Goal: Communication & Community: Participate in discussion

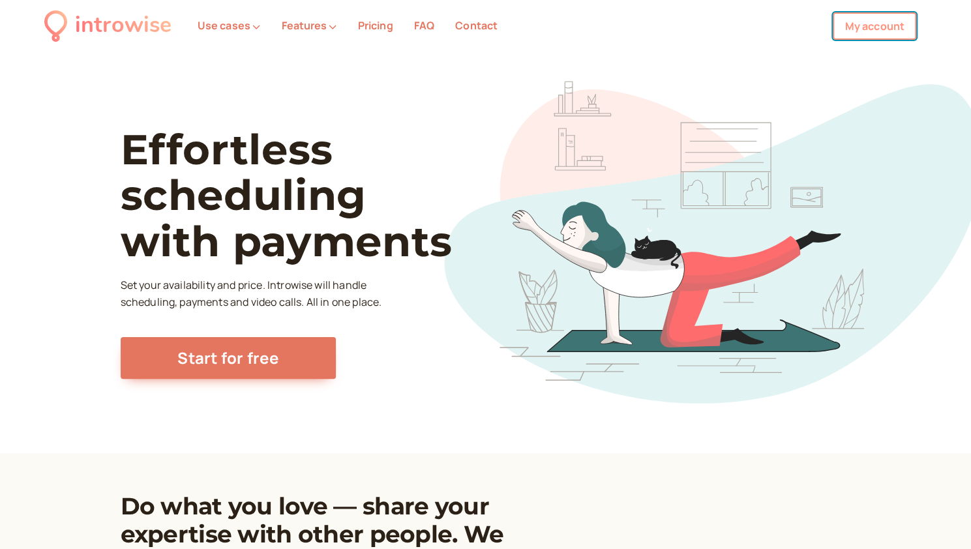
click at [890, 25] on link "My account" at bounding box center [873, 25] width 83 height 27
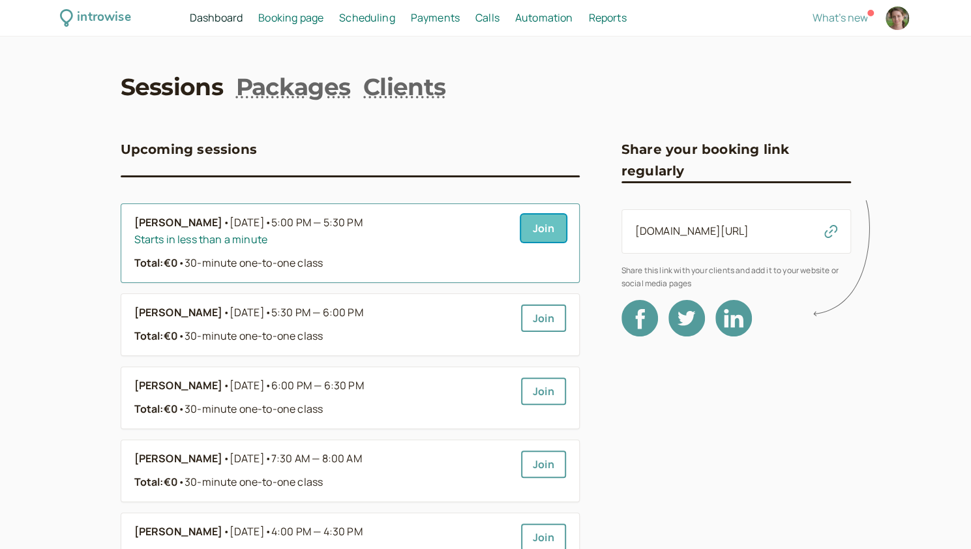
click at [542, 226] on link "Join" at bounding box center [543, 227] width 45 height 27
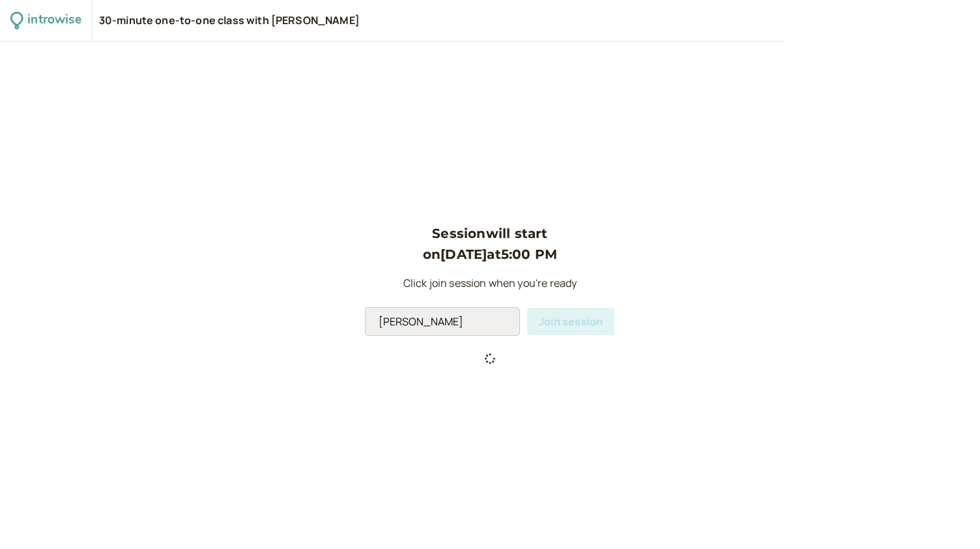
click at [447, 325] on input "[PERSON_NAME]" at bounding box center [443, 321] width 154 height 27
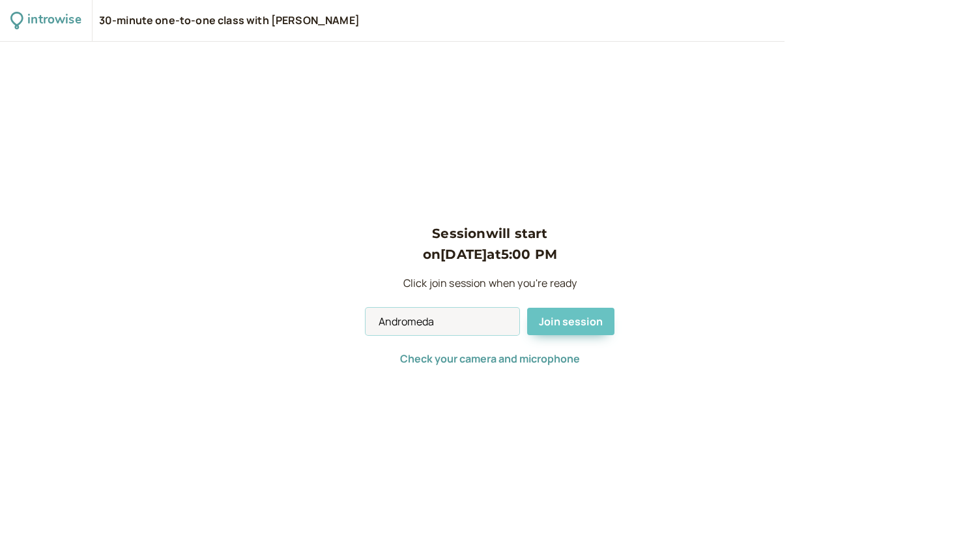
type input "Andromeda"
click at [564, 319] on span "Join session" at bounding box center [571, 321] width 64 height 14
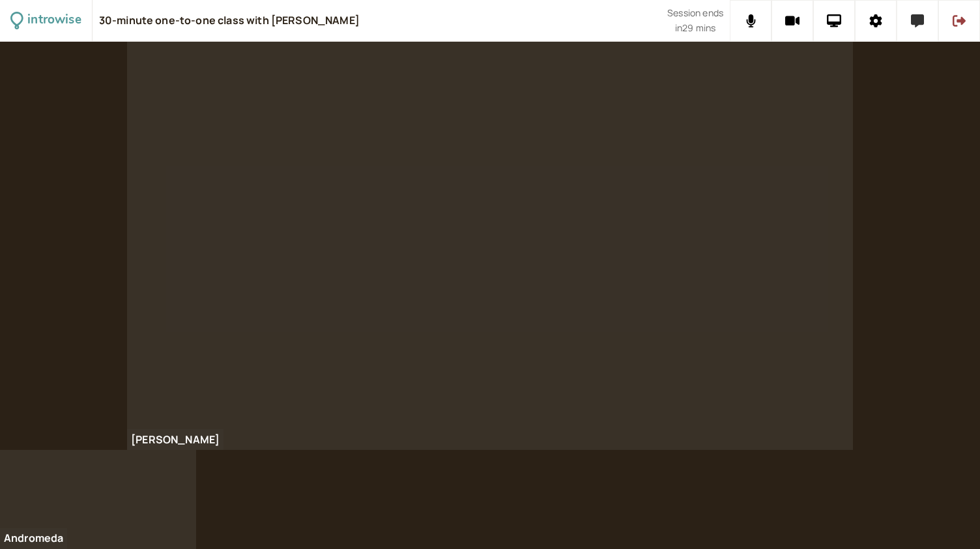
click at [923, 29] on button at bounding box center [918, 21] width 42 height 42
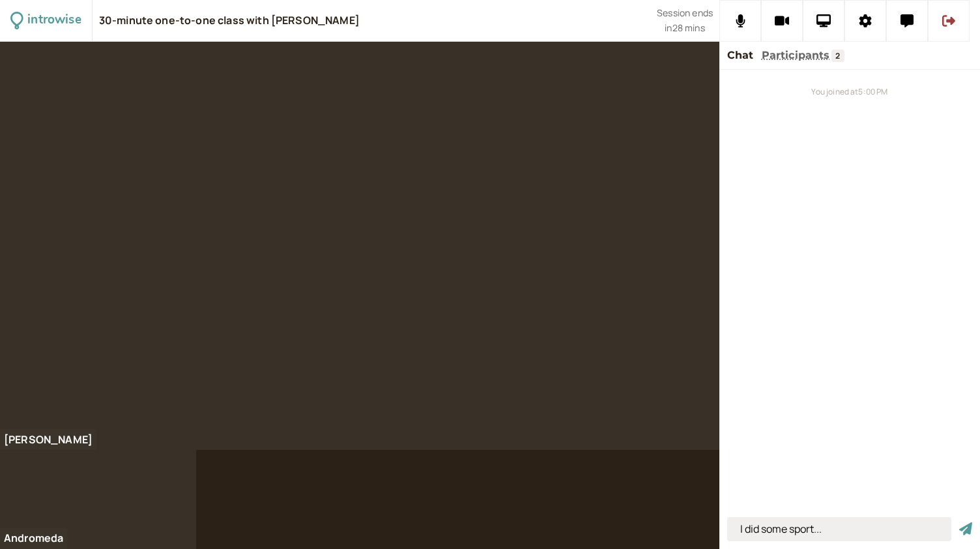
type input "I did some sport..."
click at [960, 522] on button "submit" at bounding box center [966, 529] width 13 height 14
type input "they are more literate"
click at [960, 522] on button "submit" at bounding box center [966, 529] width 13 height 14
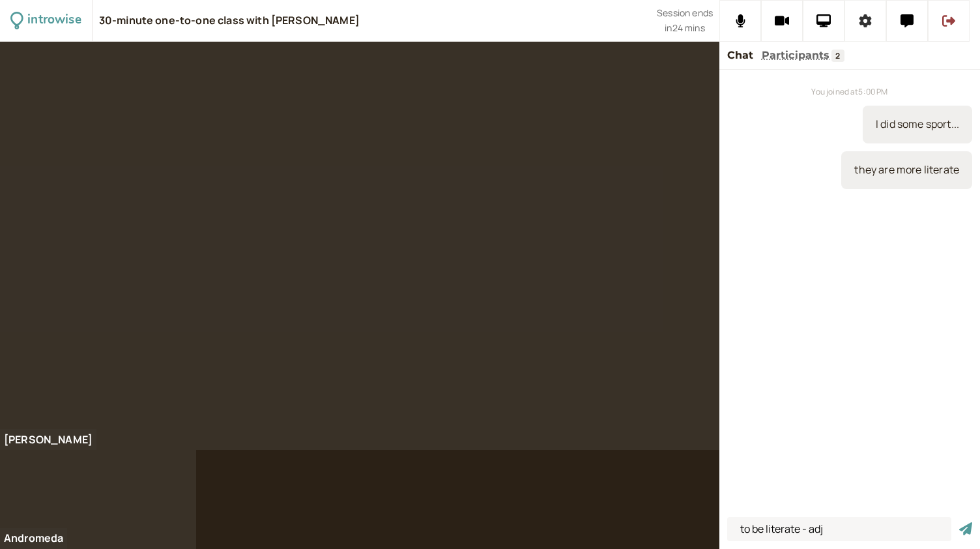
type input "to be literate - adj"
click at [960, 522] on button "submit" at bounding box center [966, 529] width 13 height 14
type input "literacy - noun"
click at [960, 522] on button "submit" at bounding box center [966, 529] width 13 height 14
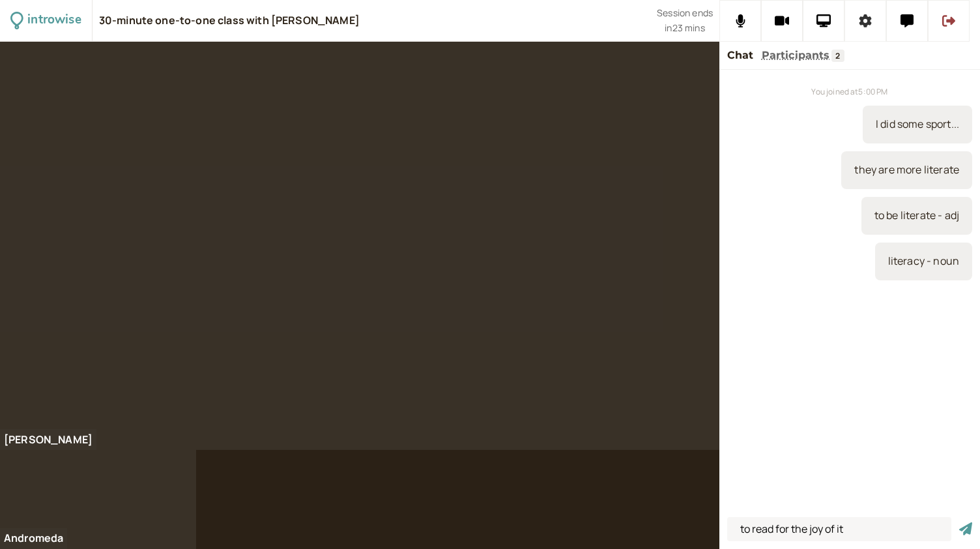
type input "to read for the joy of it"
click at [960, 522] on button "submit" at bounding box center [966, 529] width 13 height 14
type input "to scan / to skim read"
click at [960, 522] on button "submit" at bounding box center [966, 529] width 13 height 14
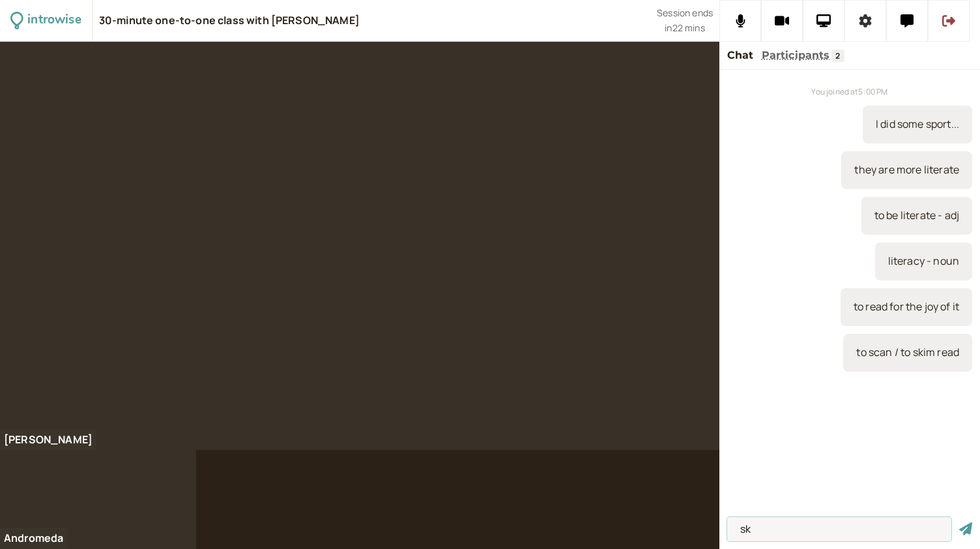
type input "s"
type input "I love reading"
click at [960, 522] on button "submit" at bounding box center [966, 529] width 13 height 14
type input "it depend on..."
click at [960, 522] on button "submit" at bounding box center [966, 529] width 13 height 14
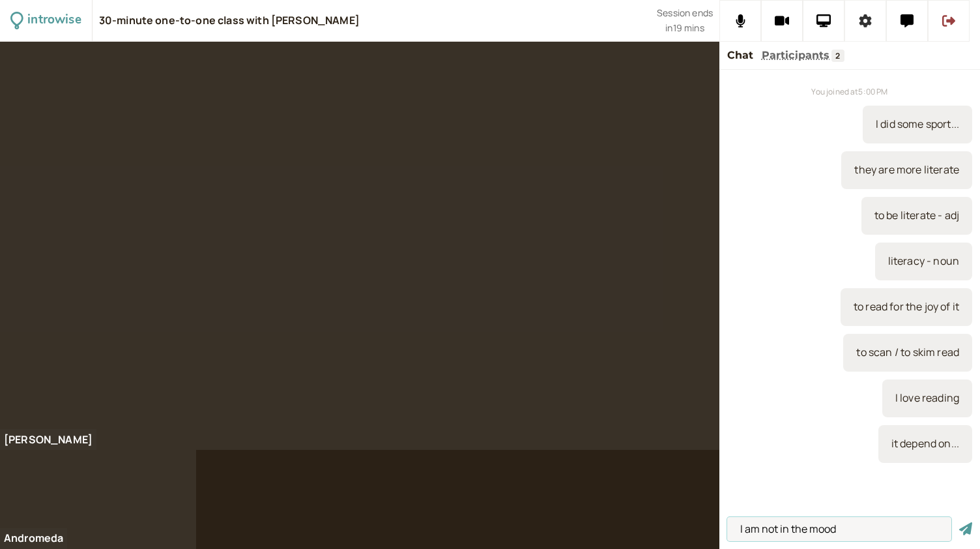
type input "I am not in the mood"
click at [960, 522] on button "submit" at bounding box center [966, 529] width 13 height 14
type input "my perception has changed"
click at [960, 522] on button "submit" at bounding box center [966, 529] width 13 height 14
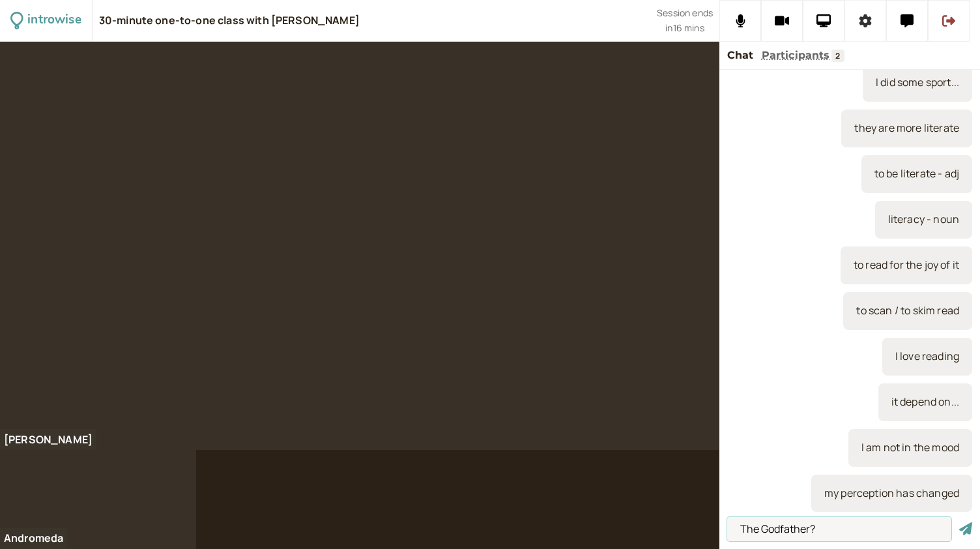
type input "The Godfather?"
click at [960, 522] on button "submit" at bounding box center [966, 529] width 13 height 14
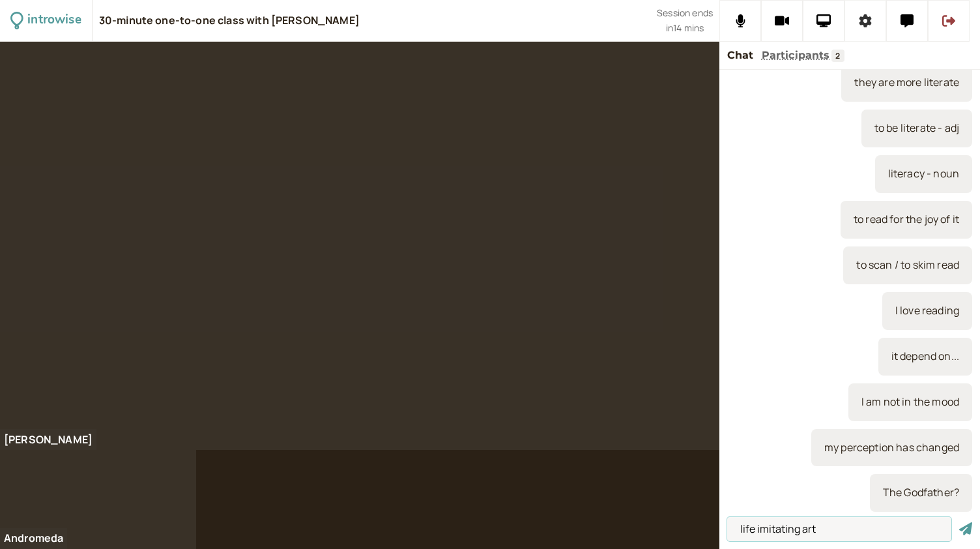
type input "life imitating art"
click at [960, 522] on button "submit" at bounding box center [966, 529] width 13 height 14
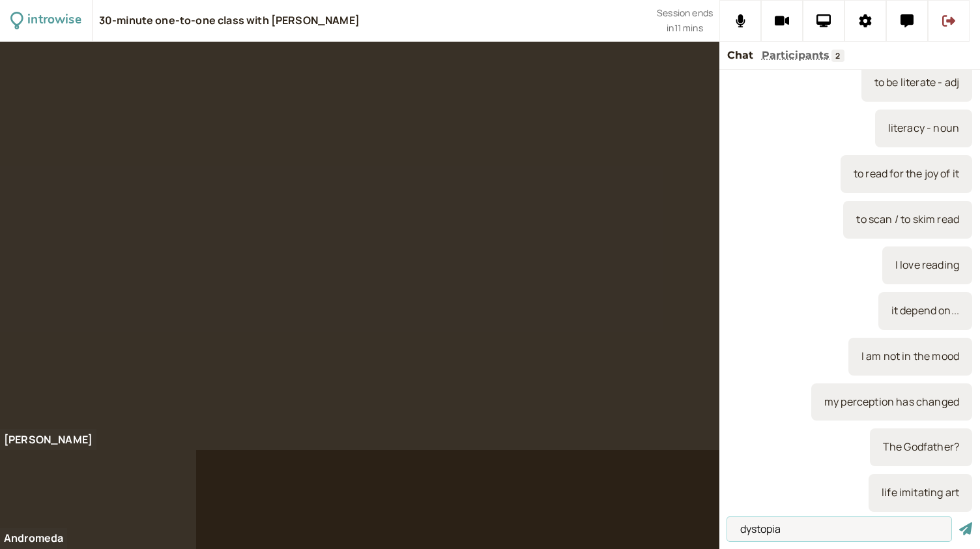
type input "dystopia"
click at [960, 522] on button "submit" at bounding box center [966, 529] width 13 height 14
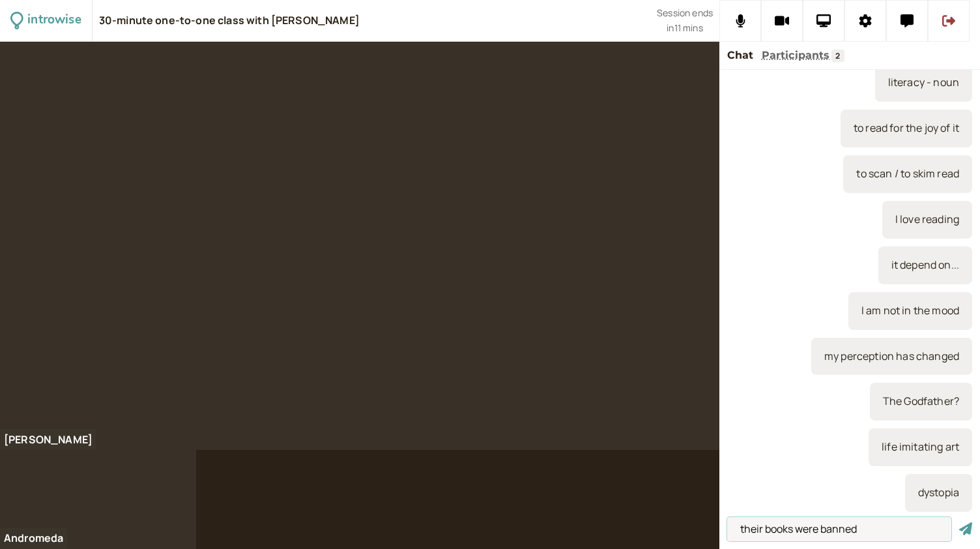
type input "their books were banned"
click at [960, 522] on button "submit" at bounding box center [966, 529] width 13 height 14
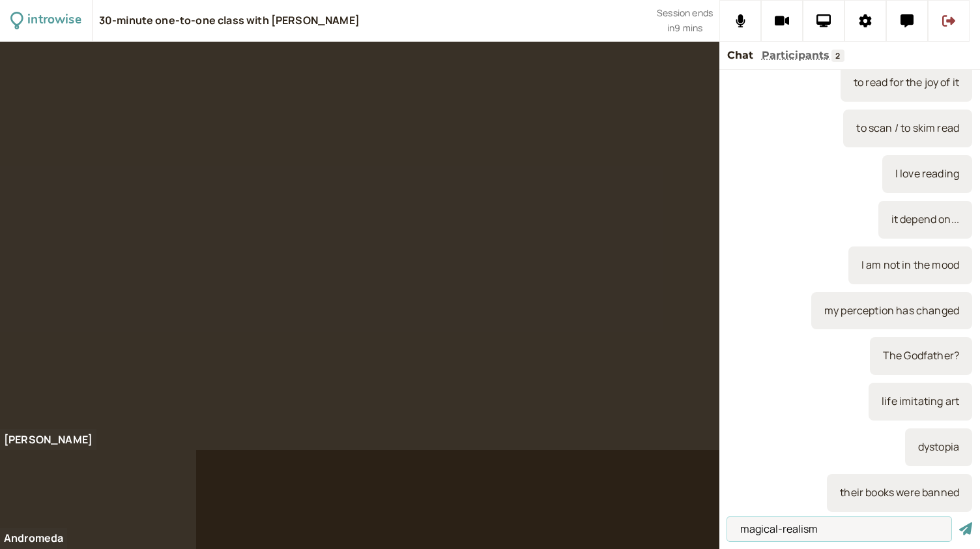
type input "magical-realism"
click at [960, 522] on button "submit" at bounding box center [966, 529] width 13 height 14
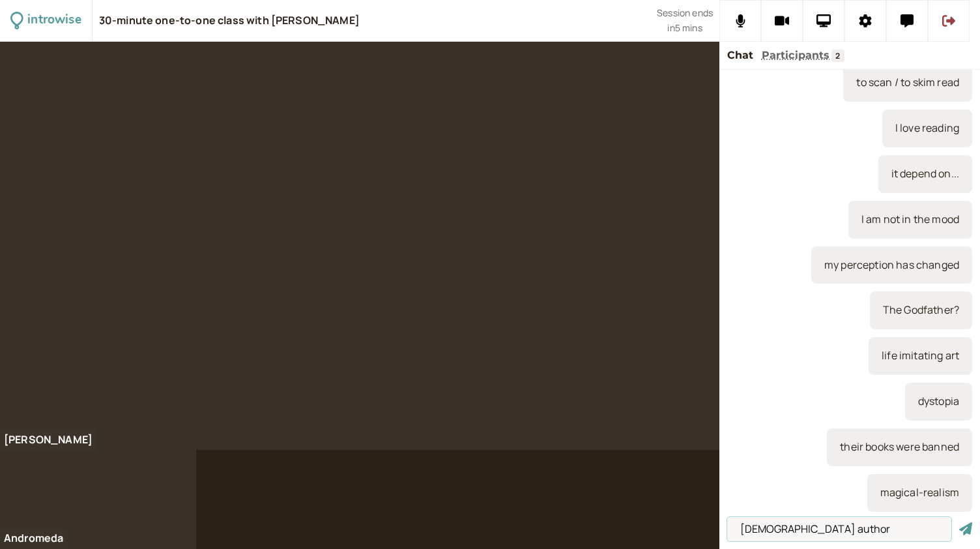
type input "Swedish author"
click at [960, 522] on button "submit" at bounding box center [966, 529] width 13 height 14
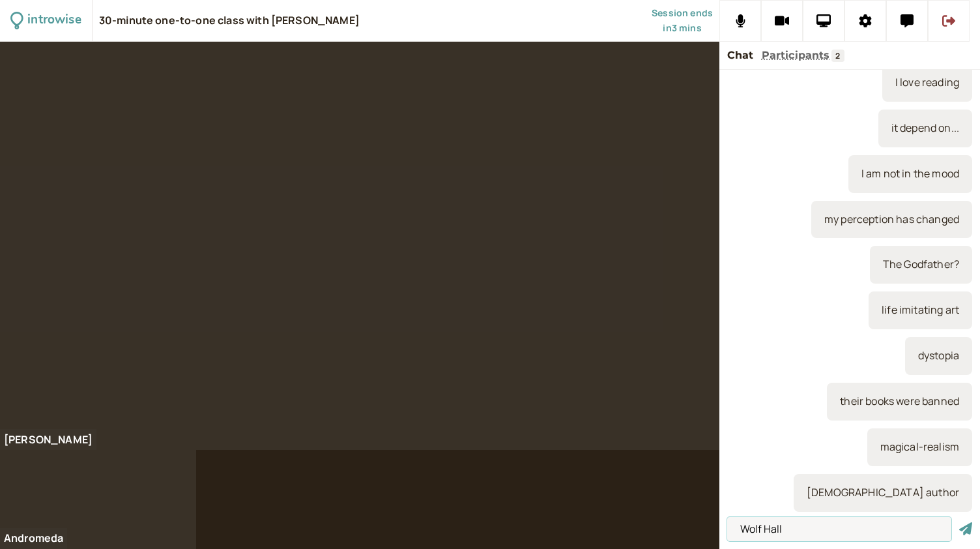
type input "Wolf Hall"
click at [960, 522] on button "submit" at bounding box center [966, 529] width 13 height 14
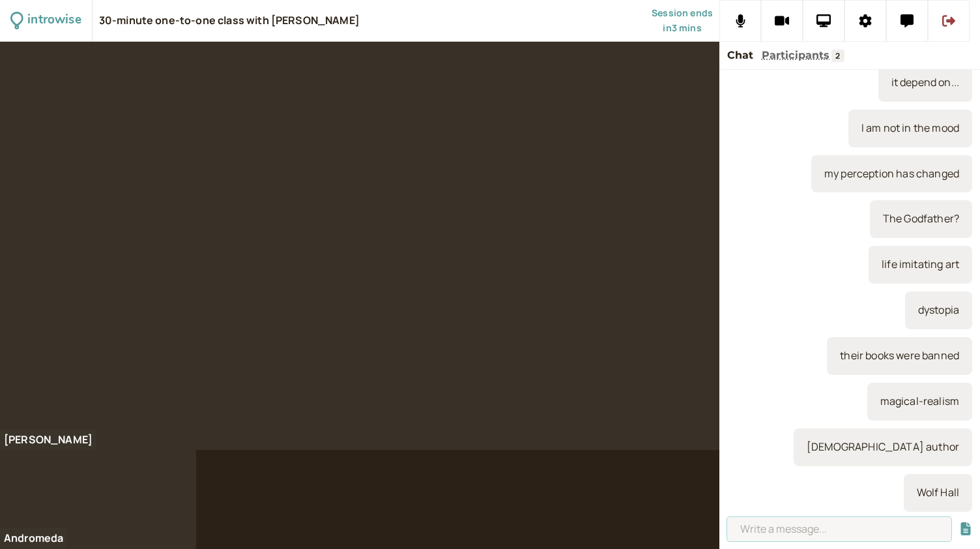
type input "H"
type input "Pillars of the Earth"
click at [960, 522] on button "submit" at bounding box center [966, 529] width 13 height 14
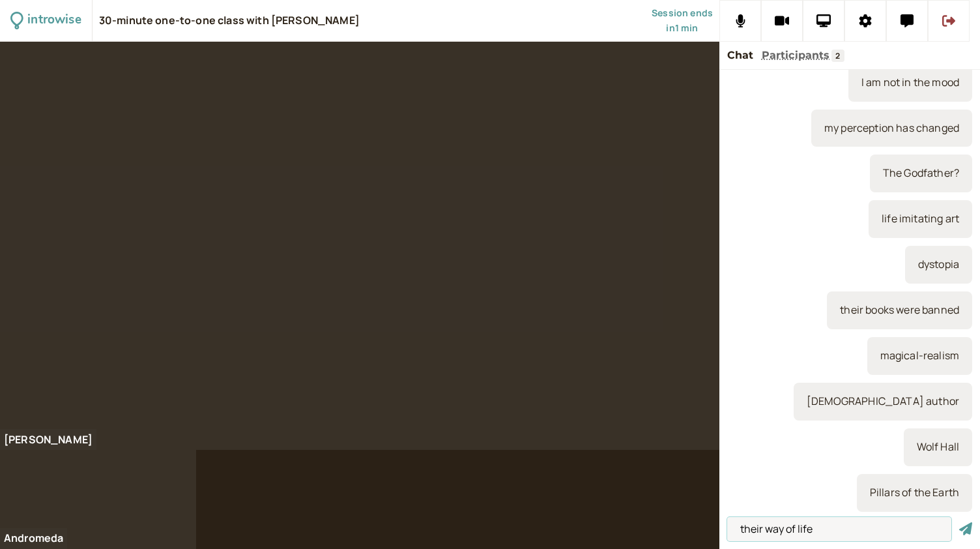
type input "their way of life"
click at [960, 522] on button "submit" at bounding box center [966, 529] width 13 height 14
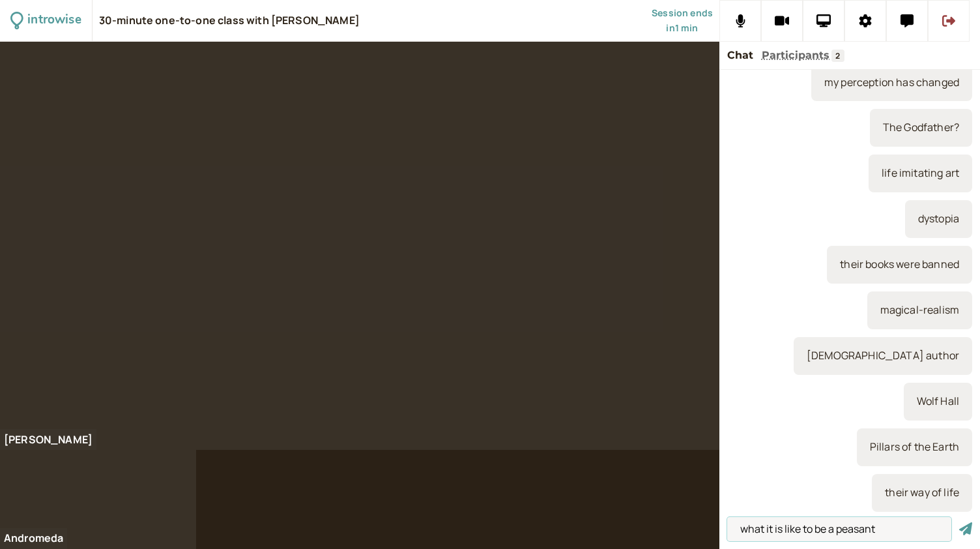
type input "what it is like to be a peasant"
click at [960, 522] on button "submit" at bounding box center [966, 529] width 13 height 14
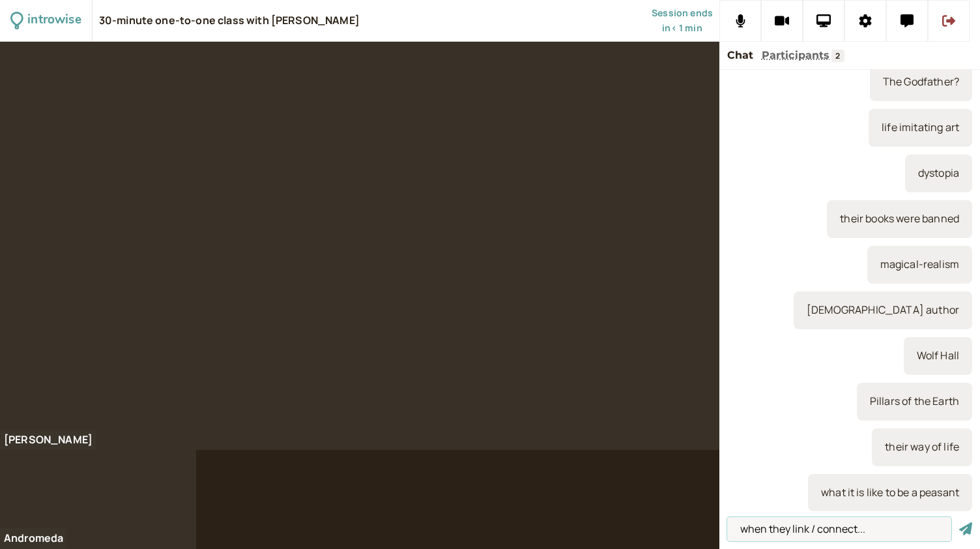
type input "when they link / connect..."
click at [960, 522] on button "submit" at bounding box center [966, 529] width 13 height 14
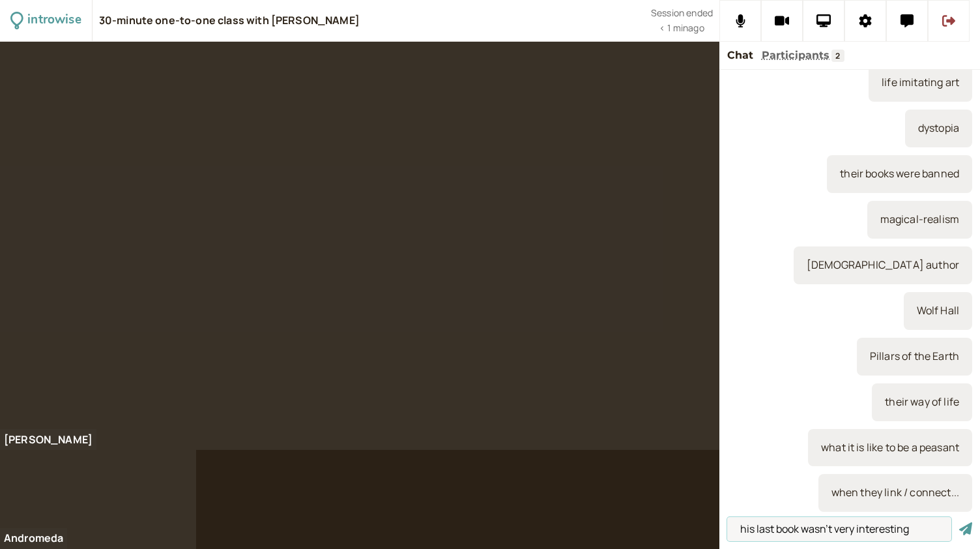
type input "his last book wasn't very interesting"
click at [960, 522] on button "submit" at bounding box center [966, 529] width 13 height 14
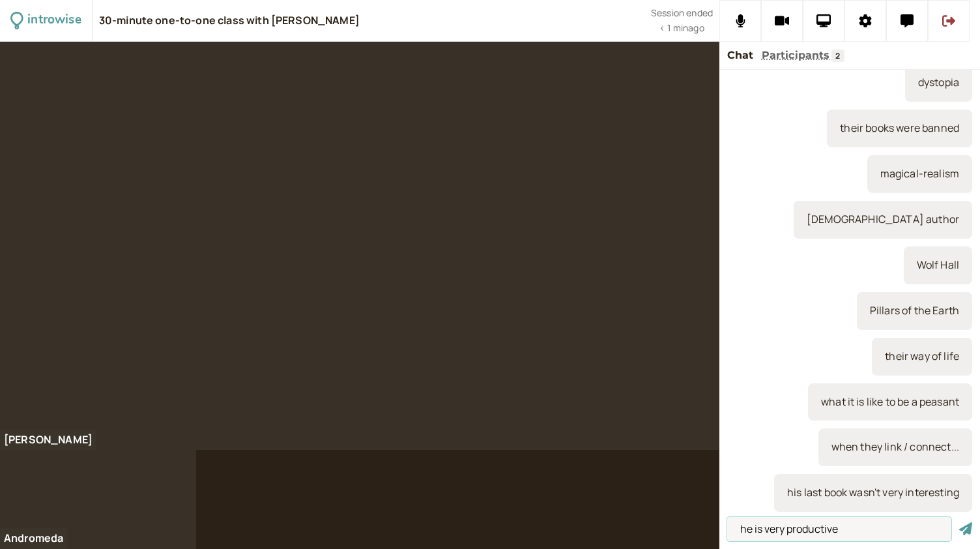
type input "he is very productive"
click at [960, 522] on button "submit" at bounding box center [966, 529] width 13 height 14
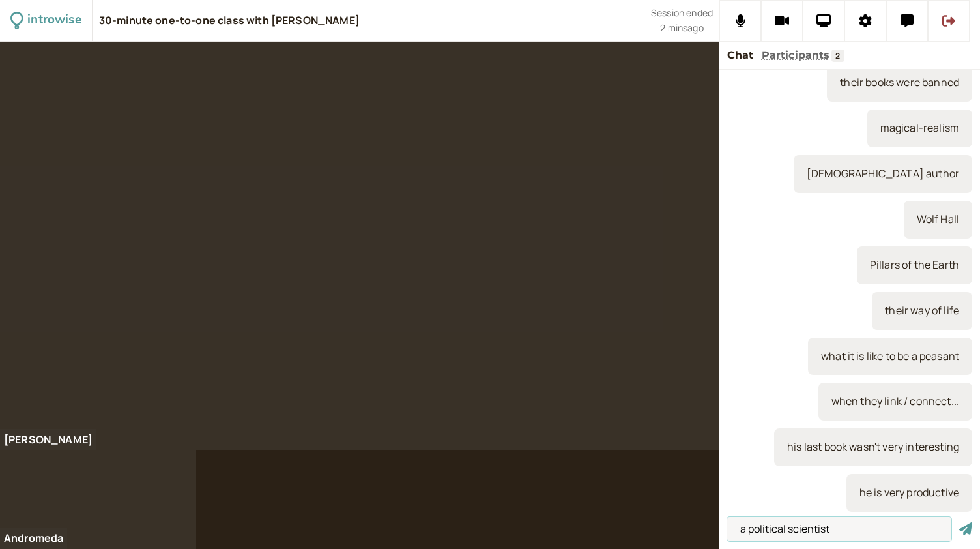
type input "a political scientist"
click at [960, 522] on button "submit" at bounding box center [966, 529] width 13 height 14
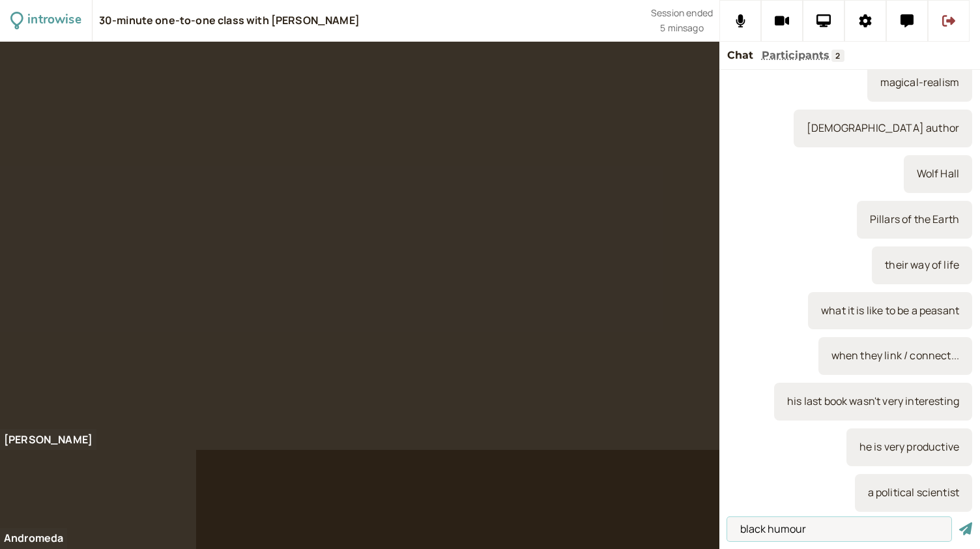
type input "black humour"
click at [960, 522] on button "submit" at bounding box center [966, 529] width 13 height 14
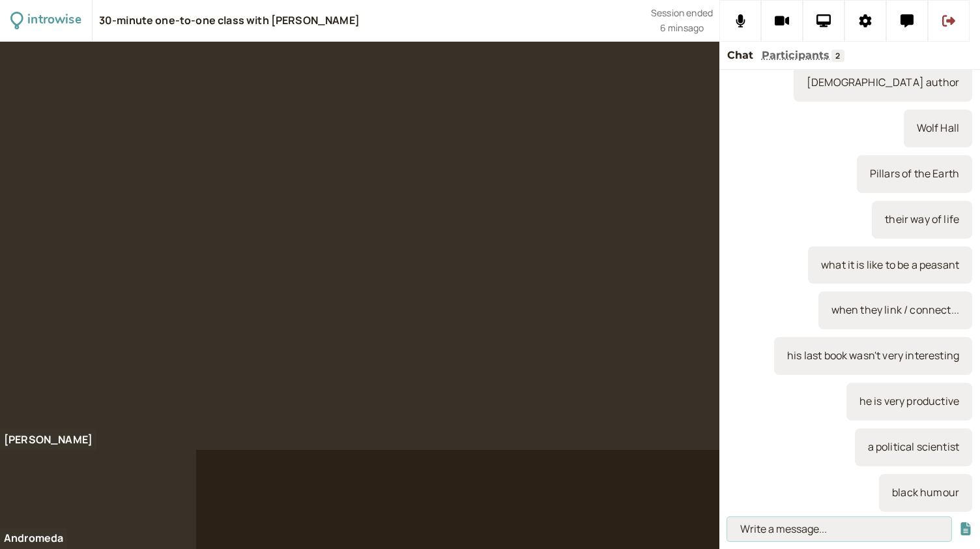
click at [770, 533] on input at bounding box center [839, 529] width 224 height 24
paste input "Nagging, to nag – to repeatedly criticise or order someone to do something, usu…"
type input "Nagging, to nag – to repeatedly criticise or order someone to do something, usu…"
click at [960, 522] on button "submit" at bounding box center [966, 529] width 13 height 14
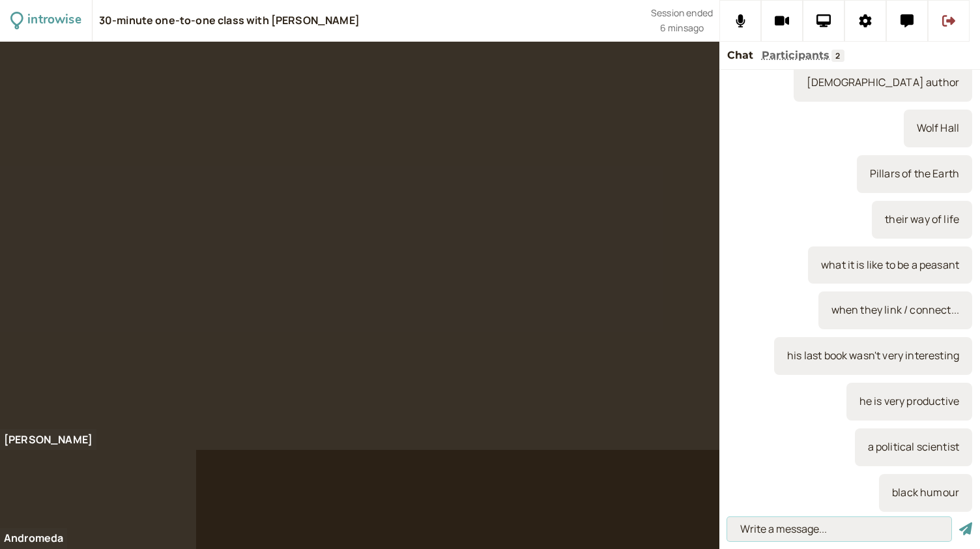
scroll to position [0, 0]
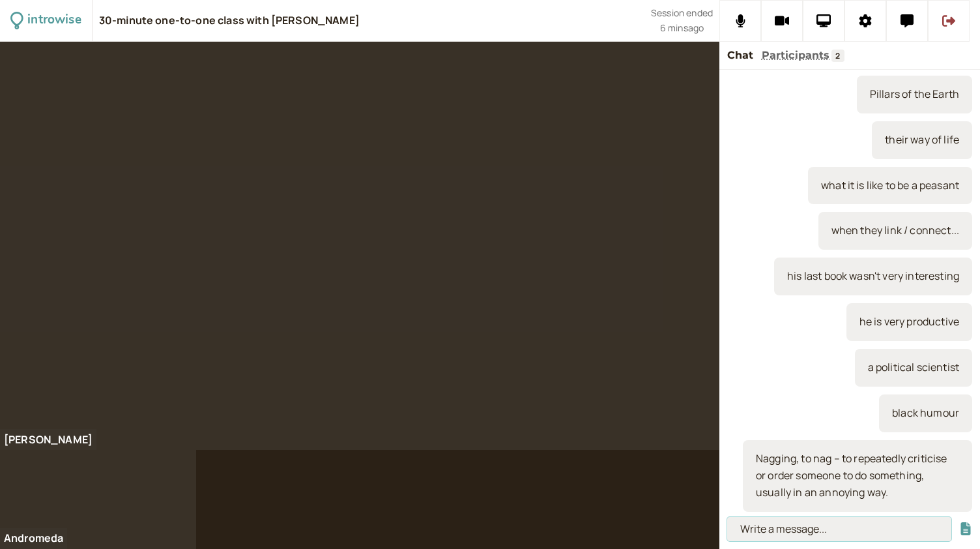
click at [807, 534] on input at bounding box center [839, 529] width 224 height 24
paste input "“I’ll clean the car this afternoon. Stop nagging me about it.”"
type input "“I’ll clean the car this afternoon. Stop nagging me about it.”"
click at [960, 522] on button "submit" at bounding box center [966, 529] width 13 height 14
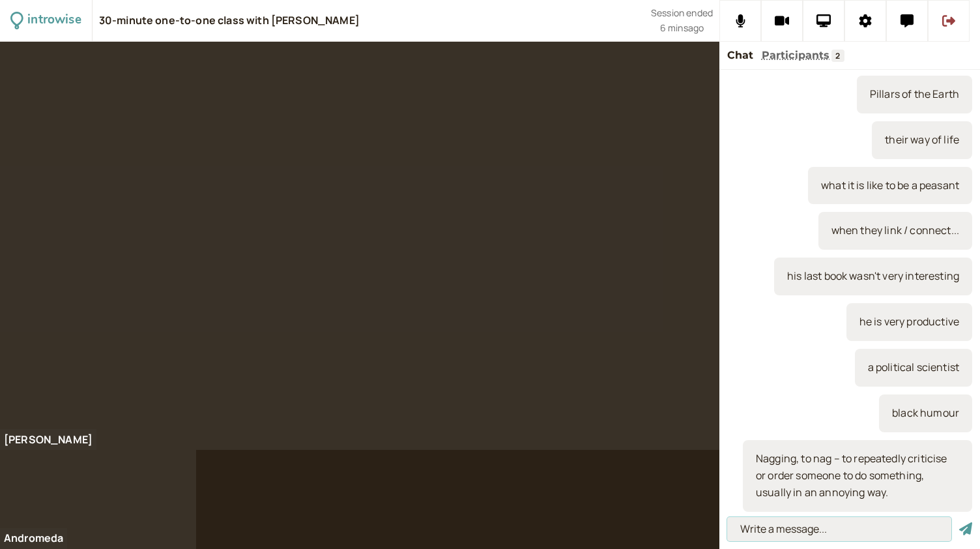
scroll to position [0, 0]
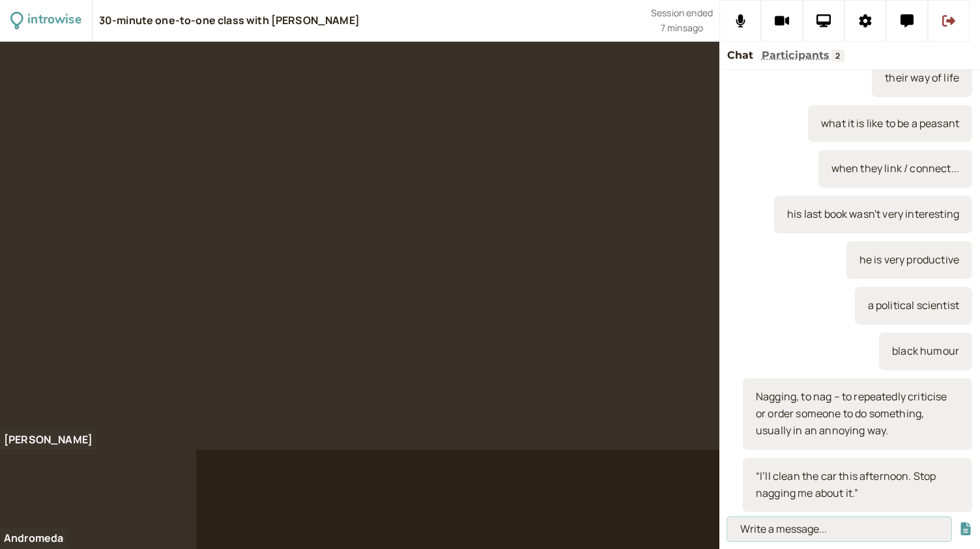
click at [766, 529] on input at bounding box center [839, 529] width 224 height 24
paste input "“Did your neighbours repair the fence then?” “Yes, after several months of nagg…"
type input "“Did your neighbours repair the fence then?” “Yes, after several months of nagg…"
click at [960, 522] on button "submit" at bounding box center [966, 529] width 13 height 14
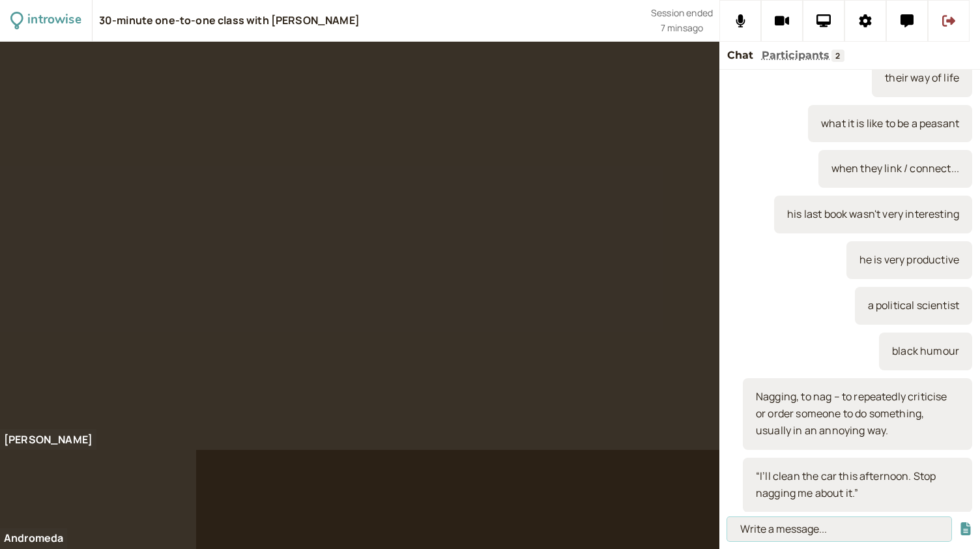
scroll to position [0, 0]
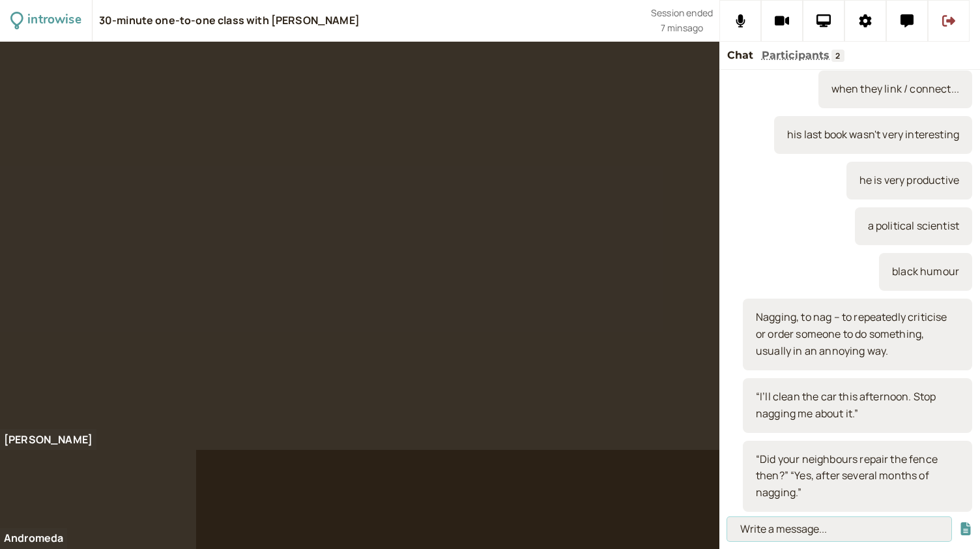
click at [764, 530] on input at bounding box center [839, 529] width 224 height 24
type input "above him"
click at [960, 522] on button "submit" at bounding box center [966, 529] width 13 height 14
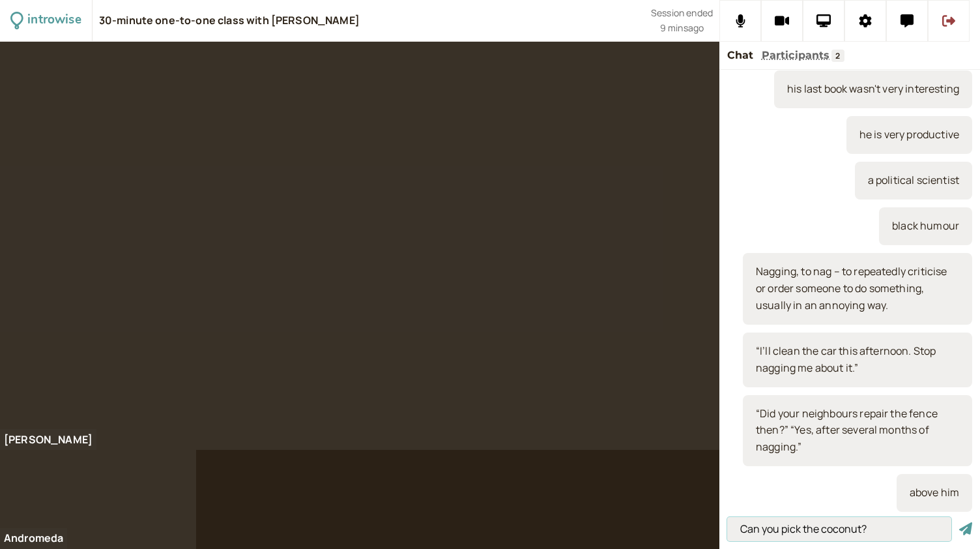
type input "Can you pick the coconut?"
click at [960, 522] on button "submit" at bounding box center [966, 529] width 13 height 14
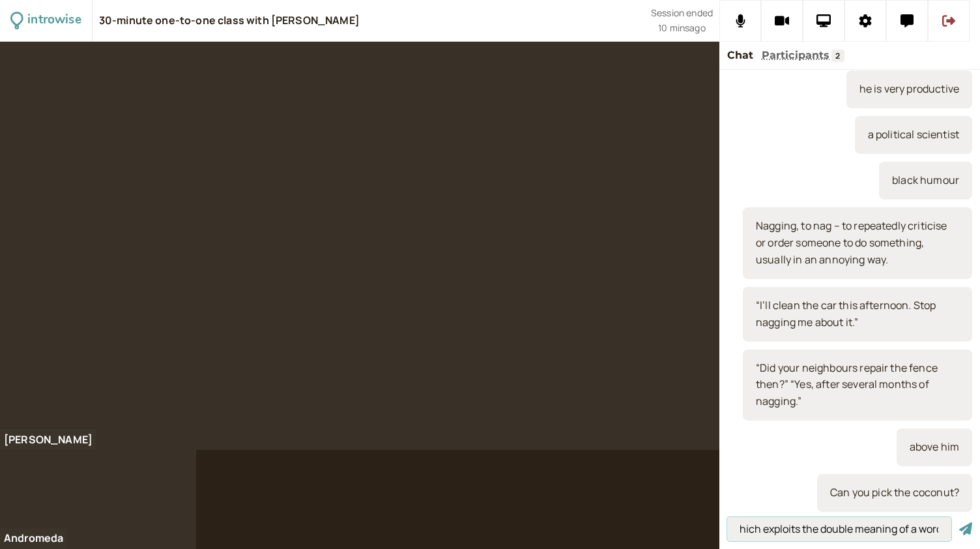
scroll to position [0, 81]
type input "a pun - a joke which exploits the double meaning of a word"
click at [960, 522] on button "submit" at bounding box center [966, 529] width 13 height 14
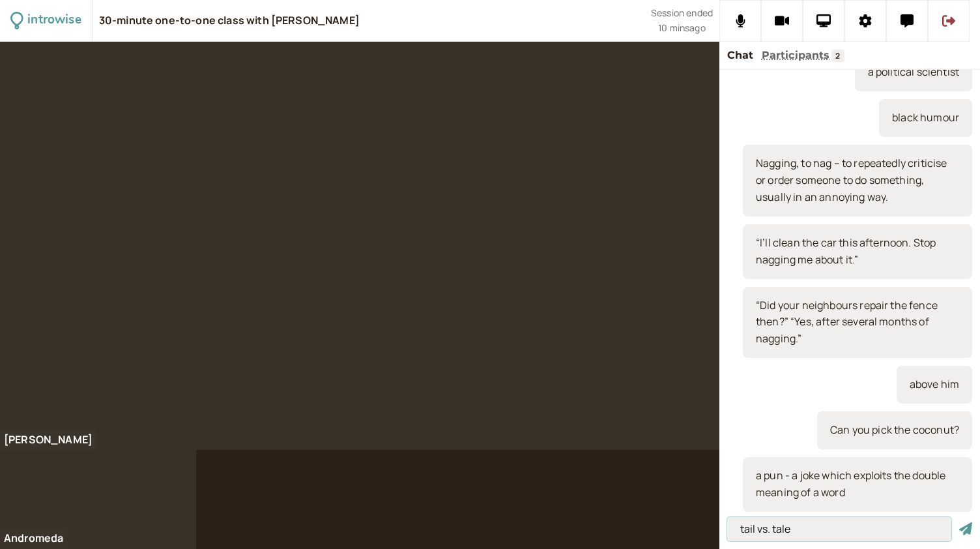
type input "tail vs. tale"
click at [960, 522] on button "submit" at bounding box center [966, 529] width 13 height 14
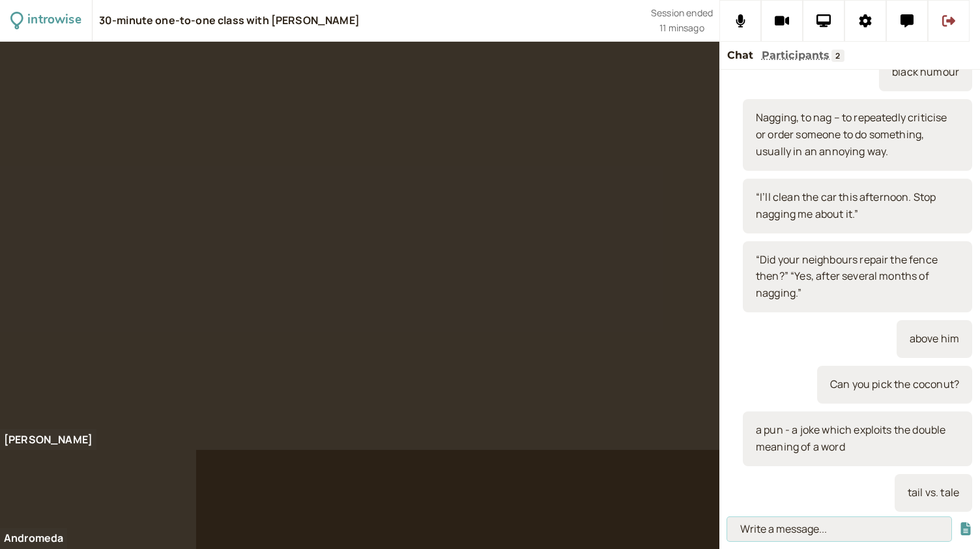
click at [760, 527] on input at bounding box center [839, 529] width 224 height 24
paste input "To make a fuss – to complain in a public way about something."
type input "To make a fuss – to complain in a public way about something."
click at [960, 522] on button "submit" at bounding box center [966, 529] width 13 height 14
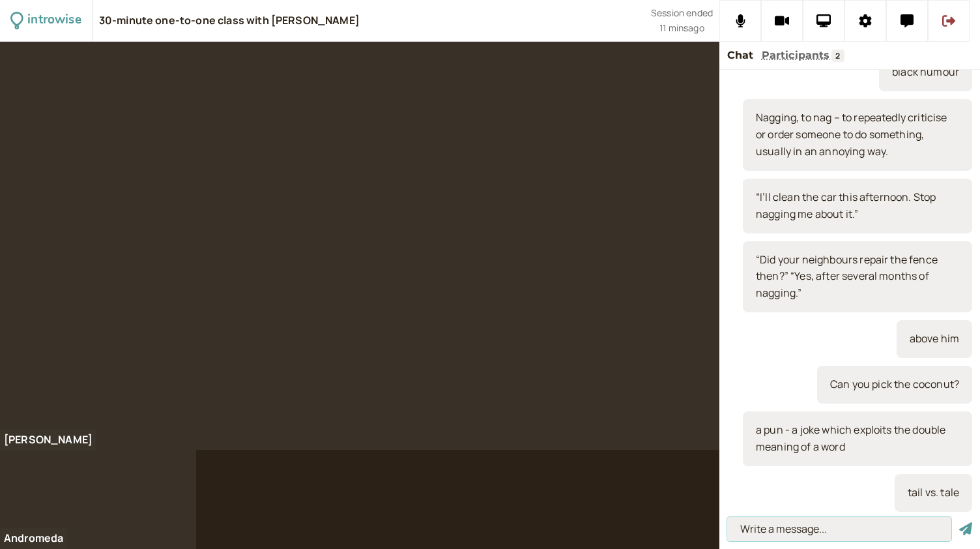
scroll to position [0, 0]
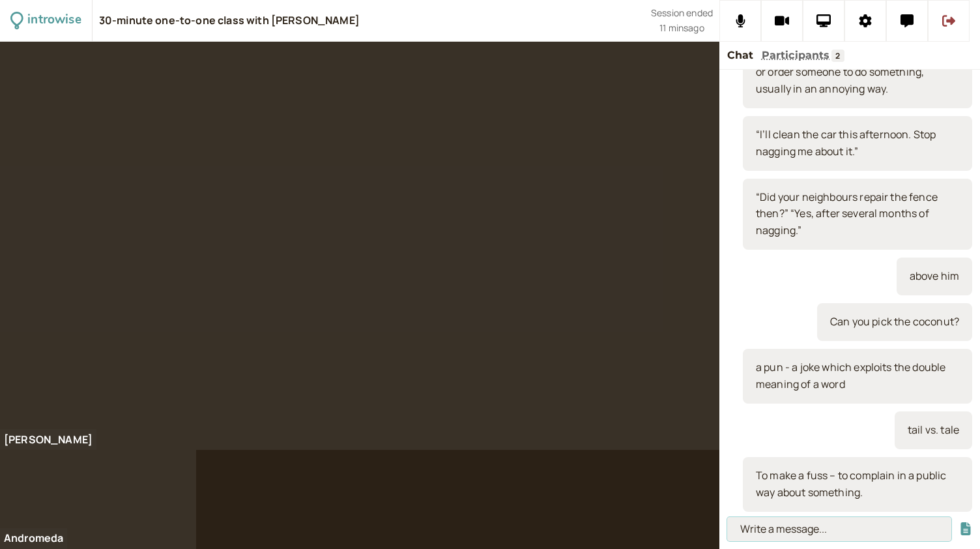
click at [785, 533] on input at bounding box center [839, 529] width 224 height 24
paste input "“My meal in the restaurant arrived 20 minutes after the others and so I made a …"
type input "“My meal in the restaurant arrived 20 minutes after the others and so I made a …"
click at [960, 522] on button "submit" at bounding box center [966, 529] width 13 height 14
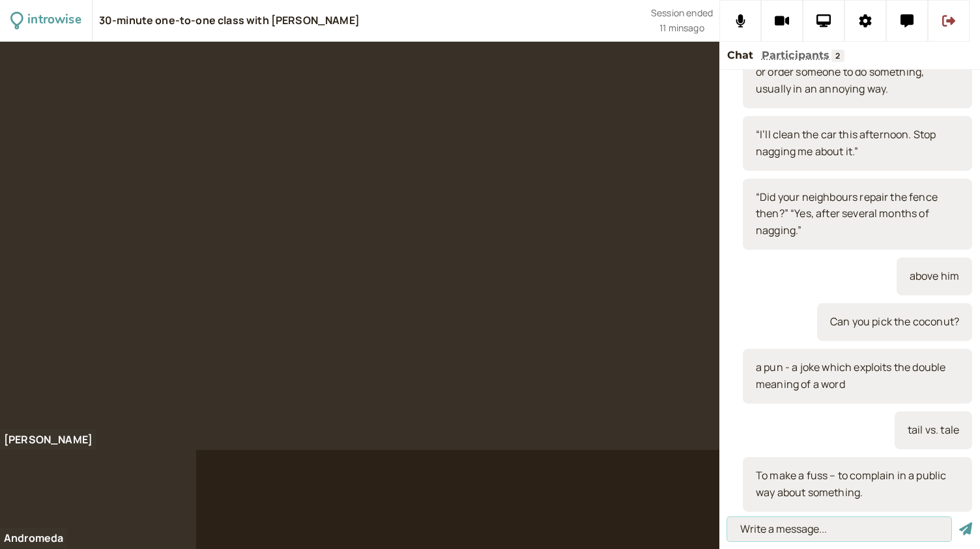
scroll to position [0, 0]
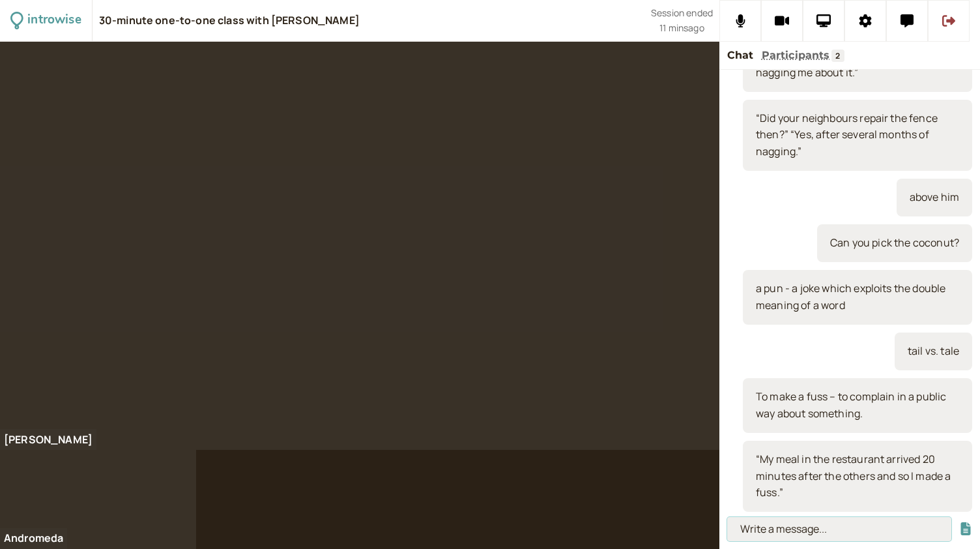
click at [757, 527] on input at bounding box center [839, 529] width 224 height 24
paste input "“The sound during the film we watched in the cinema was faulty, so we made a fu…"
type input "“The sound during the film we watched in the cinema was faulty, so we made a fu…"
click at [960, 522] on button "submit" at bounding box center [966, 529] width 13 height 14
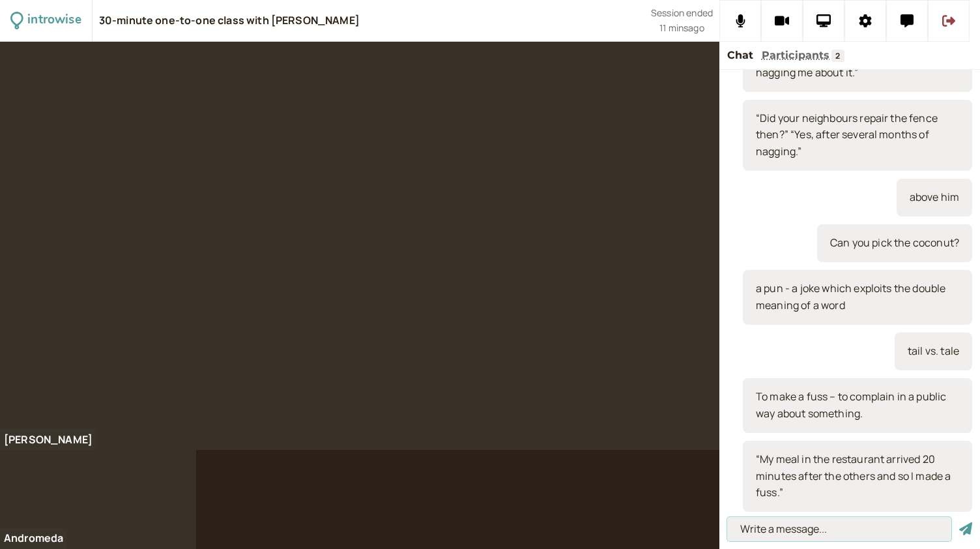
scroll to position [0, 0]
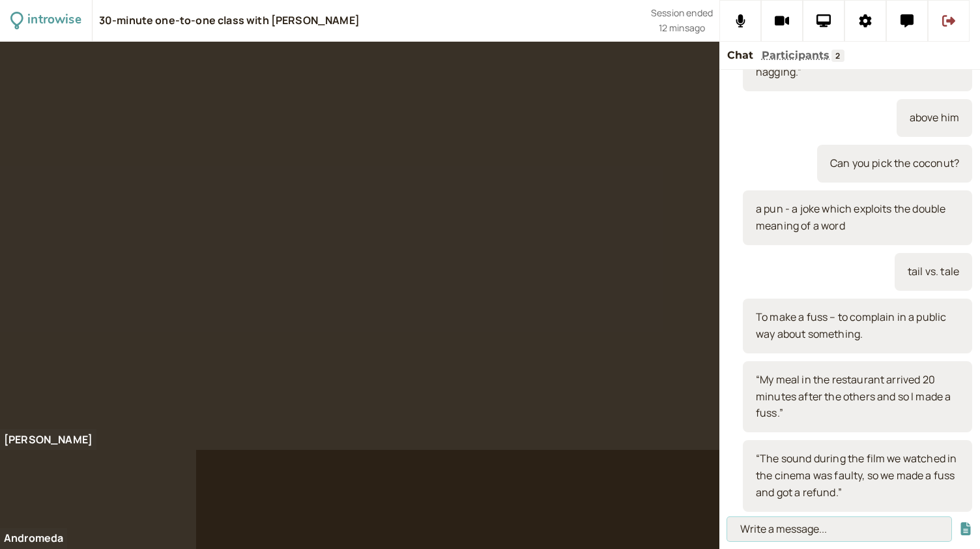
click at [784, 526] on input at bounding box center [839, 529] width 224 height 24
type input "i"
type input "Gen Z"
click at [960, 522] on button "submit" at bounding box center [966, 529] width 13 height 14
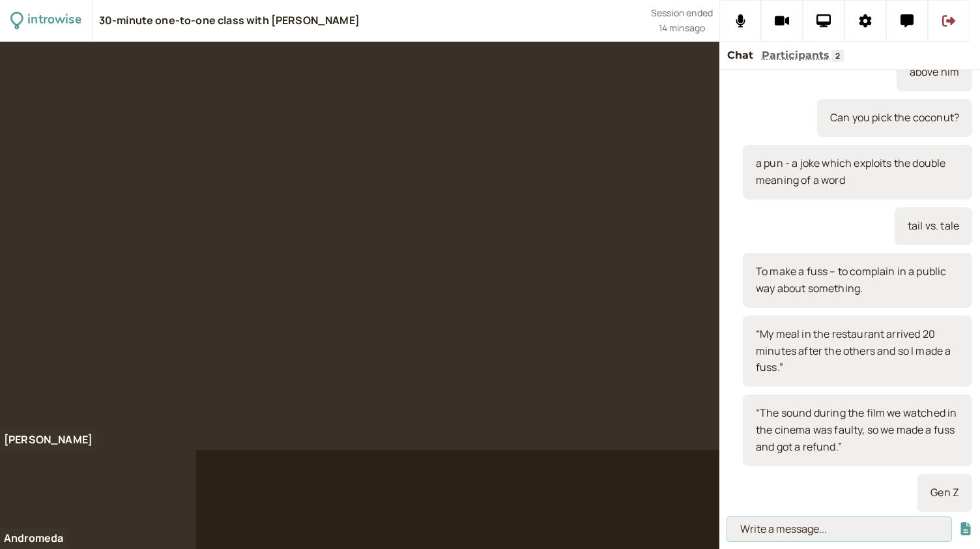
paste input "Doomscrolling, to doom scroll – to waste time scrolling endless content on soci…"
type input "Doomscrolling, to doom scroll – to waste time scrolling endless content on soci…"
click at [960, 522] on button "submit" at bounding box center [966, 529] width 13 height 14
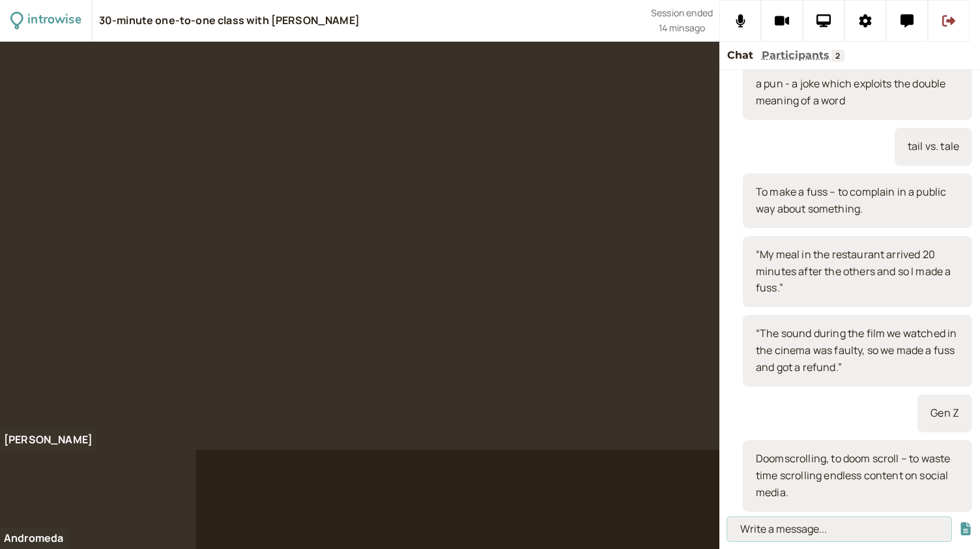
click at [782, 529] on input at bounding box center [839, 529] width 224 height 24
paste input "“This morning, I realised that I had spent three hours doom-scrolling. I have t…"
type input "“This morning, I realised that I had spent three hours doom-scrolling. I have t…"
click at [960, 522] on button "submit" at bounding box center [966, 529] width 13 height 14
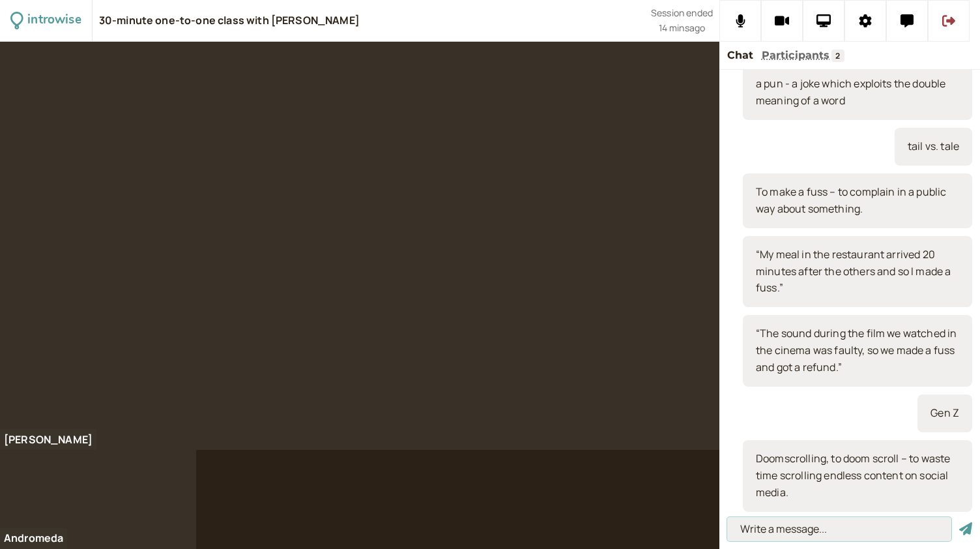
scroll to position [0, 0]
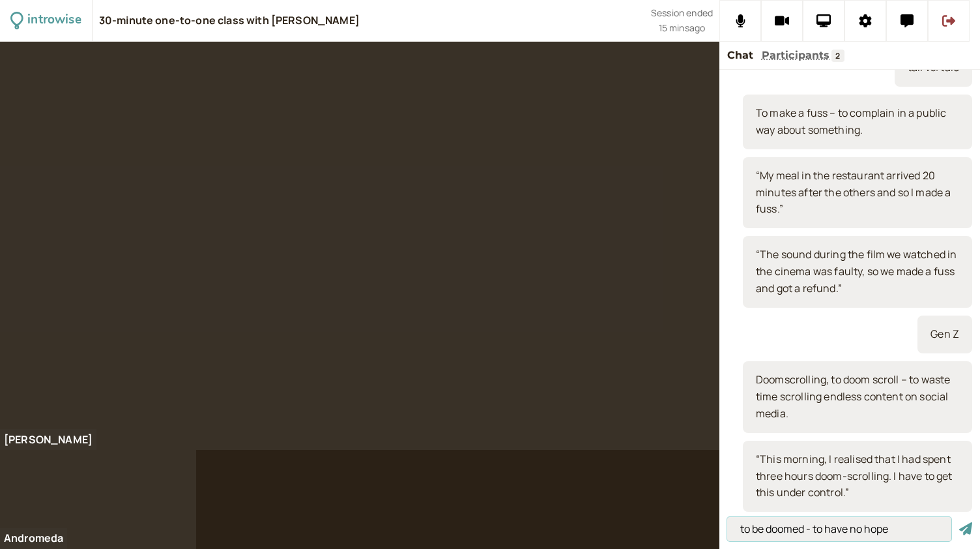
type input "to be doomed - to have no hope"
click at [960, 522] on button "submit" at bounding box center [966, 529] width 13 height 14
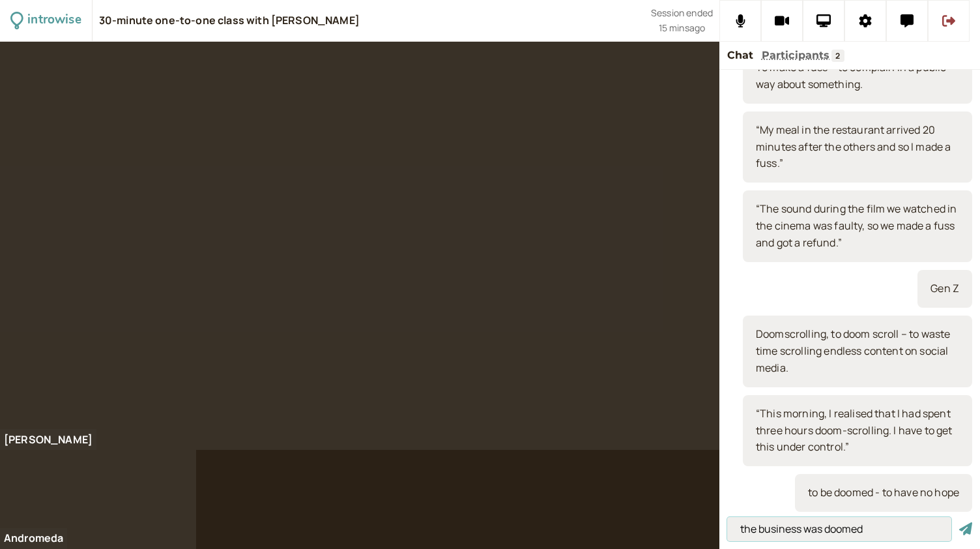
type input "the business was doomed"
click at [960, 522] on button "submit" at bounding box center [966, 529] width 13 height 14
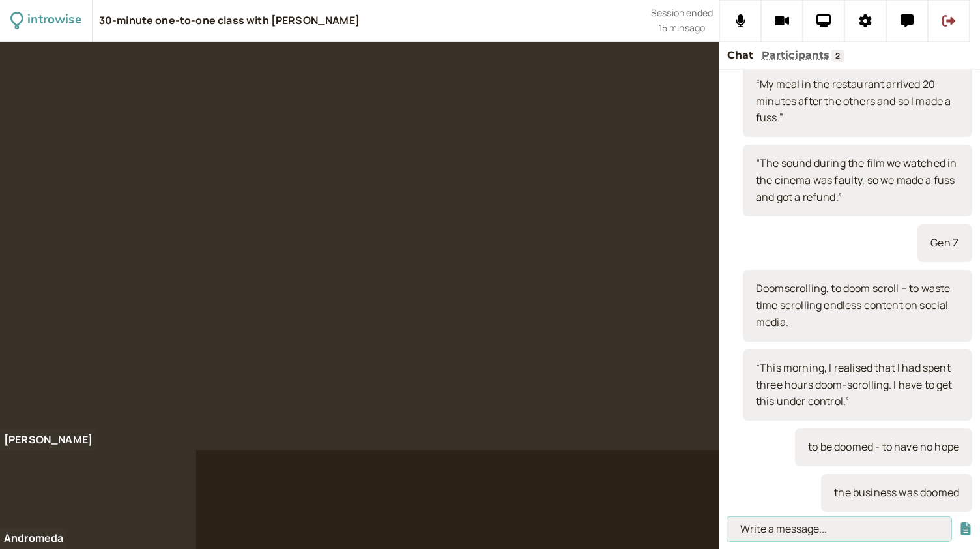
paste input "You can't teach an old dog new tricks – someone resists learning something new …"
type input "You can't teach an old dog new tricks – someone resists learning something new …"
click at [900, 525] on input "You can't teach an old dog new tricks – someone resists learning something new …" at bounding box center [839, 529] width 224 height 24
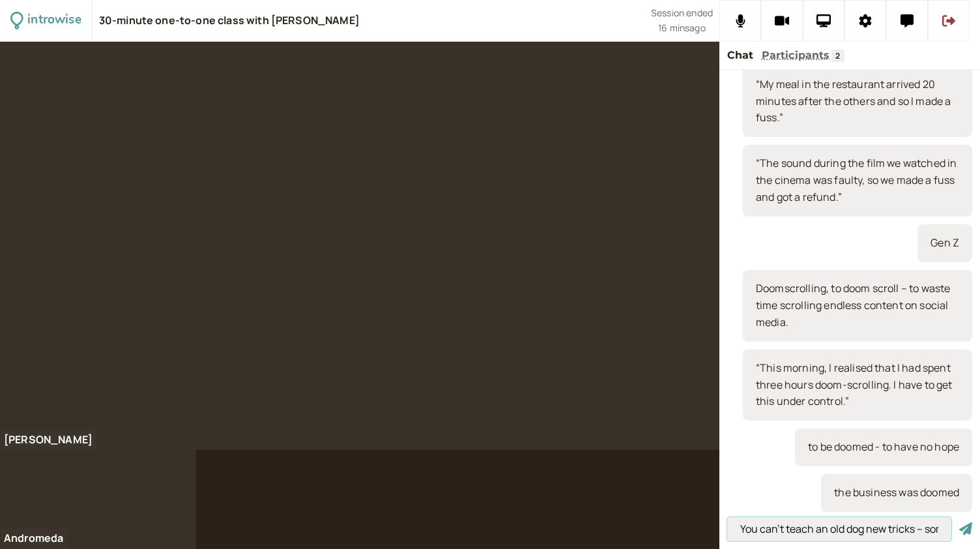
click at [960, 522] on button "submit" at bounding box center [966, 529] width 13 height 14
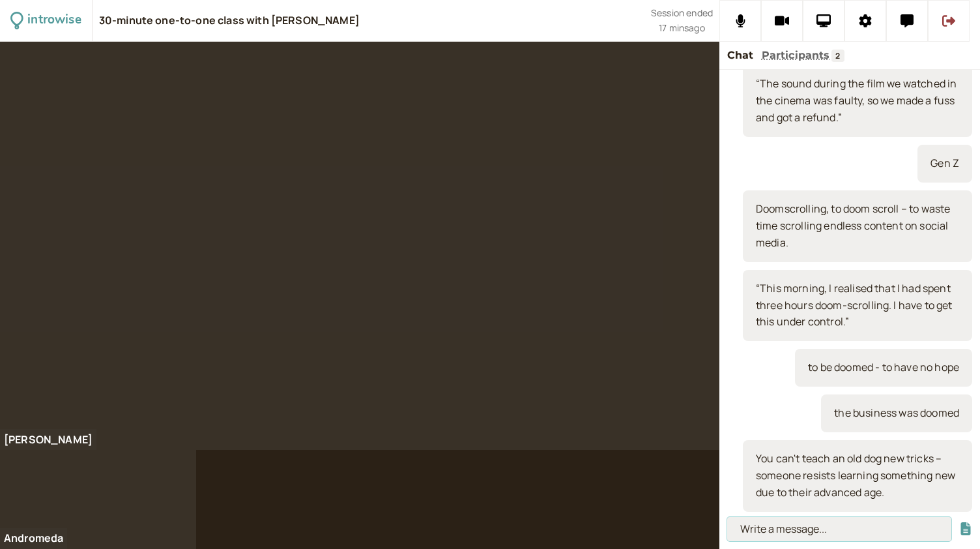
paste input "“I tried to show my grandad how his smart TV works but he told me not to bother…"
type input "“I tried to show my grandad how his smart TV works but he told me not to bother…"
click at [960, 522] on button "submit" at bounding box center [966, 529] width 13 height 14
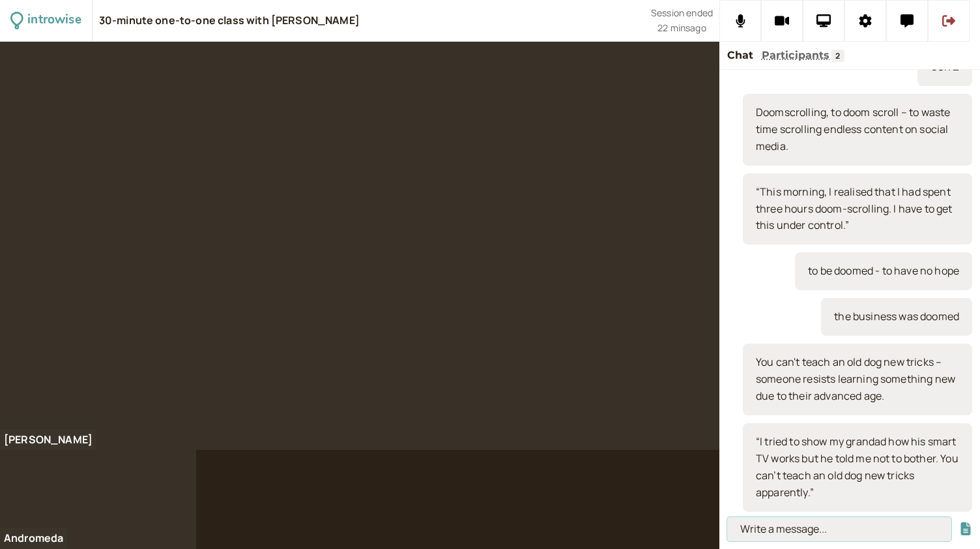
click at [801, 536] on input at bounding box center [839, 529] width 224 height 24
paste input "If + present + present - zero conditional"
type input "If + present + present - zero conditional"
click at [960, 522] on button "submit" at bounding box center [966, 529] width 13 height 14
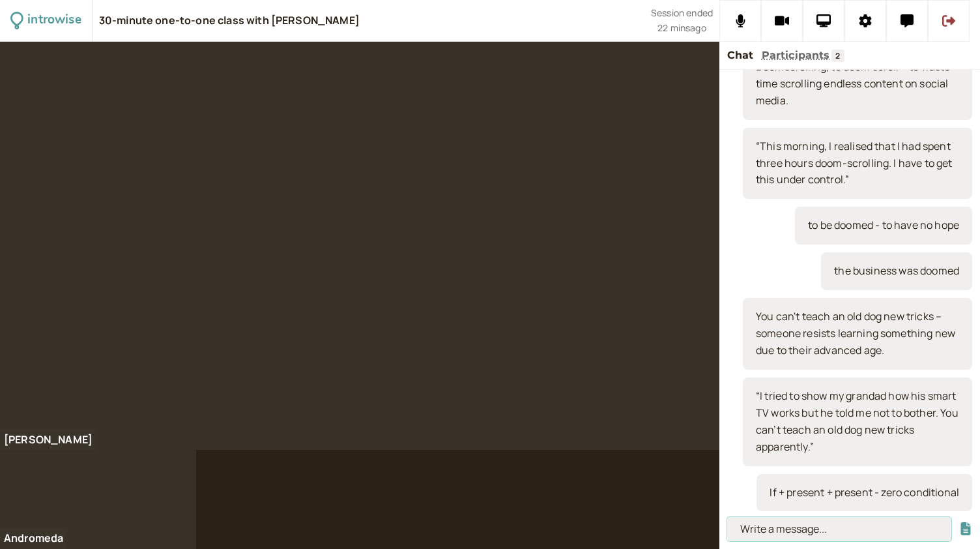
paste input "If the water reaches 100 degrees, it boils"
type input "If the water reaches 100 degrees, it boils"
click at [960, 522] on button "submit" at bounding box center [966, 529] width 13 height 14
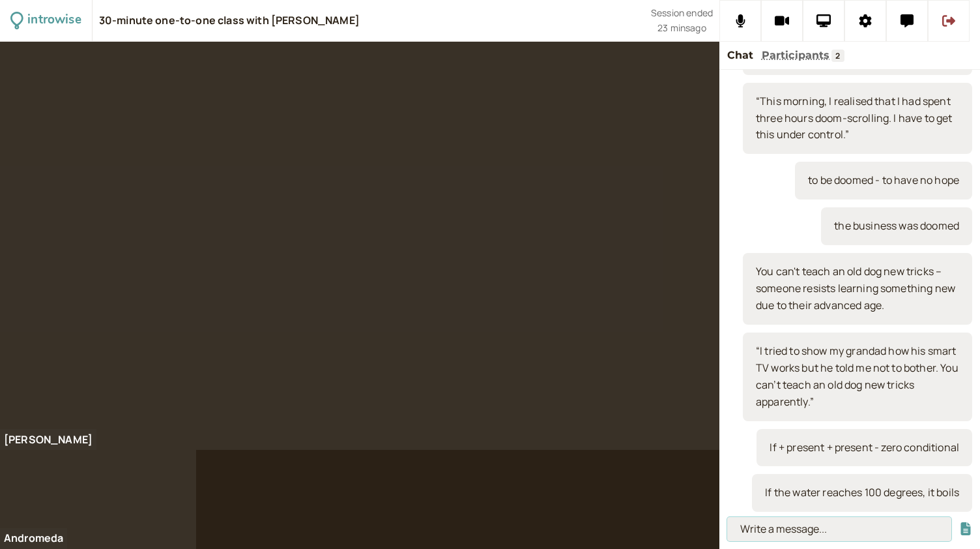
paste input "If you go out, buy me some bread"
type input "If you go out, buy me some bread"
click at [960, 522] on button "submit" at bounding box center [966, 529] width 13 height 14
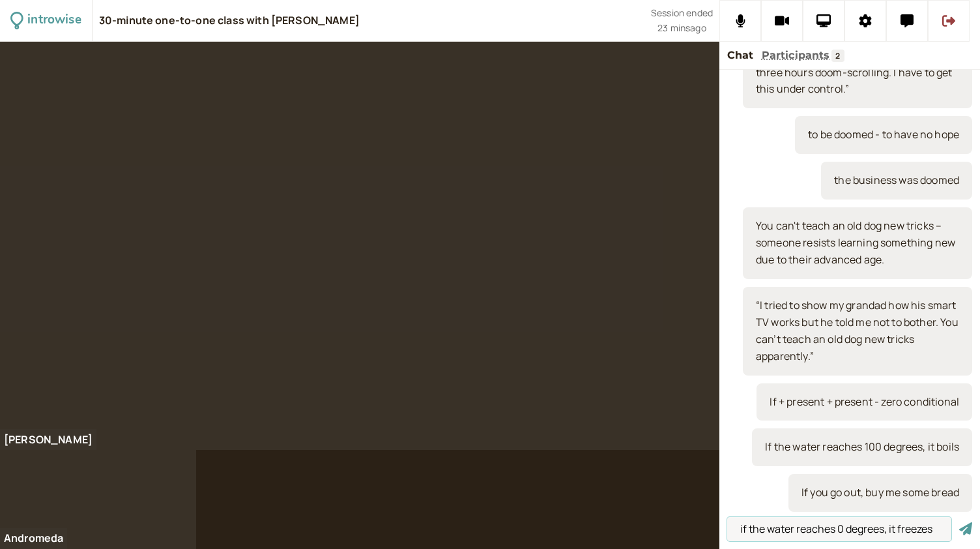
type input "if the water reaches 0 degrees, it freezes"
click at [960, 522] on button "submit" at bounding box center [966, 529] width 13 height 14
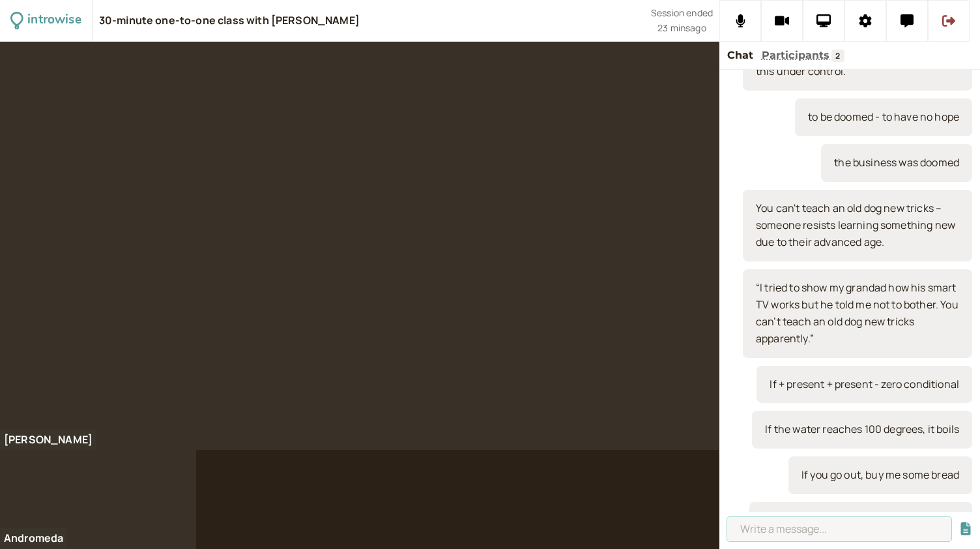
scroll to position [2055, 0]
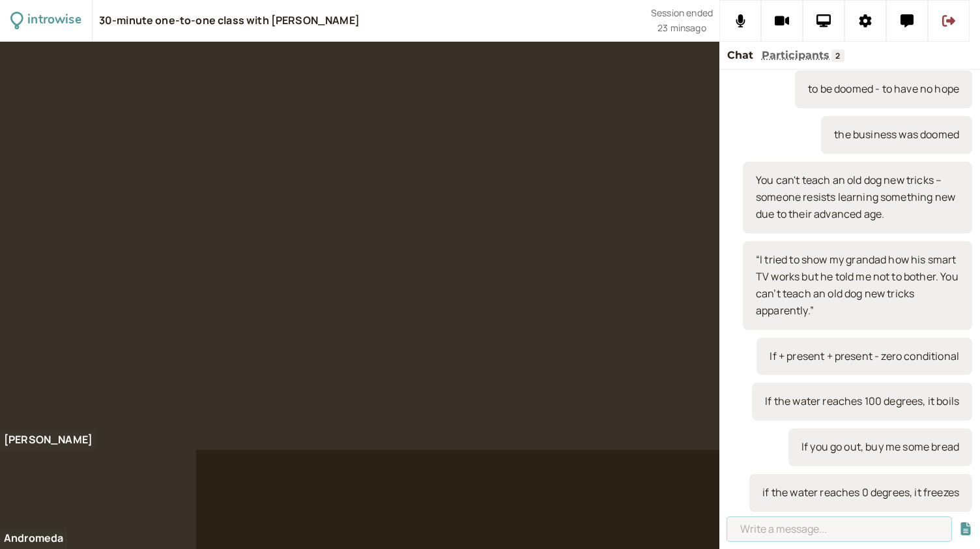
paste input "If + present + will + infinitive – first conditional"
type input "If + present + will + infinitive – first conditional"
drag, startPoint x: 928, startPoint y: 527, endPoint x: 674, endPoint y: 516, distance: 254.5
click at [674, 516] on div "introwise 30-minute one-to-one class with Andromeda Jones Session ended 24 mins…" at bounding box center [490, 274] width 980 height 549
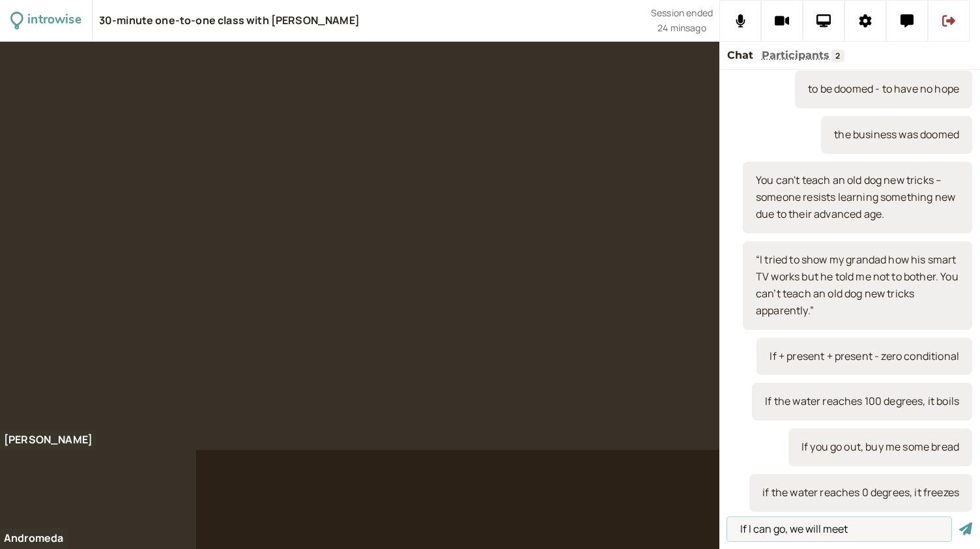
type input "If I can go, we will meet"
click at [960, 522] on button "submit" at bounding box center [966, 529] width 13 height 14
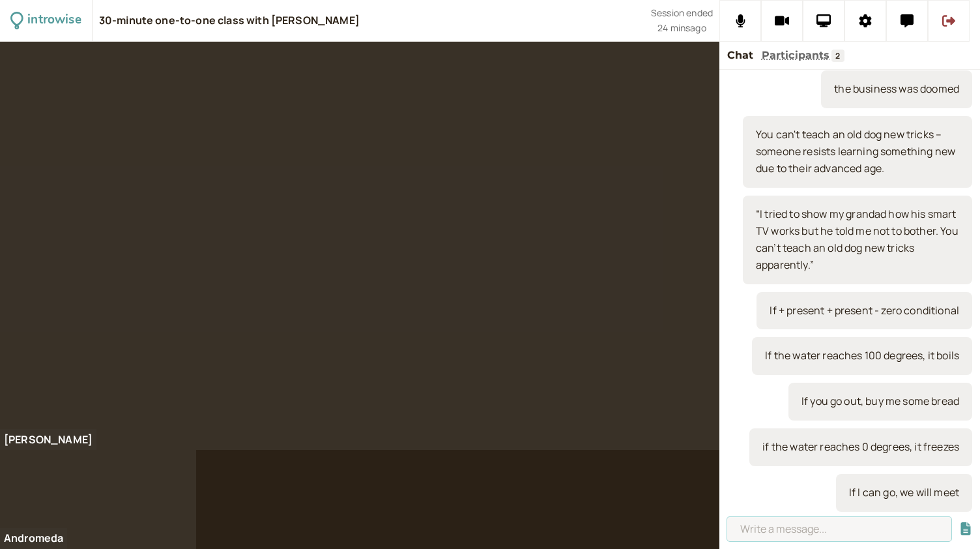
paste input "If + present + will + infinitive – first conditional"
type input "If + present + will + infinitive – first conditional"
click at [960, 522] on button "submit" at bounding box center [966, 529] width 13 height 14
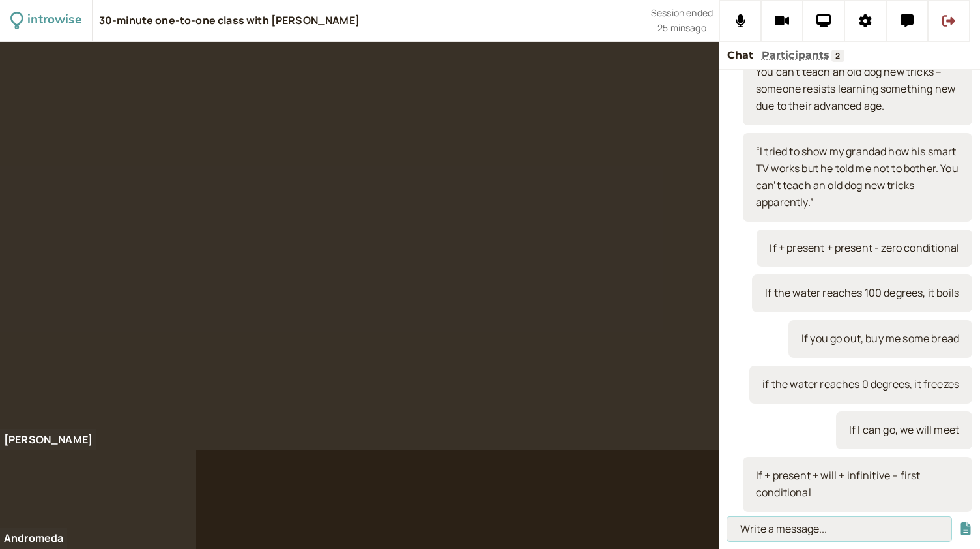
paste input "If the weather is good this weekend, what will you do?"
click at [800, 529] on input "If the weather is good this weekend, what will you do?" at bounding box center [839, 529] width 224 height 24
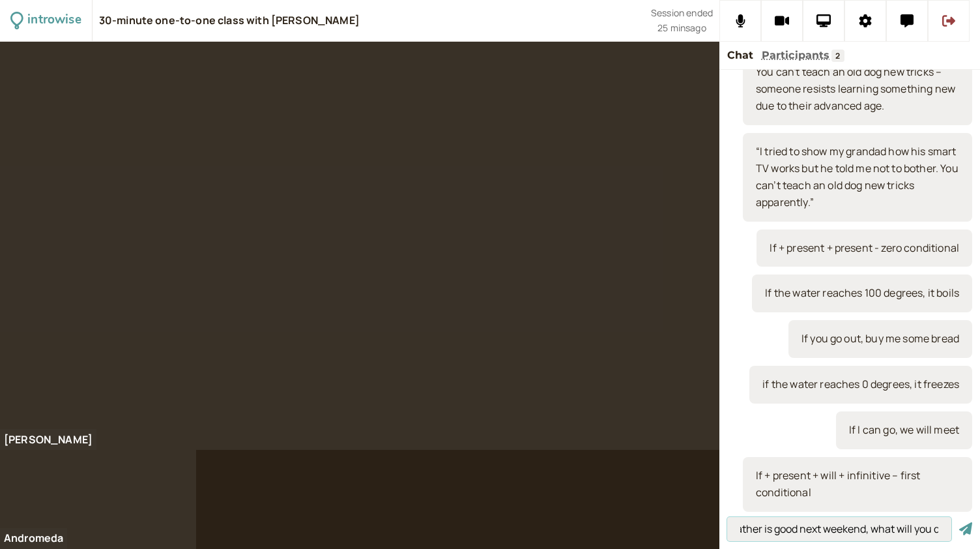
click at [807, 526] on input "If the weather is good next weekend, what will you do?" at bounding box center [839, 529] width 224 height 24
type input "If the weather is good next weekend, what will you do?"
click at [960, 522] on button "submit" at bounding box center [966, 529] width 13 height 14
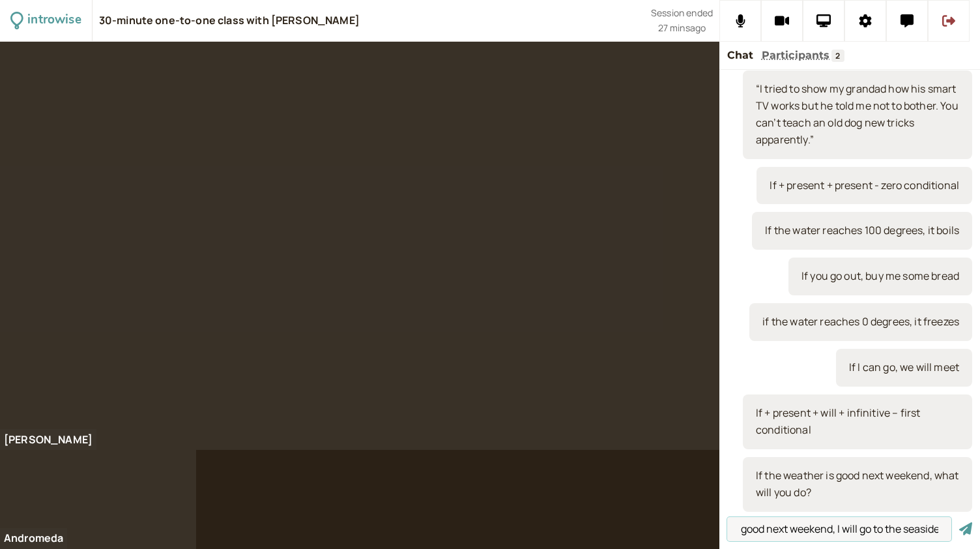
scroll to position [0, 83]
type input "if the weather is good next weekend, I will go to the seaside"
click at [960, 522] on button "submit" at bounding box center [966, 529] width 13 height 14
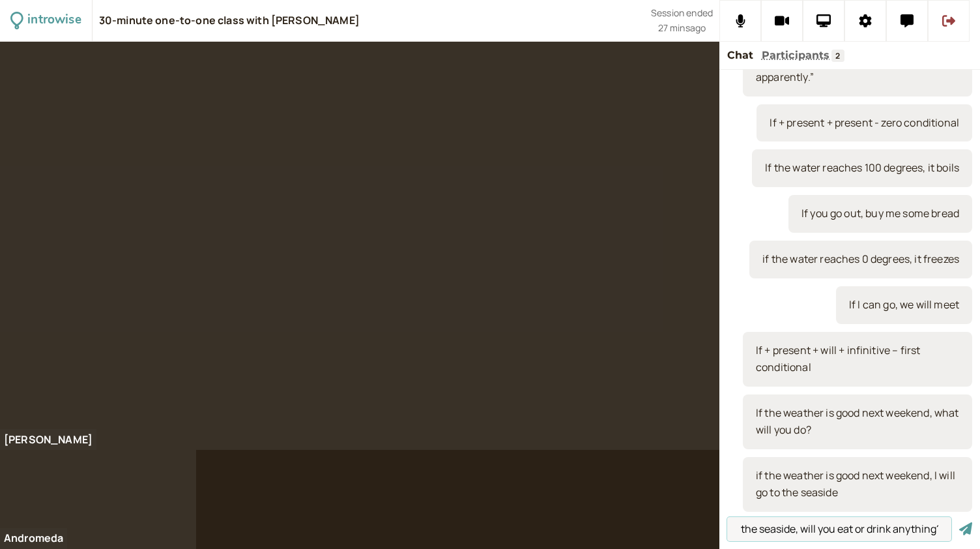
scroll to position [0, 59]
type input "if you go to the seaside, will you eat or drink anything?"
click at [960, 522] on button "submit" at bounding box center [966, 529] width 13 height 14
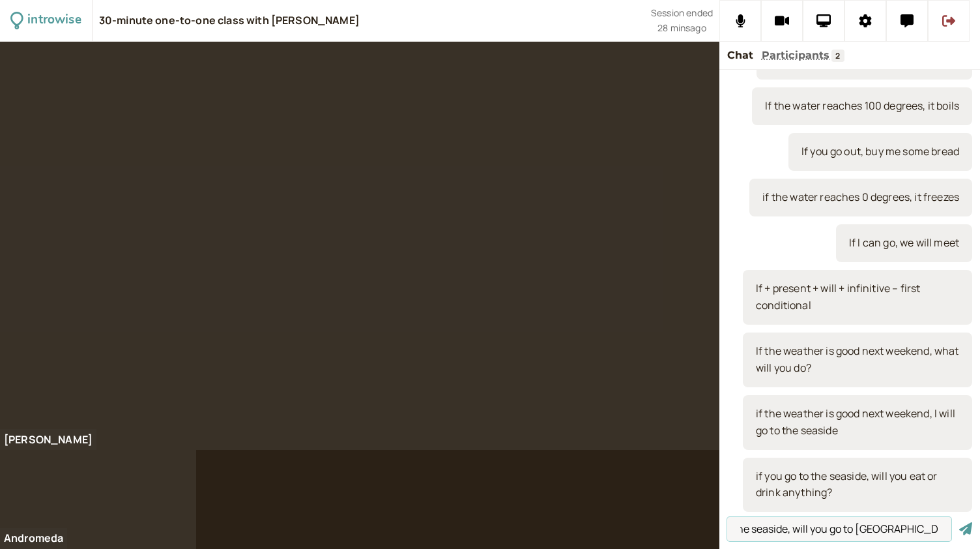
scroll to position [0, 63]
type input "if you go to the seaside, will you go to Cramond Island?"
click at [960, 522] on button "submit" at bounding box center [966, 529] width 13 height 14
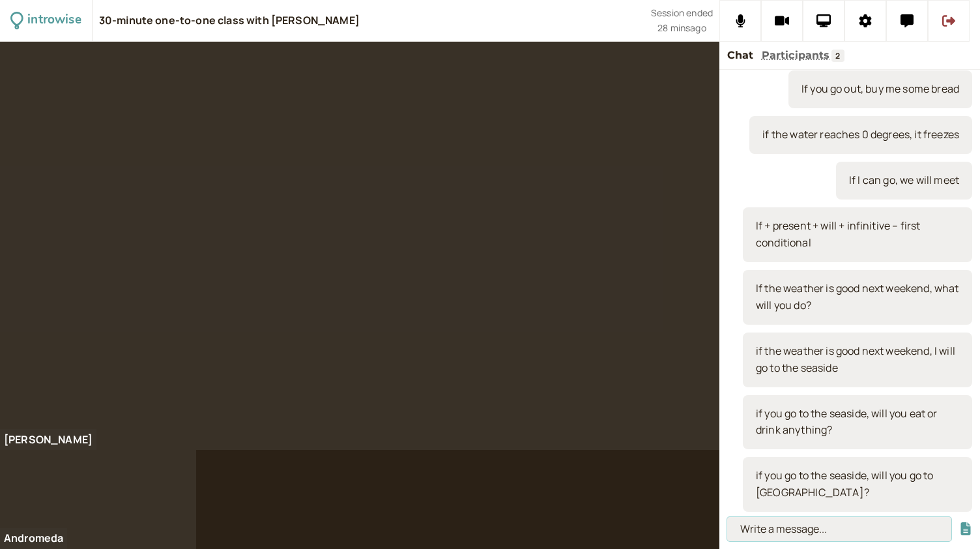
click at [772, 525] on input at bounding box center [839, 529] width 224 height 24
type input "i"
type input "Cramond"
click at [960, 522] on button "submit" at bounding box center [966, 529] width 13 height 14
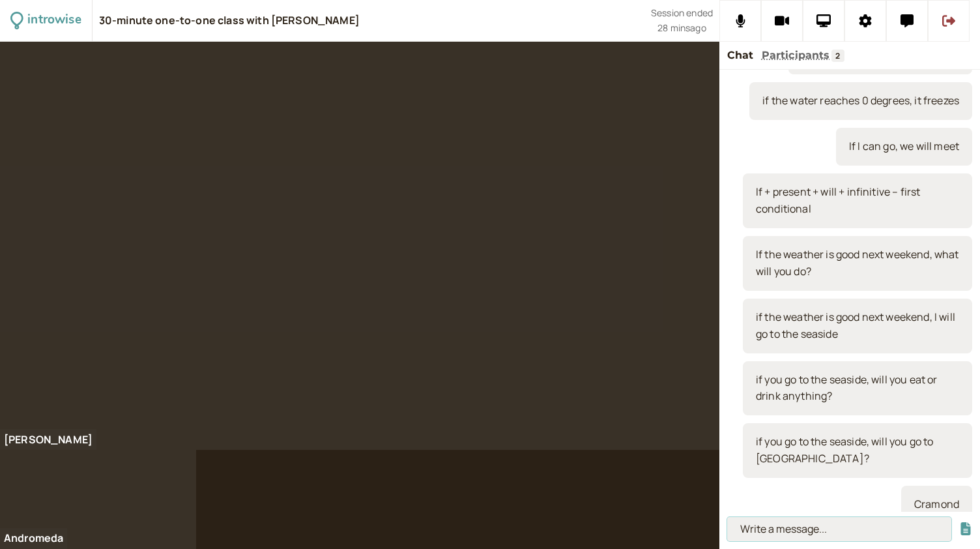
scroll to position [2458, 0]
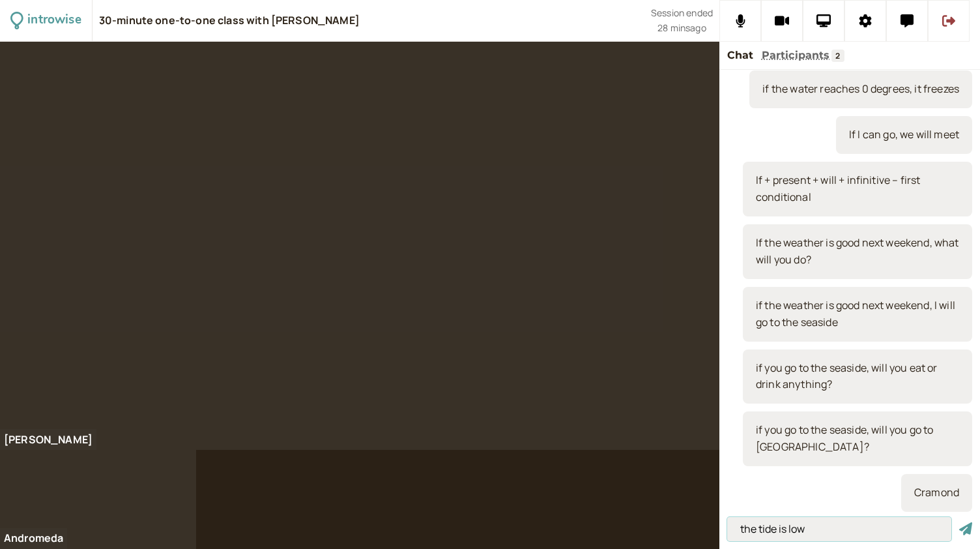
type input "the tide is low"
click at [960, 522] on button "submit" at bounding box center [966, 529] width 13 height 14
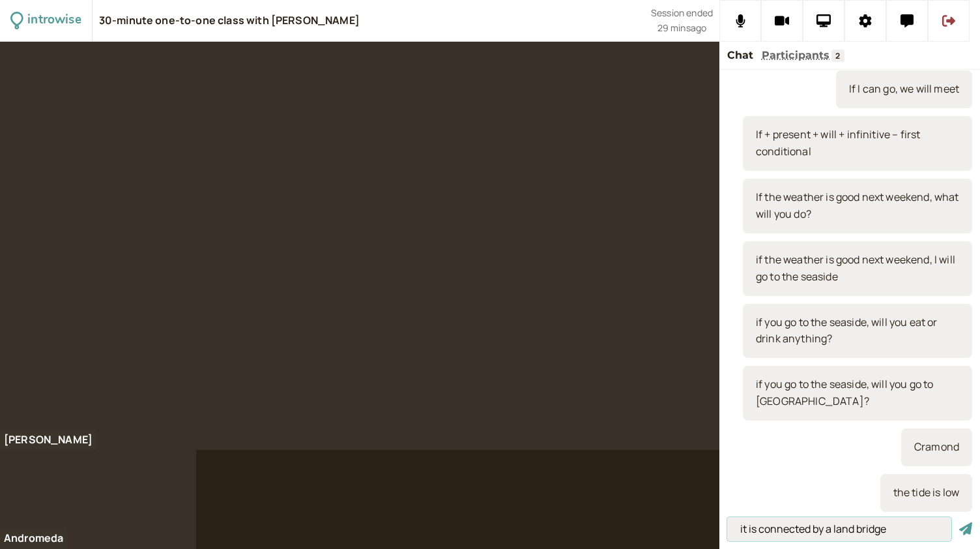
type input "it is connected by a land bridge"
click at [960, 522] on button "submit" at bounding box center [966, 529] width 13 height 14
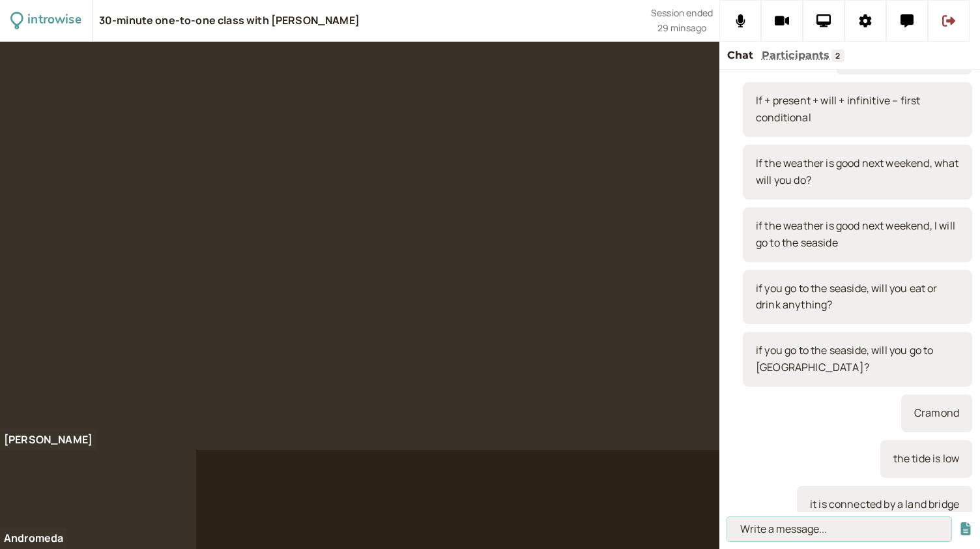
scroll to position [2549, 0]
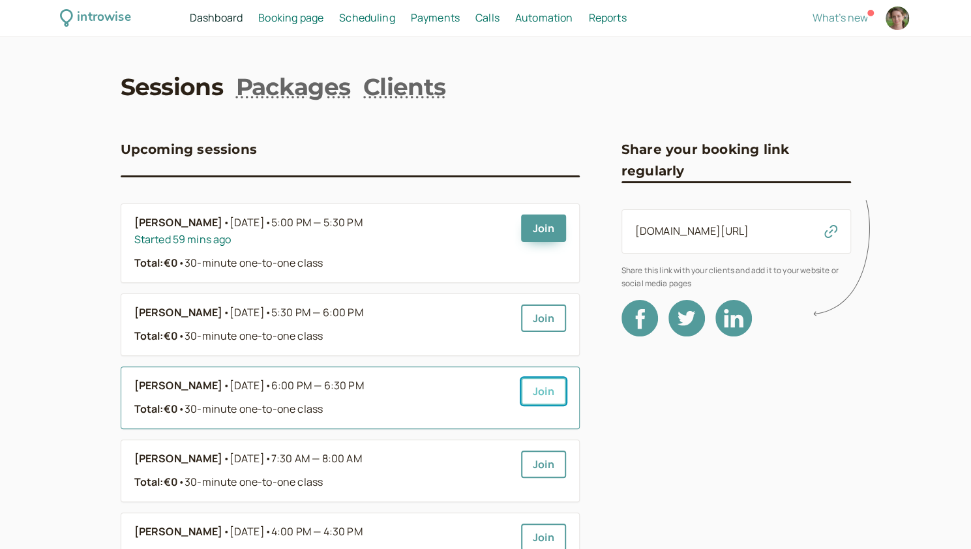
click at [537, 390] on link "Join" at bounding box center [543, 390] width 45 height 27
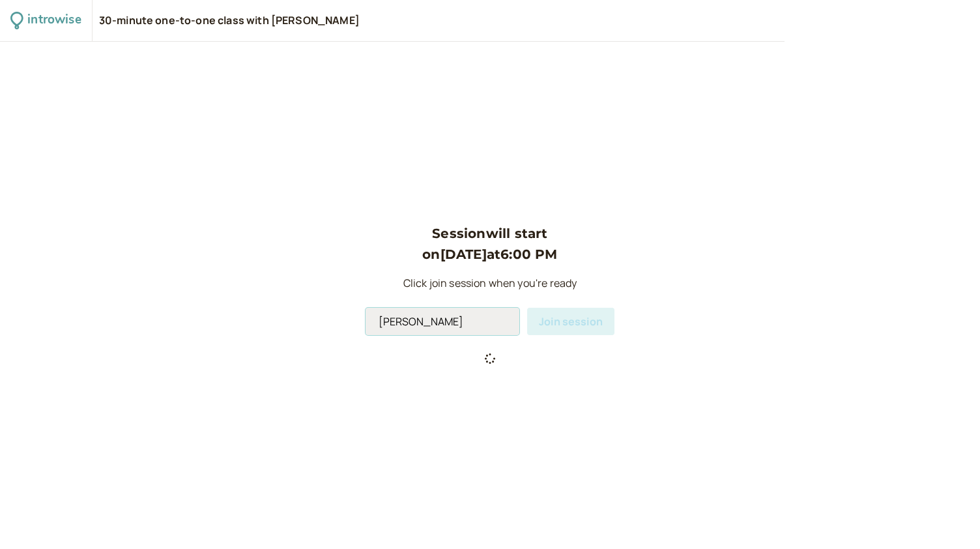
click at [443, 325] on input "[PERSON_NAME]" at bounding box center [443, 321] width 154 height 27
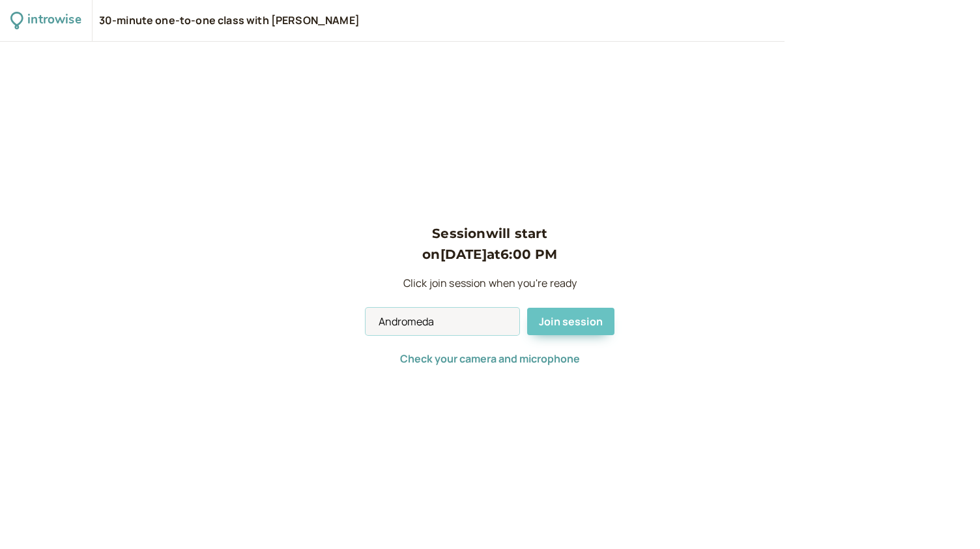
type input "Andromeda"
click at [572, 324] on span "Join session" at bounding box center [571, 321] width 64 height 14
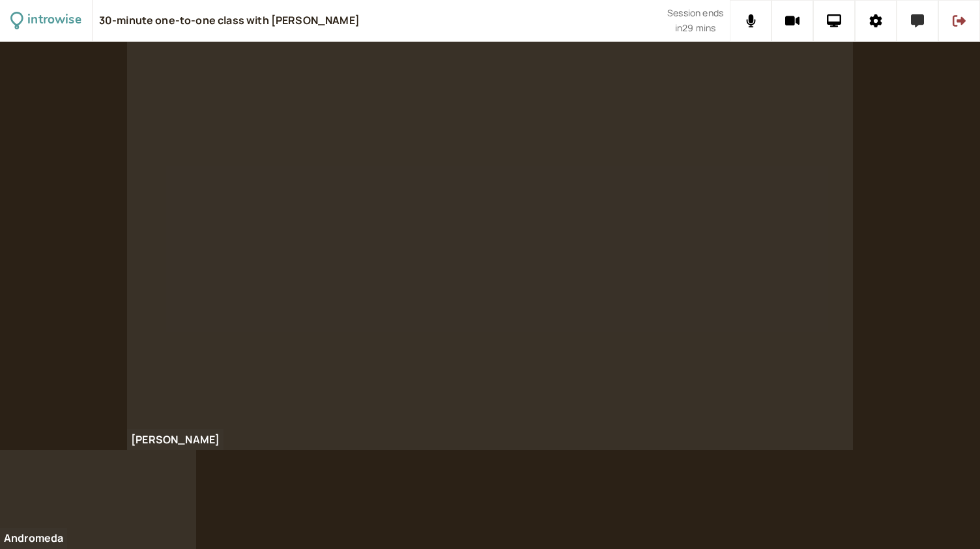
click at [918, 37] on button at bounding box center [918, 21] width 42 height 42
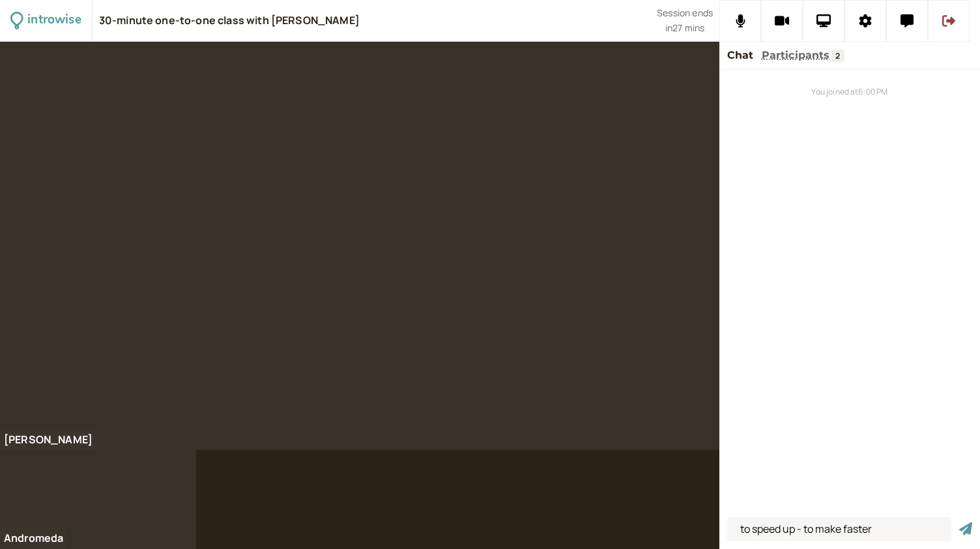
type input "to speed up - to make faster"
click at [960, 522] on button "submit" at bounding box center [966, 529] width 13 height 14
type input "science fiction"
click at [960, 522] on button "submit" at bounding box center [966, 529] width 13 height 14
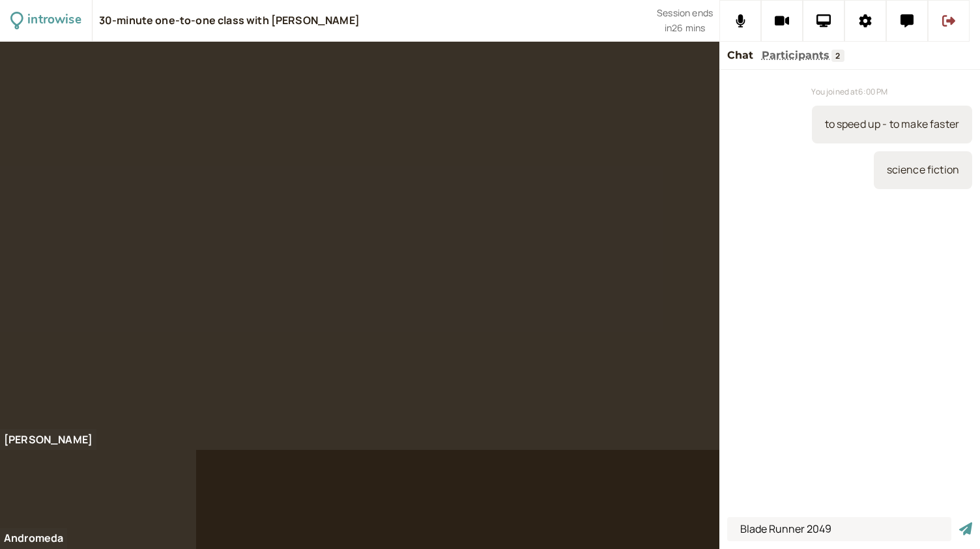
type input "Blade Runner 2049"
click at [960, 522] on button "submit" at bounding box center [966, 529] width 13 height 14
type input "chatgpt?"
click at [960, 522] on button "submit" at bounding box center [966, 529] width 13 height 14
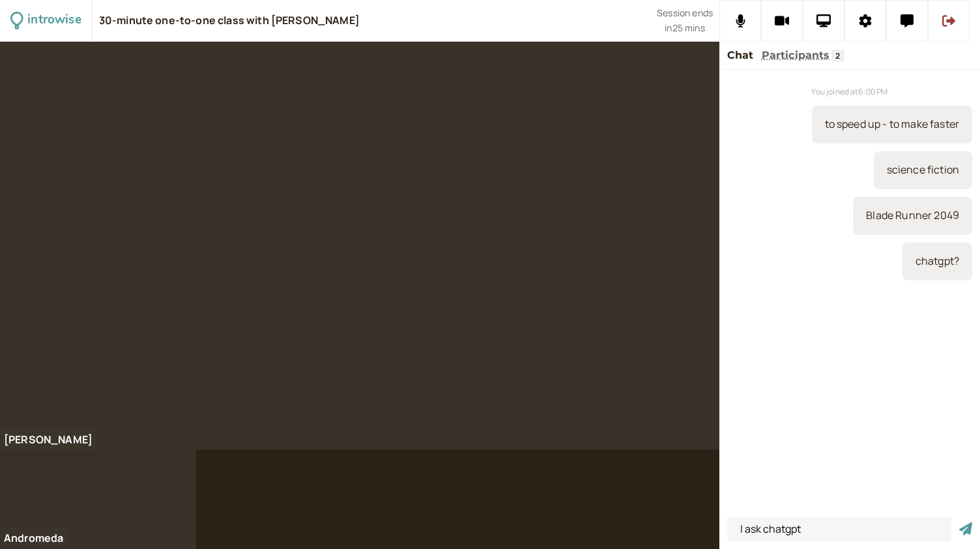
type input "I ask chatgpt"
click at [960, 522] on button "submit" at bounding box center [966, 529] width 13 height 14
type input "essays"
click at [960, 522] on button "submit" at bounding box center [966, 529] width 13 height 14
type input "essay - long writing"
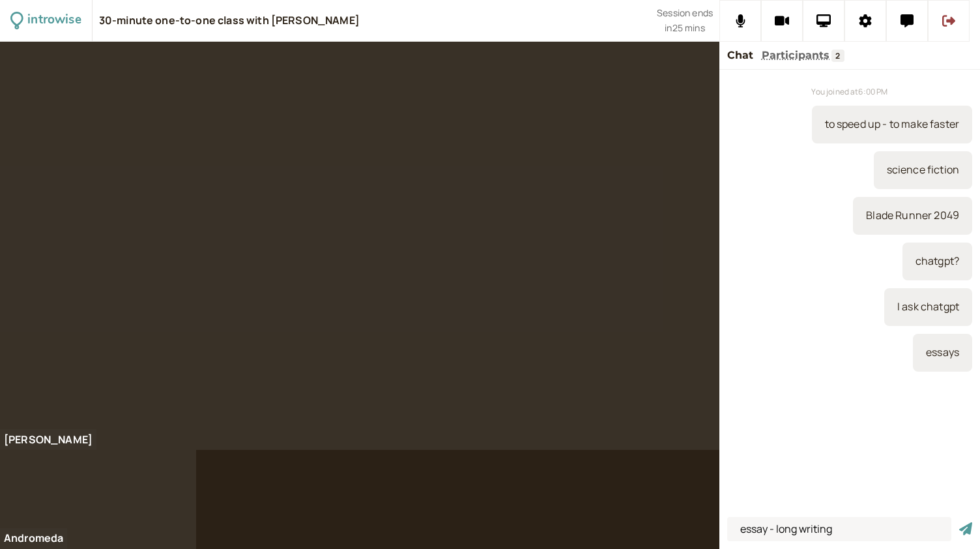
click at [960, 522] on button "submit" at bounding box center [966, 529] width 13 height 14
type input "learning tools"
click at [960, 522] on button "submit" at bounding box center [966, 529] width 13 height 14
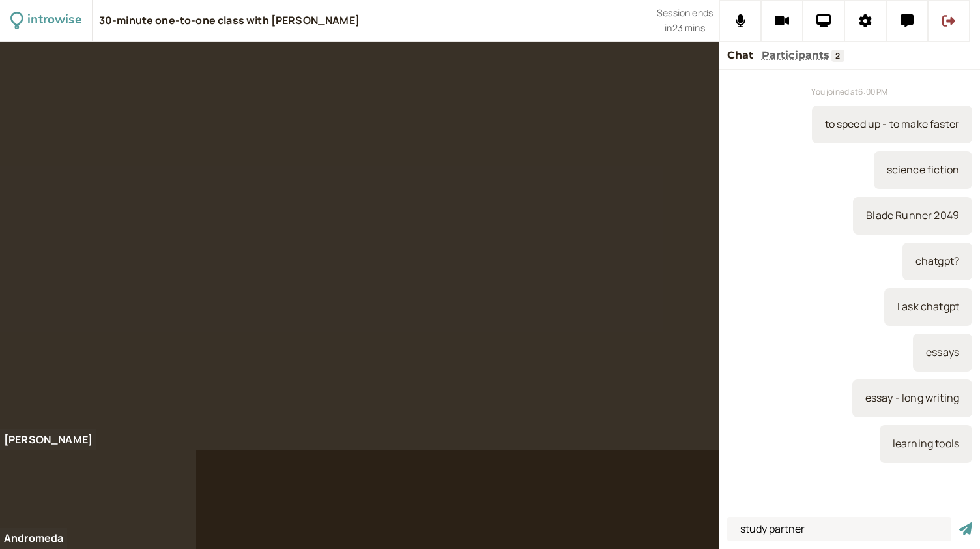
type input "study partner"
click at [960, 522] on button "submit" at bounding box center [966, 529] width 13 height 14
type input "Manga"
click at [960, 522] on button "submit" at bounding box center [966, 529] width 13 height 14
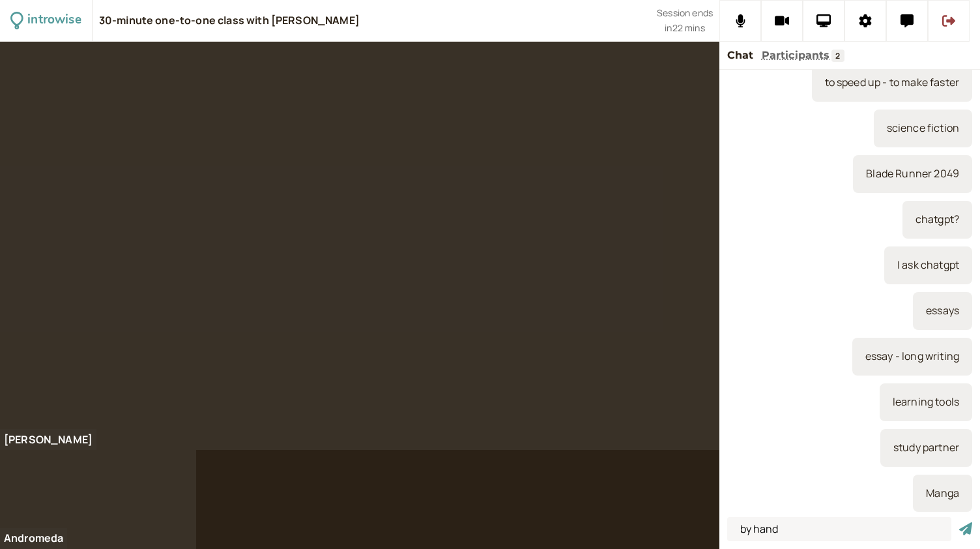
type input "by hand"
click at [960, 522] on button "submit" at bounding box center [966, 529] width 13 height 14
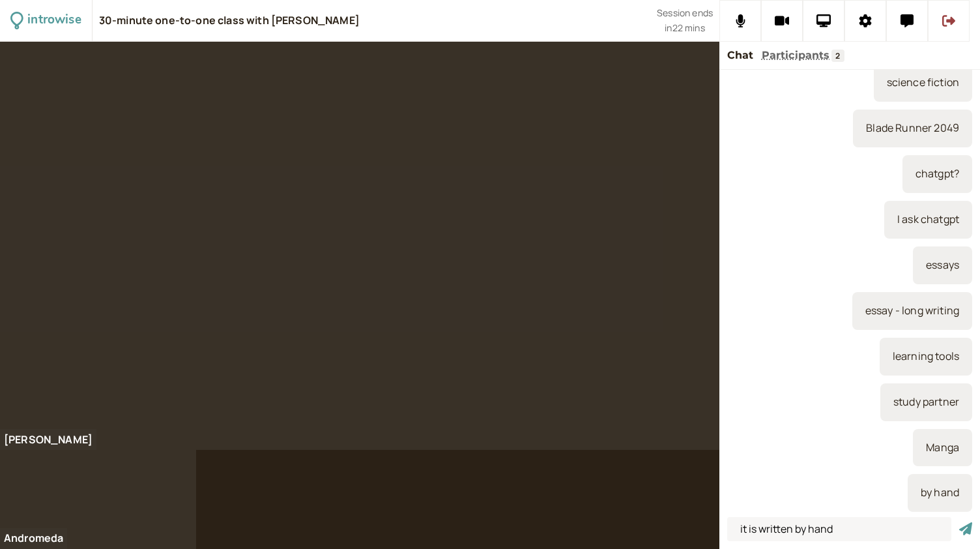
type input "it is written by hand"
click at [960, 522] on button "submit" at bounding box center [966, 529] width 13 height 14
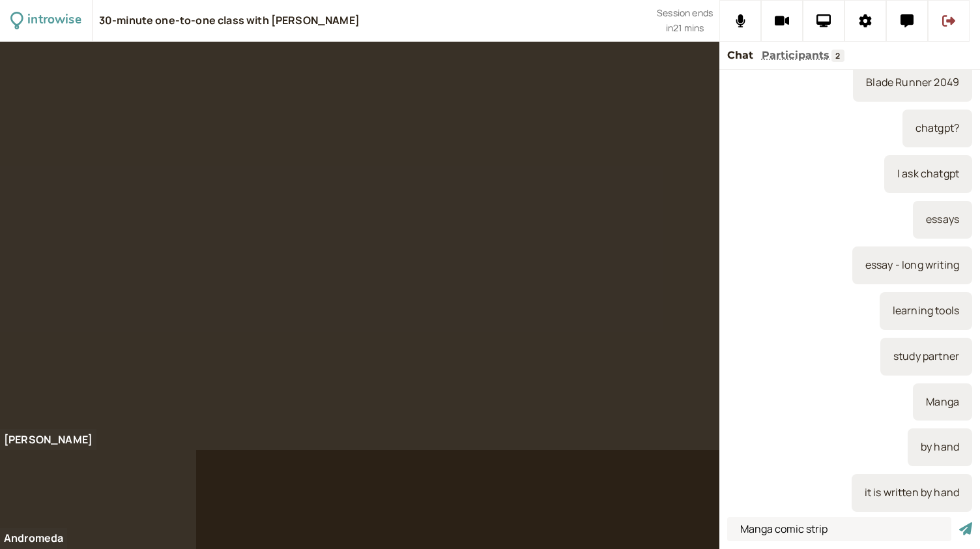
type input "Manga comic strip"
click at [960, 522] on button "submit" at bounding box center [966, 529] width 13 height 14
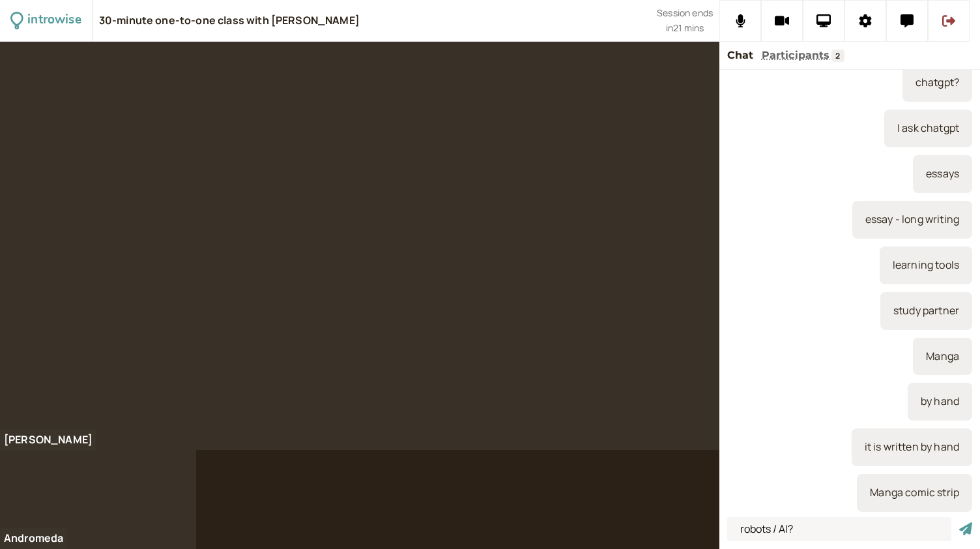
type input "robots / AI?"
click at [960, 522] on button "submit" at bounding box center [966, 529] width 13 height 14
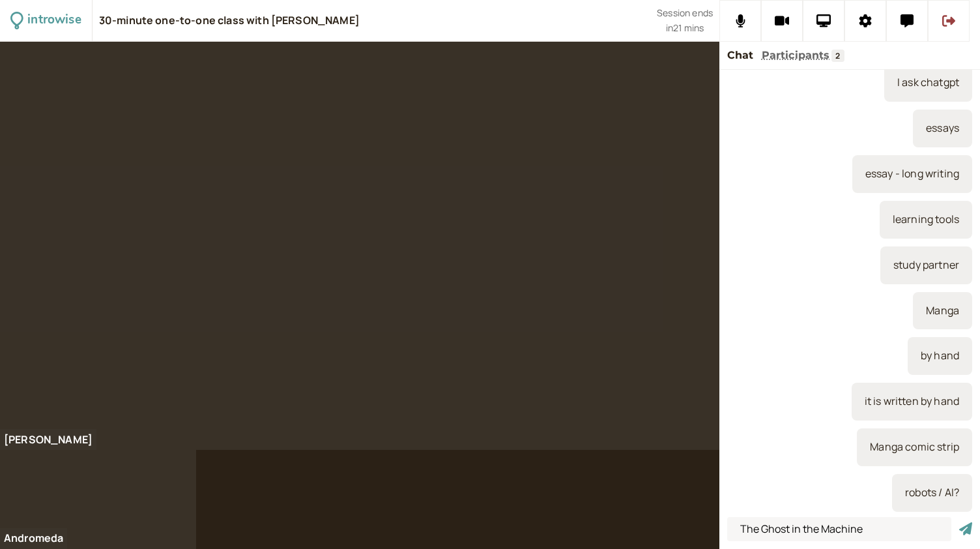
type input "The Ghost in the Machine"
click at [960, 522] on button "submit" at bounding box center [966, 529] width 13 height 14
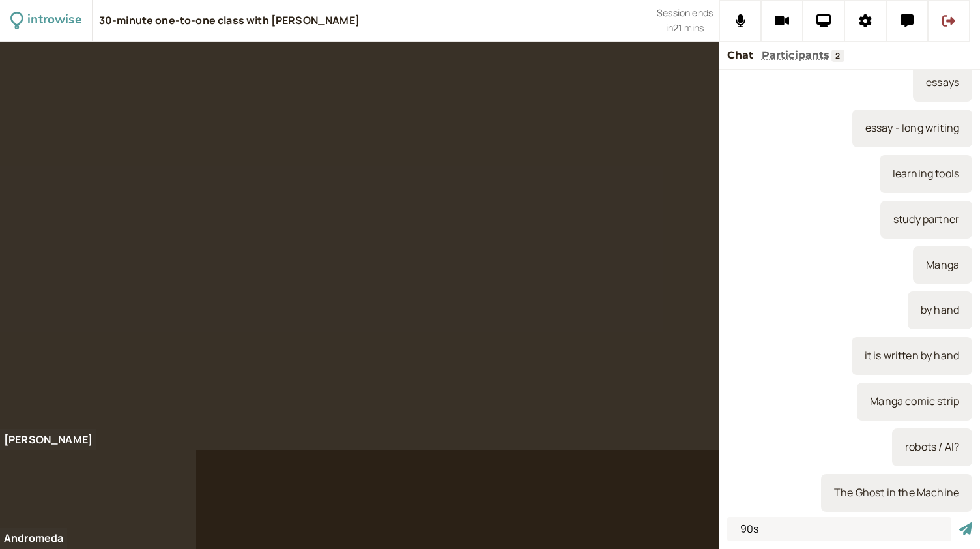
type input "90s"
click at [960, 522] on button "submit" at bounding box center [966, 529] width 13 height 14
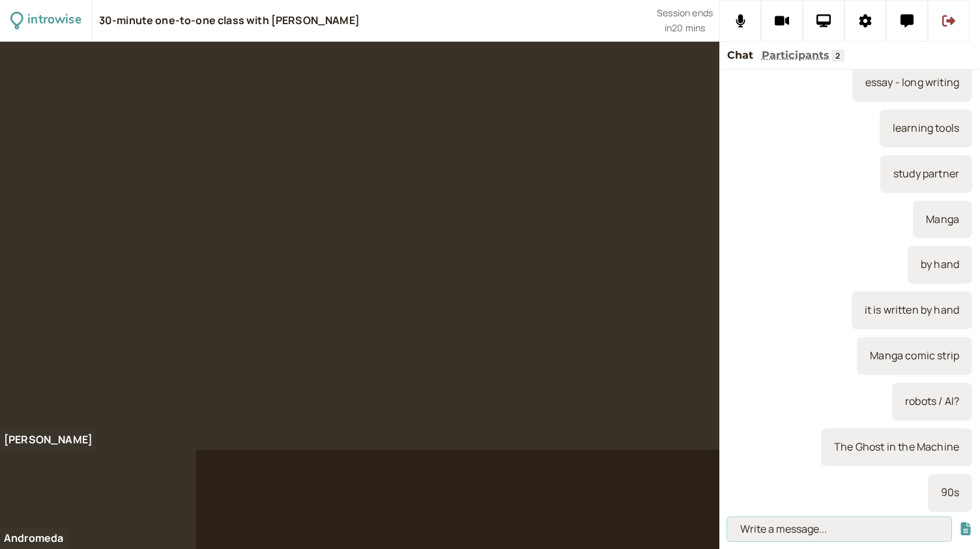
click at [783, 526] on input at bounding box center [839, 529] width 224 height 24
type input "[GEOGRAPHIC_DATA]?"
click at [960, 522] on button "submit" at bounding box center [966, 529] width 13 height 14
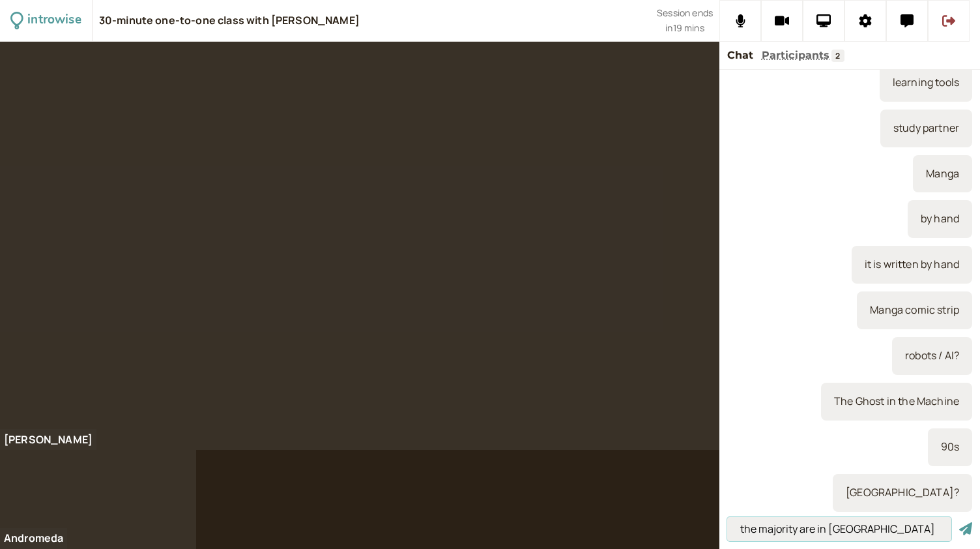
type input "the majority are in [GEOGRAPHIC_DATA]"
click at [960, 522] on button "submit" at bounding box center [966, 529] width 13 height 14
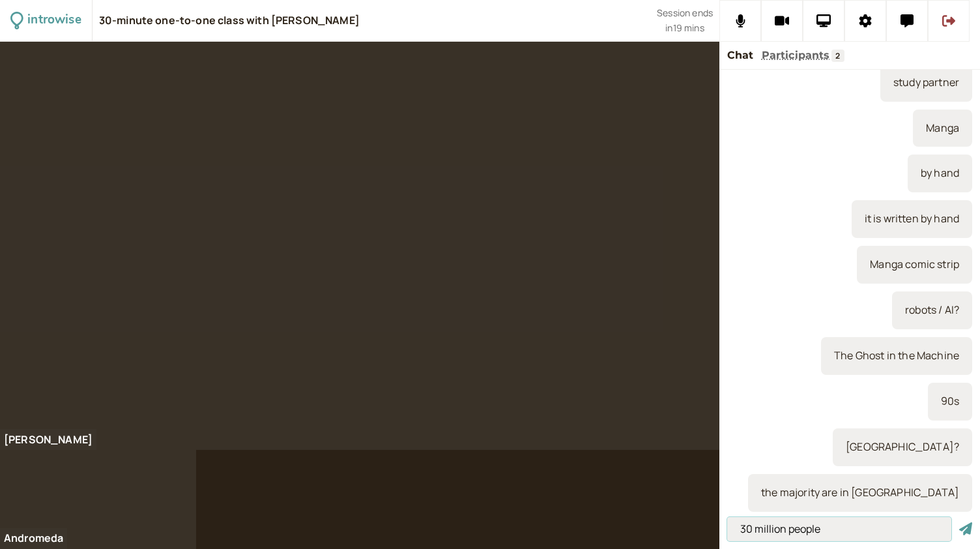
type input "30 million people"
click at [960, 522] on button "submit" at bounding box center [966, 529] width 13 height 14
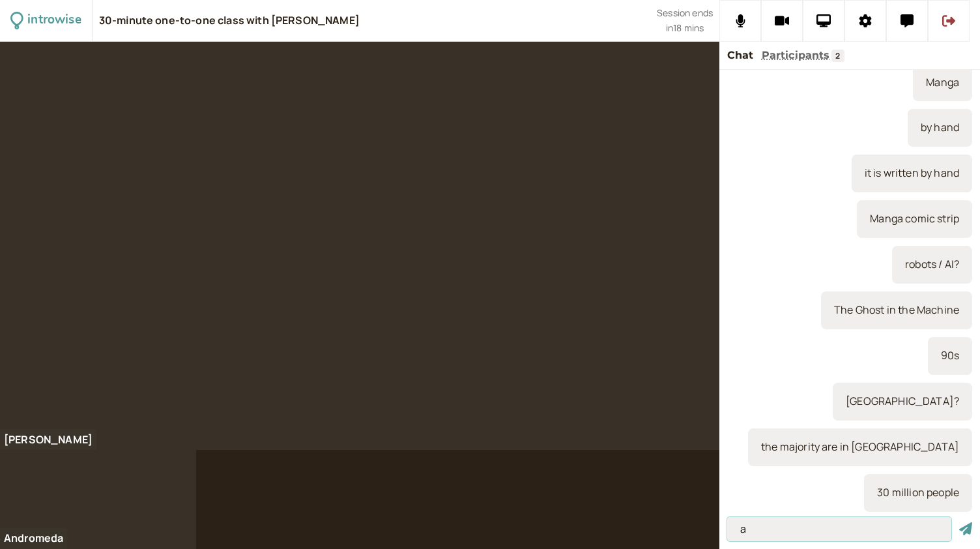
type input "a"
type input "that wrote ..."
click at [960, 522] on button "submit" at bounding box center [966, 529] width 13 height 14
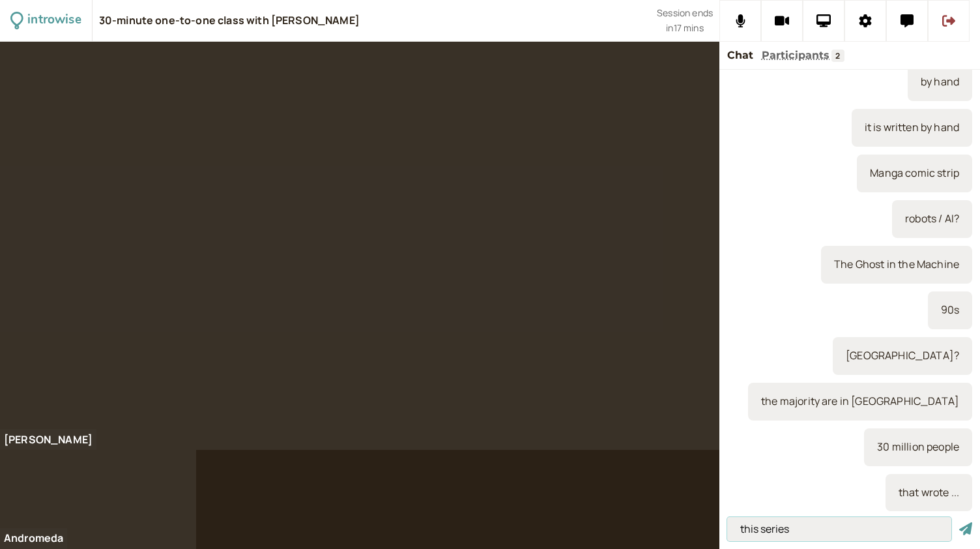
type input "this series"
click at [960, 522] on button "submit" at bounding box center [966, 529] width 13 height 14
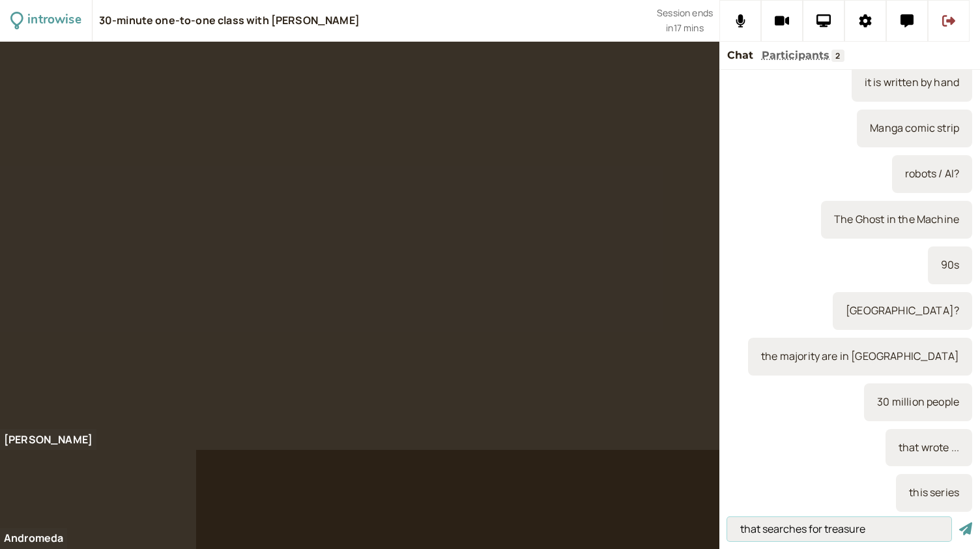
type input "that searches for treasure"
click at [960, 522] on button "submit" at bounding box center [966, 529] width 13 height 14
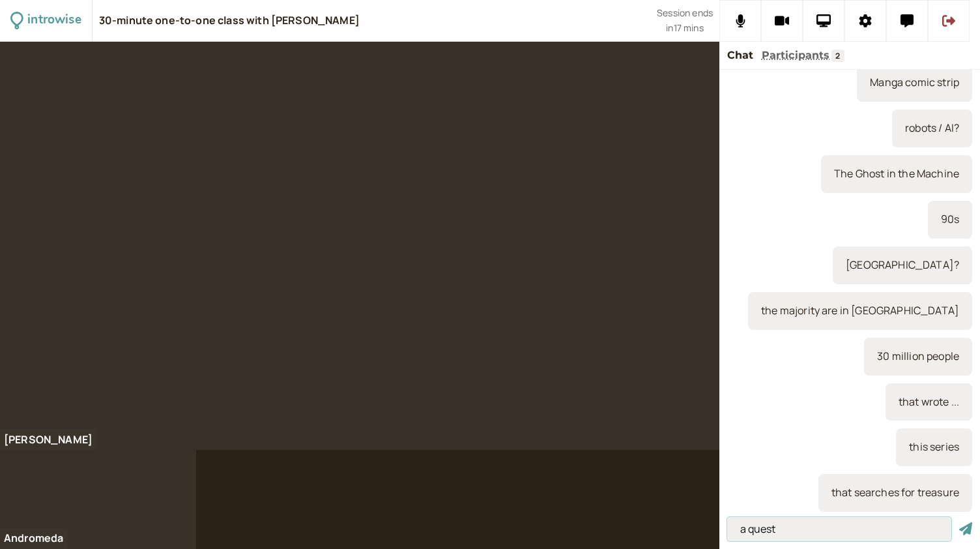
type input "a quest"
click at [960, 522] on button "submit" at bounding box center [966, 529] width 13 height 14
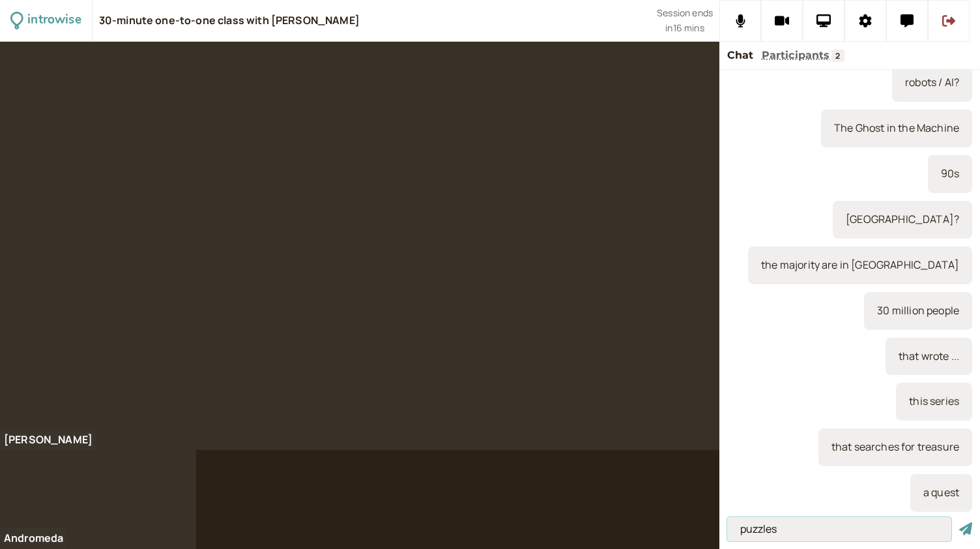
type input "puzzles"
click at [960, 522] on button "submit" at bounding box center [966, 529] width 13 height 14
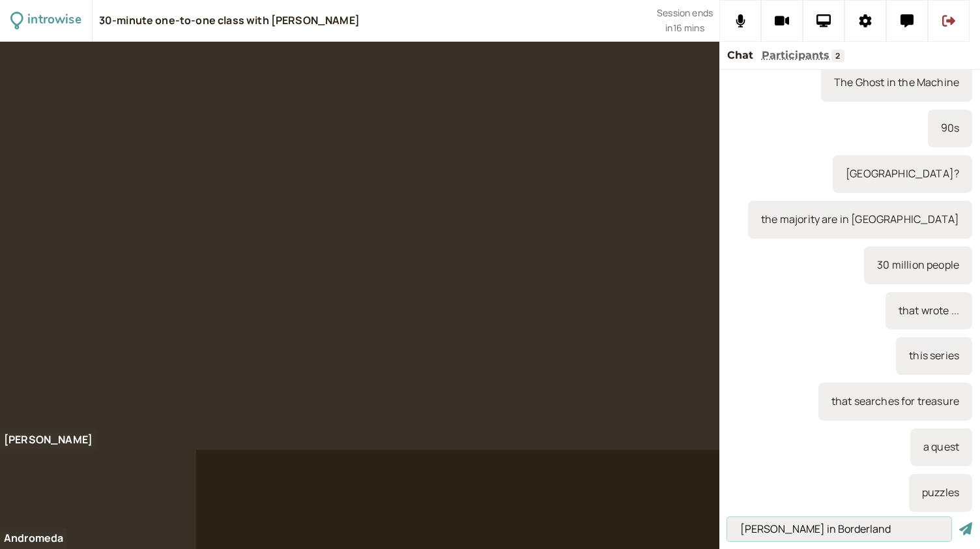
type input "[PERSON_NAME] in Borderland"
click at [960, 522] on button "submit" at bounding box center [966, 529] width 13 height 14
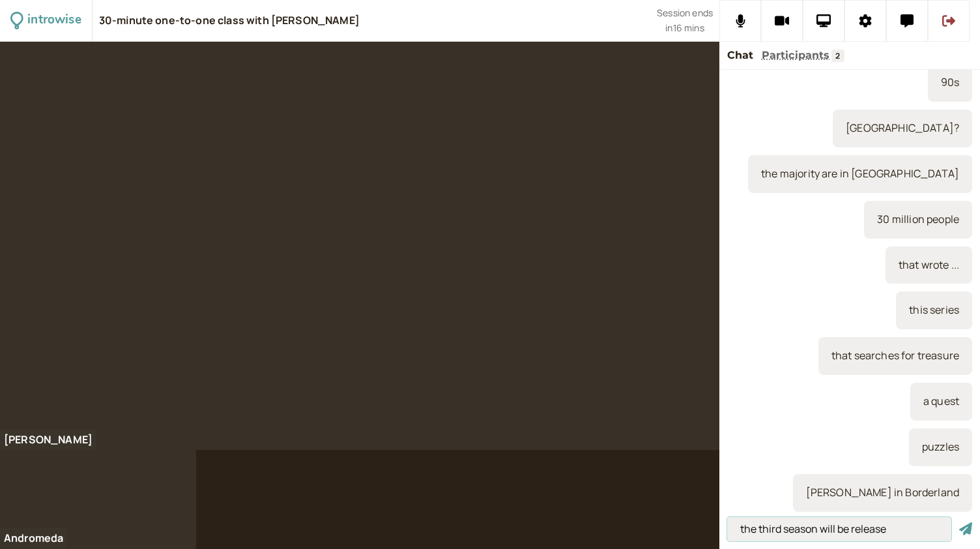
type input "the third season will be release"
click at [960, 522] on button "submit" at bounding box center [966, 529] width 13 height 14
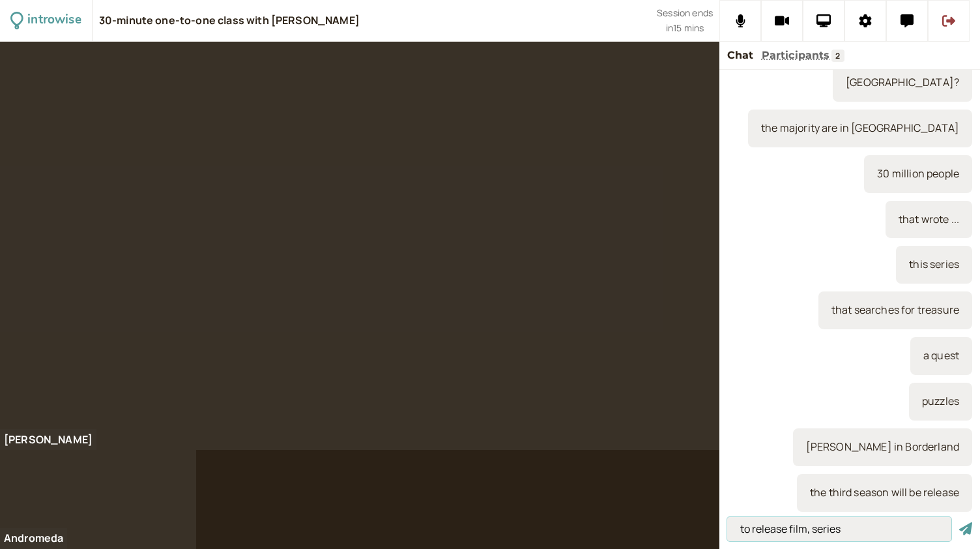
type input "to release film, series"
click at [960, 522] on button "submit" at bounding box center [966, 529] width 13 height 14
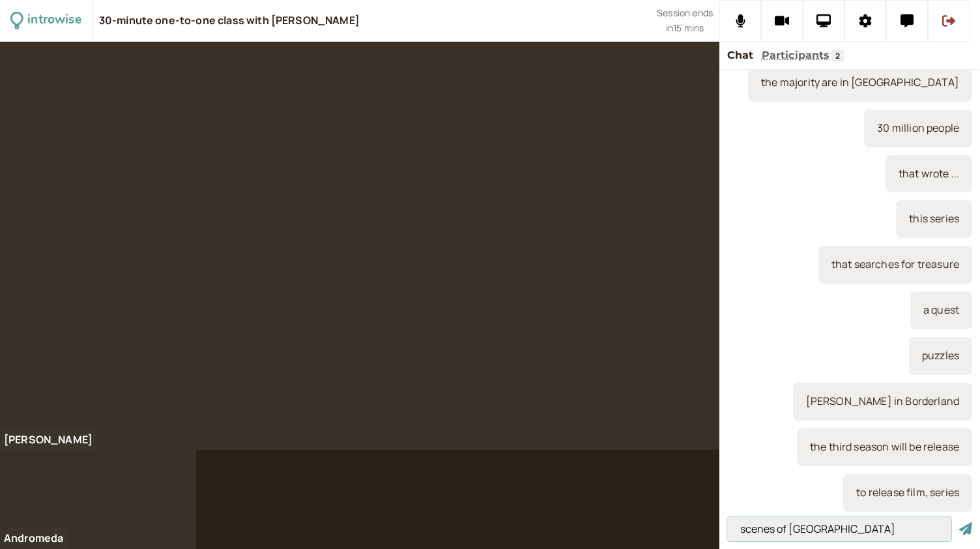
type input "scenes of [GEOGRAPHIC_DATA]"
click at [960, 522] on button "submit" at bounding box center [966, 529] width 13 height 14
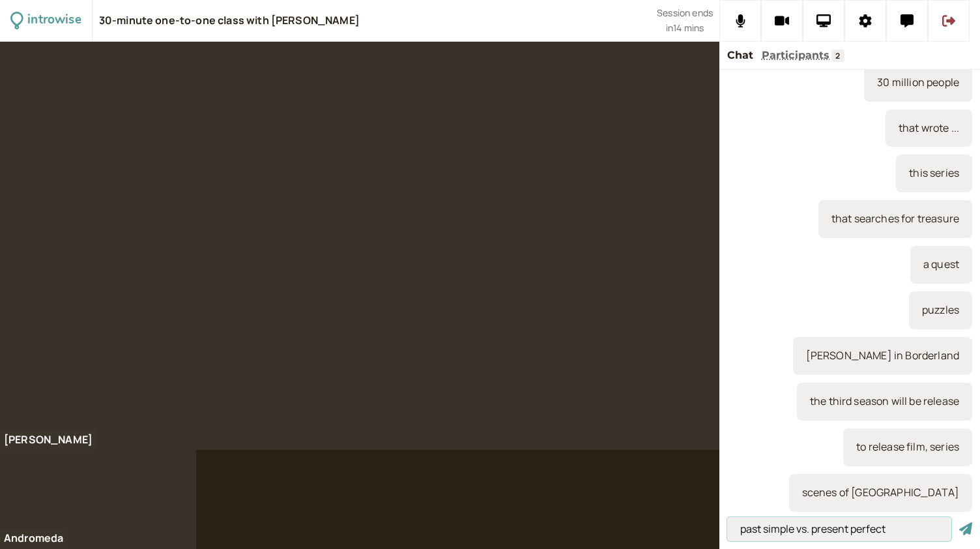
type input "past simple vs. present perfect"
click at [960, 522] on button "submit" at bounding box center [966, 529] width 13 height 14
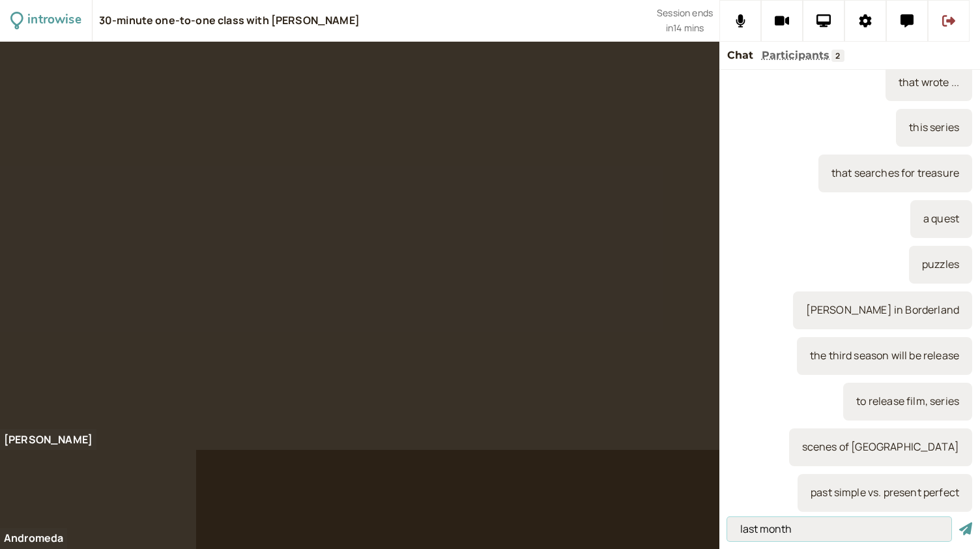
type input "last month"
click at [960, 522] on button "submit" at bounding box center [966, 529] width 13 height 14
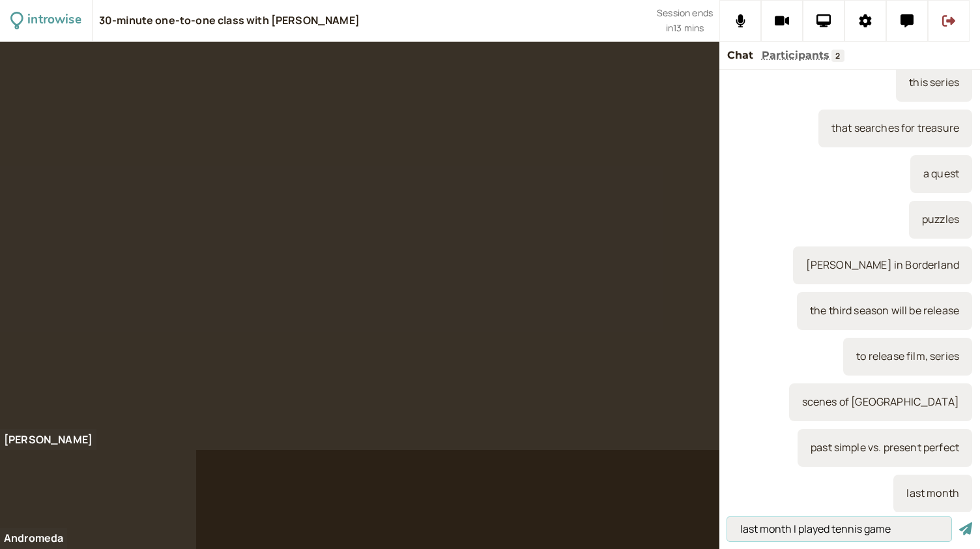
type input "last month I played tennis game"
click at [960, 522] on button "submit" at bounding box center [966, 529] width 13 height 14
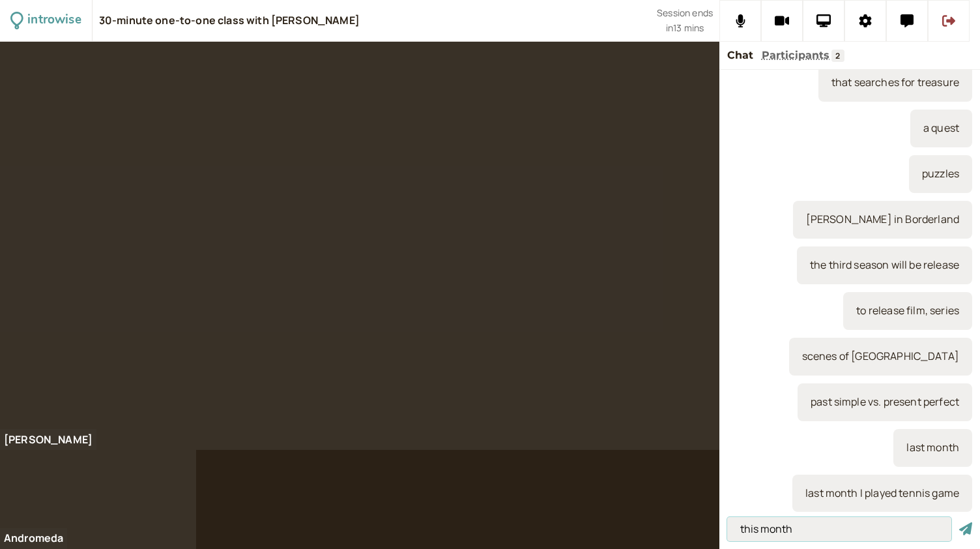
type input "this month"
click at [960, 522] on button "submit" at bounding box center [966, 529] width 13 height 14
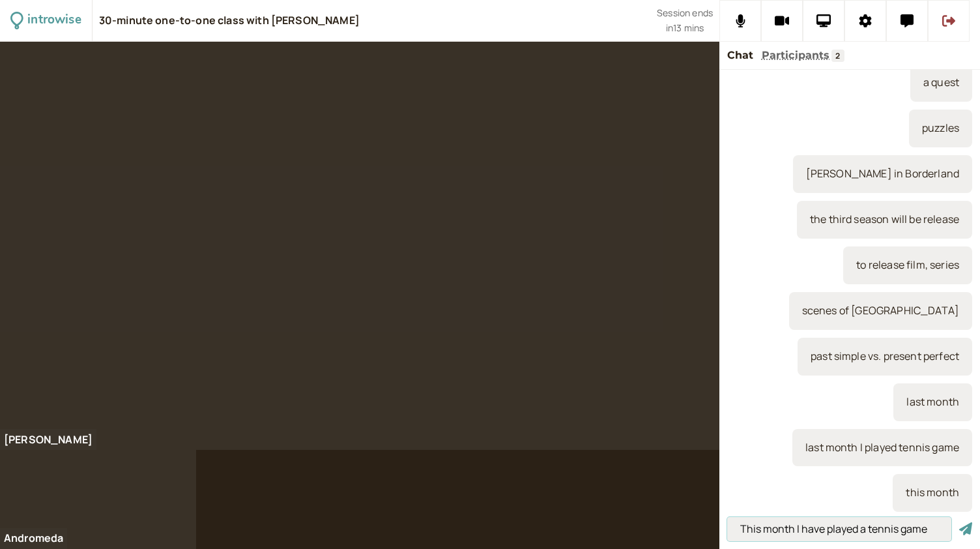
type input "This month I have played a tennis game"
click at [960, 522] on button "submit" at bounding box center [966, 529] width 13 height 14
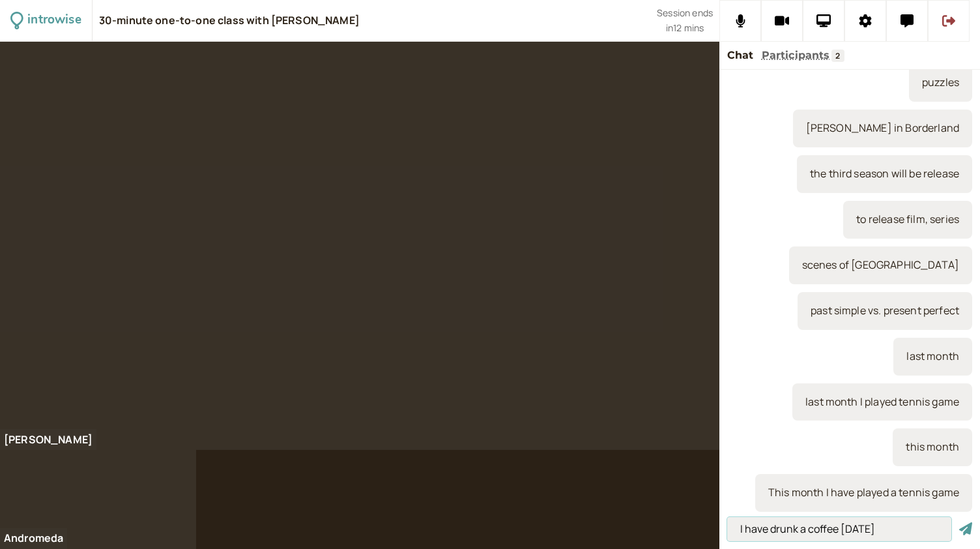
type input "I have drunk a coffee [DATE]"
click at [960, 522] on button "submit" at bounding box center [966, 529] width 13 height 14
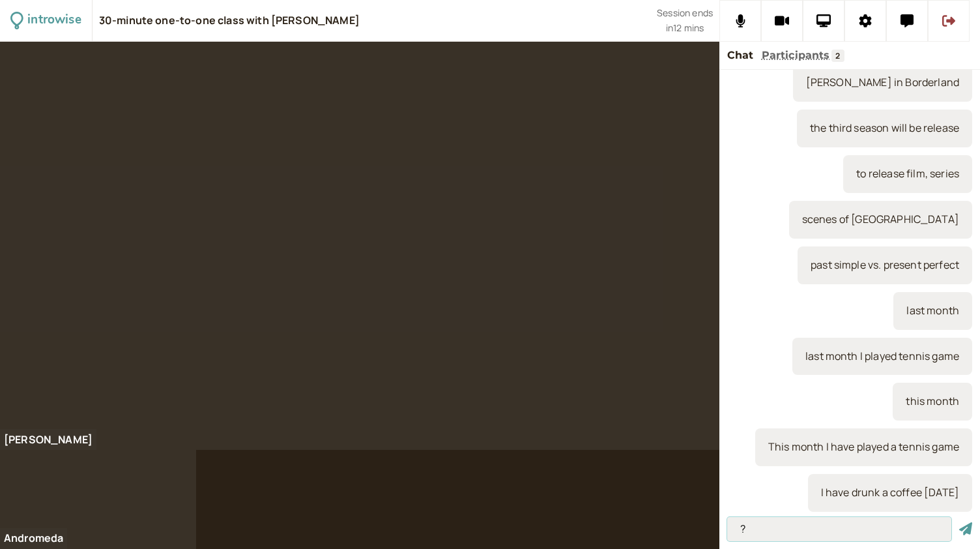
type input "?"
click at [960, 522] on button "submit" at bounding box center [966, 529] width 13 height 14
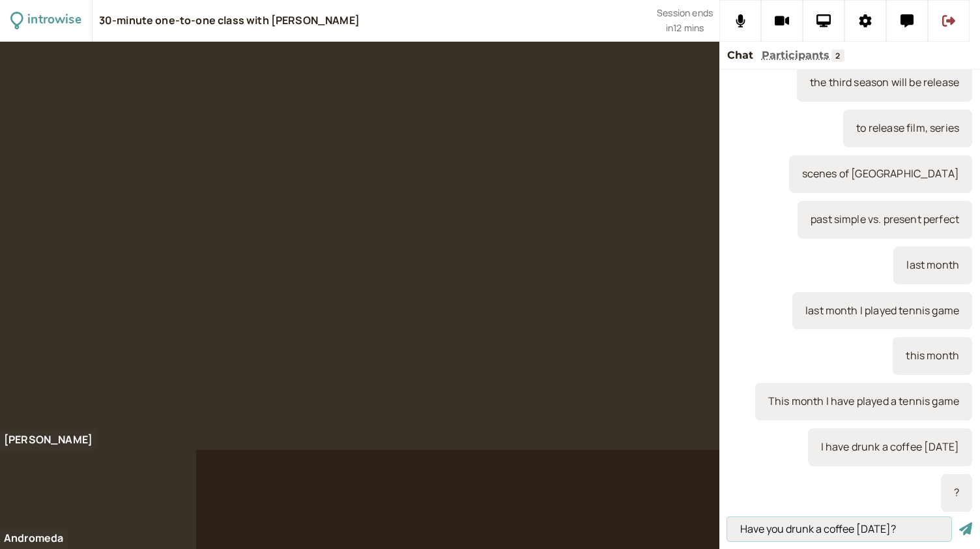
type input "Have you drunk a coffee [DATE]?"
click at [960, 522] on button "submit" at bounding box center [966, 529] width 13 height 14
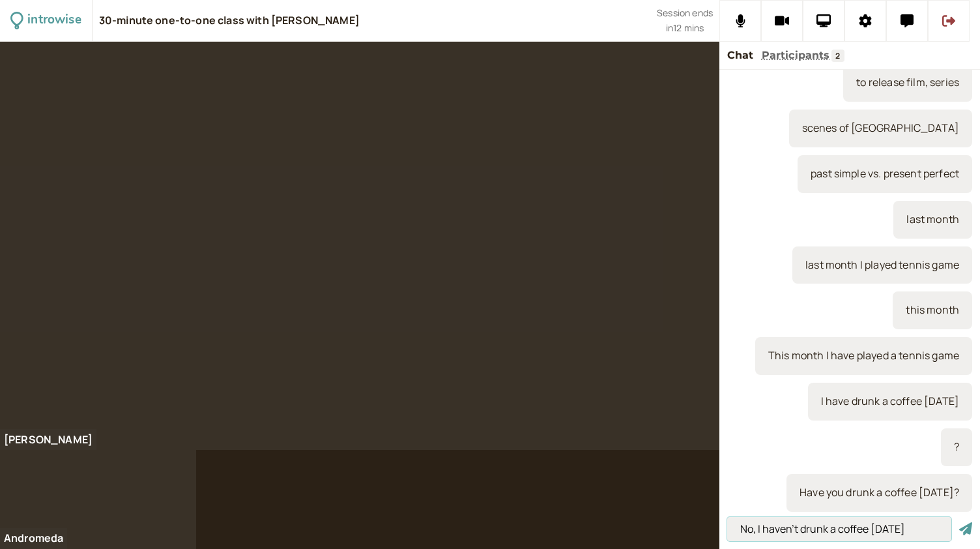
type input "No, I haven't drunk a coffee [DATE]"
click at [960, 522] on button "submit" at bounding box center [966, 529] width 13 height 14
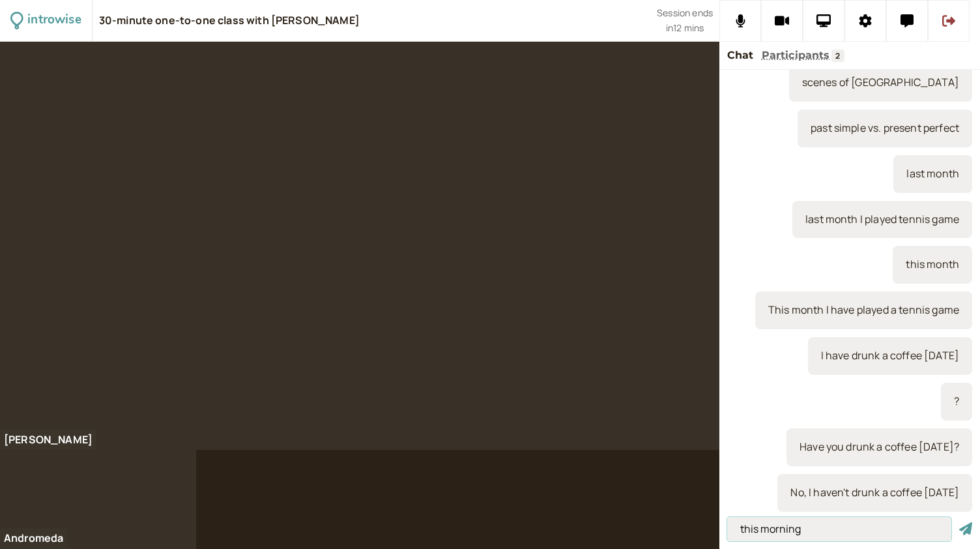
type input "this morning"
click at [960, 522] on button "submit" at bounding box center [966, 529] width 13 height 14
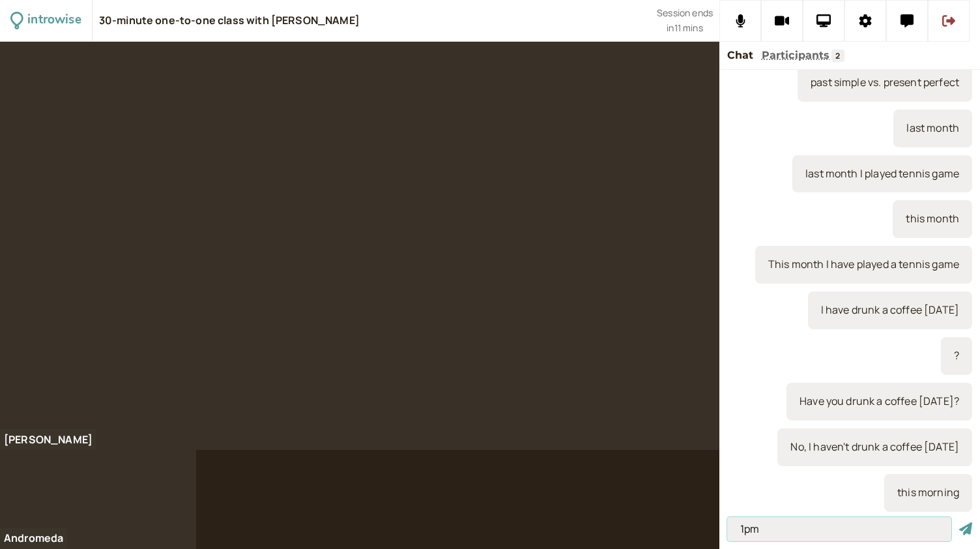
type input "1pm"
click at [960, 522] on button "submit" at bounding box center [966, 529] width 13 height 14
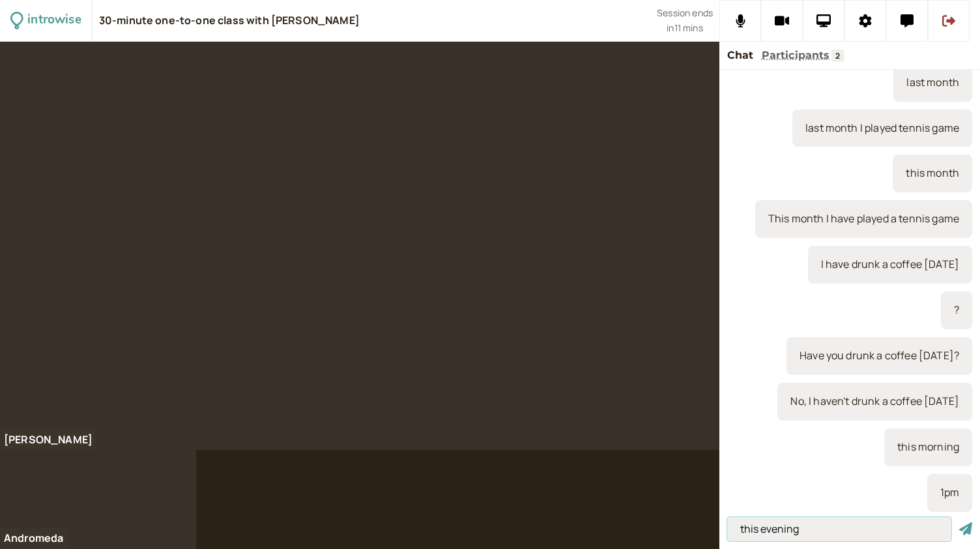
type input "this evening"
click at [960, 522] on button "submit" at bounding box center [966, 529] width 13 height 14
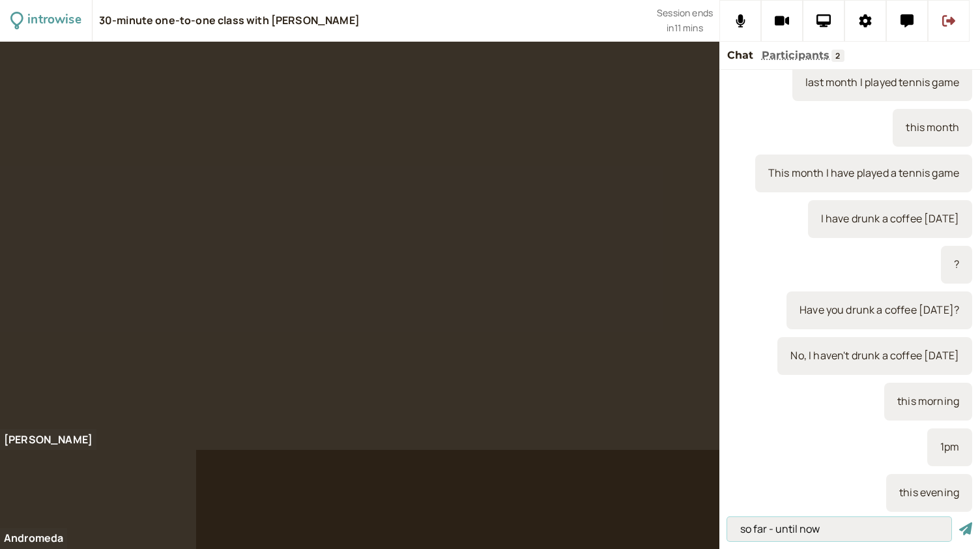
type input "so far - until now"
click at [960, 522] on button "submit" at bounding box center [966, 529] width 13 height 14
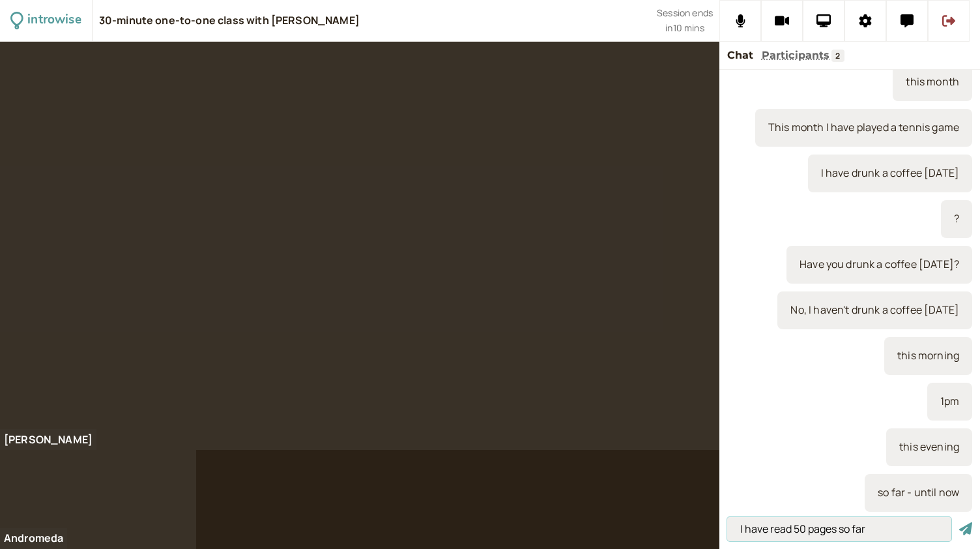
type input "I have read 50 pages so far"
click at [960, 522] on button "submit" at bounding box center [966, 529] width 13 height 14
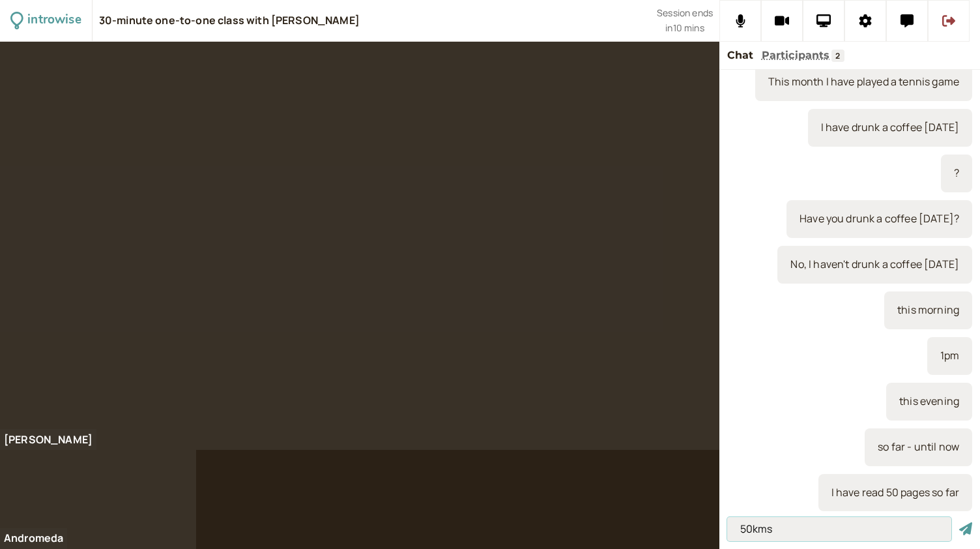
type input "50kms"
click at [960, 522] on button "submit" at bounding box center [966, 529] width 13 height 14
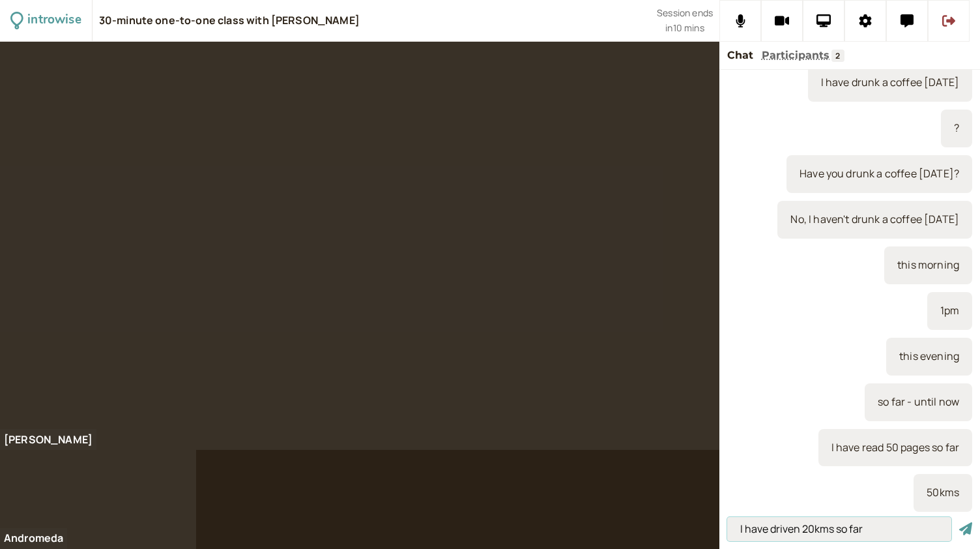
type input "I have driven 20kms so far"
click at [960, 522] on button "submit" at bounding box center [966, 529] width 13 height 14
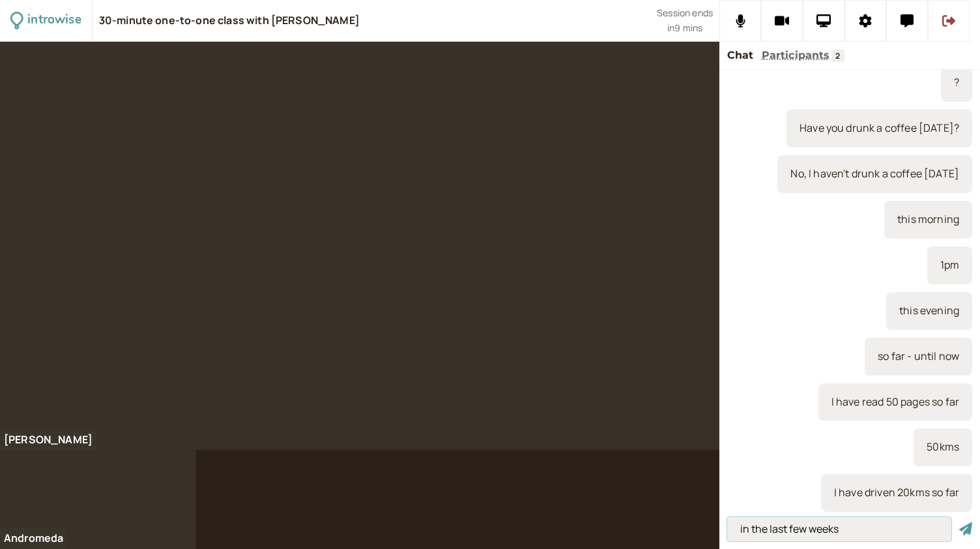
type input "in the last few weeks"
click at [960, 522] on button "submit" at bounding box center [966, 529] width 13 height 14
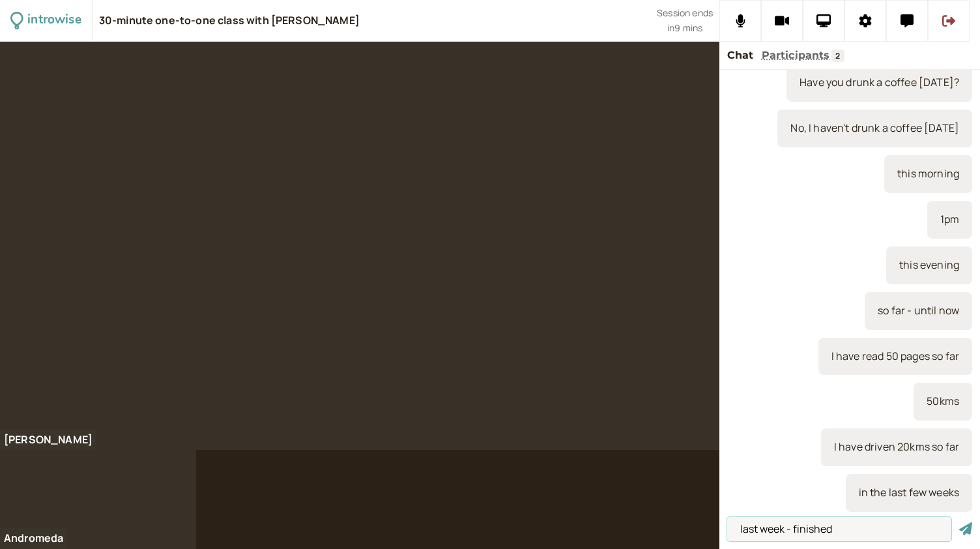
type input "last week - finished"
click at [960, 522] on button "submit" at bounding box center [966, 529] width 13 height 14
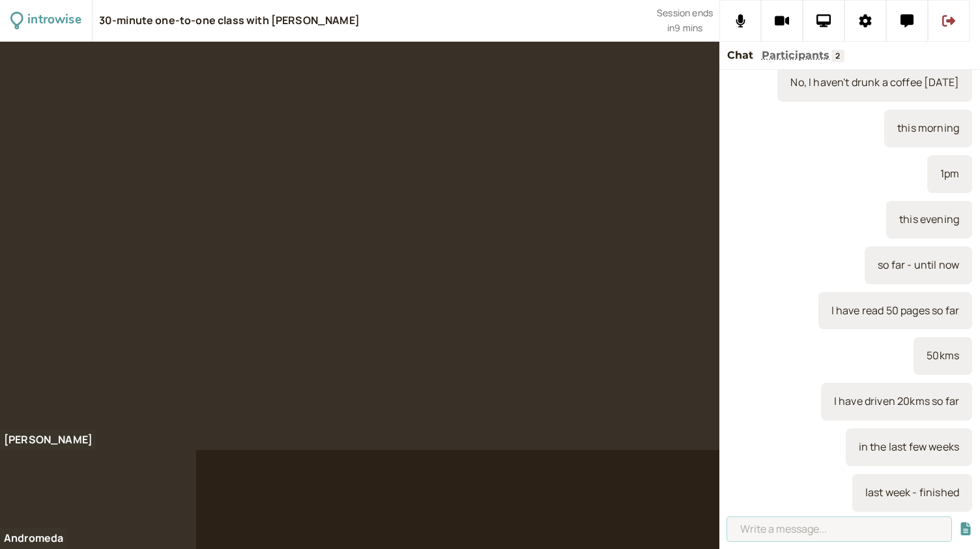
type input "I"
type input "Last week I had a tennis match"
click at [960, 522] on button "submit" at bounding box center [966, 529] width 13 height 14
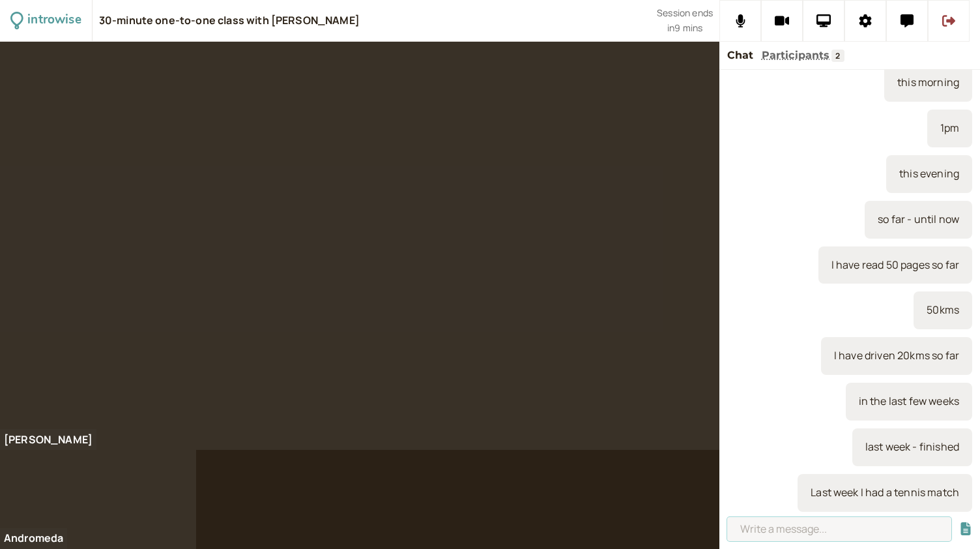
paste input "In the last few hours, days, weeks, months, years"
type input "In the last few hours, days, weeks, months, years"
click at [960, 522] on button "submit" at bounding box center [966, 529] width 13 height 14
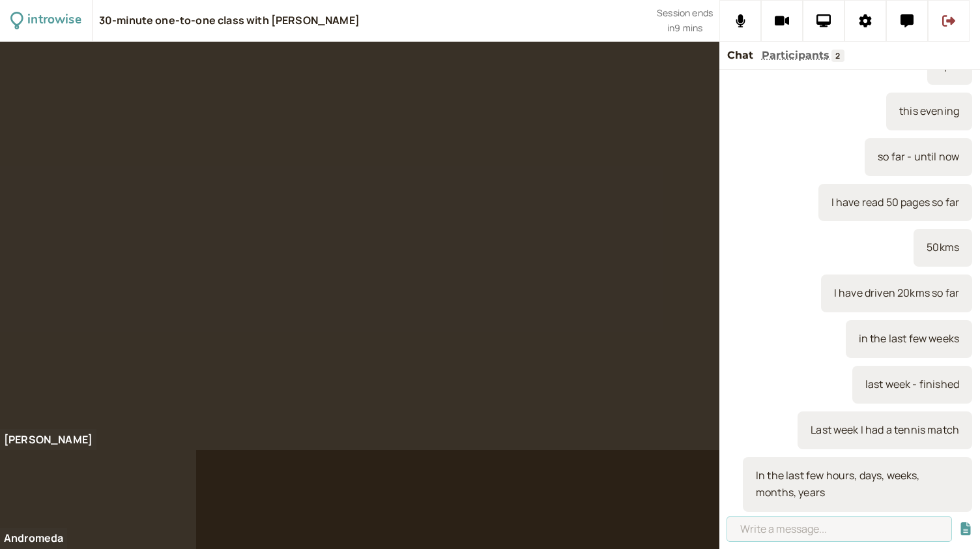
scroll to position [0, 0]
type input "T"
type input "In the last few months I have watched TV series"
click at [960, 522] on button "submit" at bounding box center [966, 529] width 13 height 14
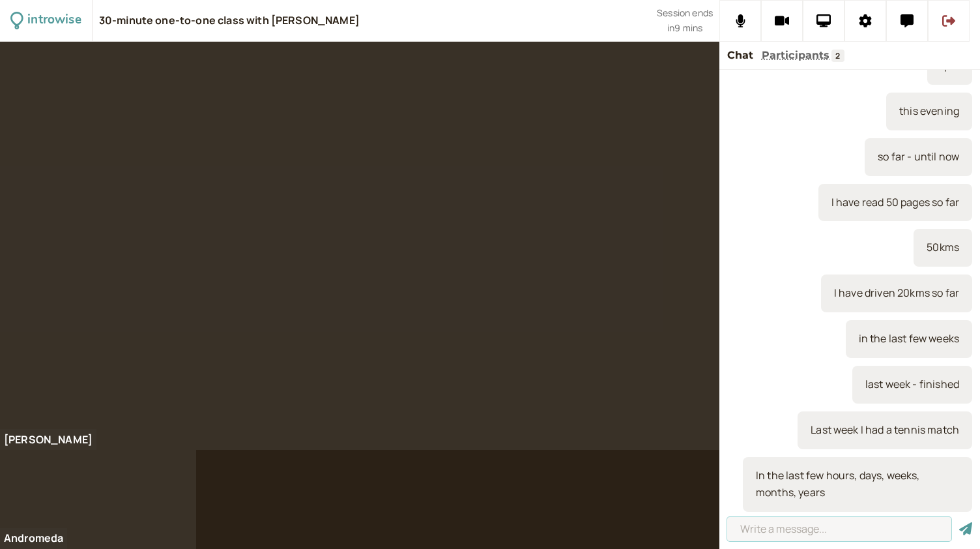
scroll to position [0, 0]
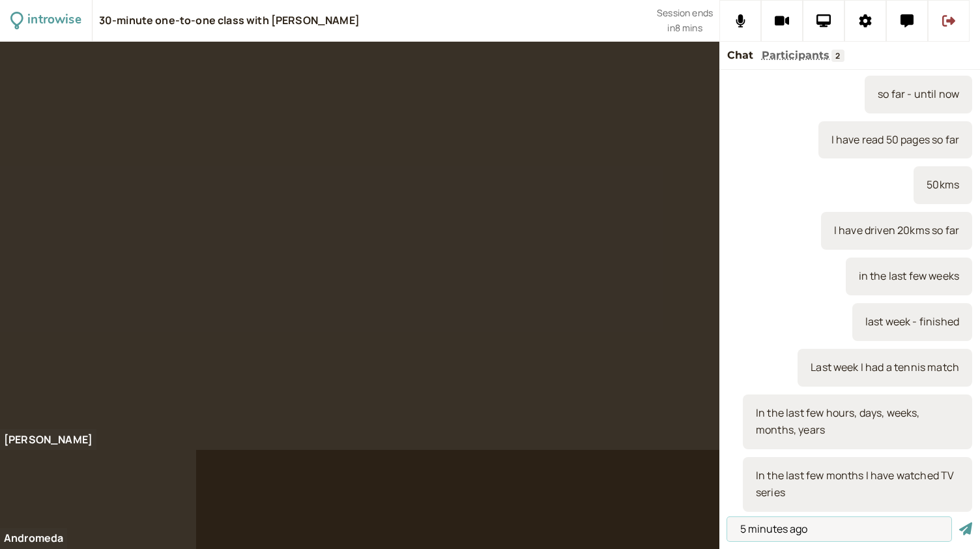
type input "5 minutes ago"
click at [960, 522] on button "submit" at bounding box center [966, 529] width 13 height 14
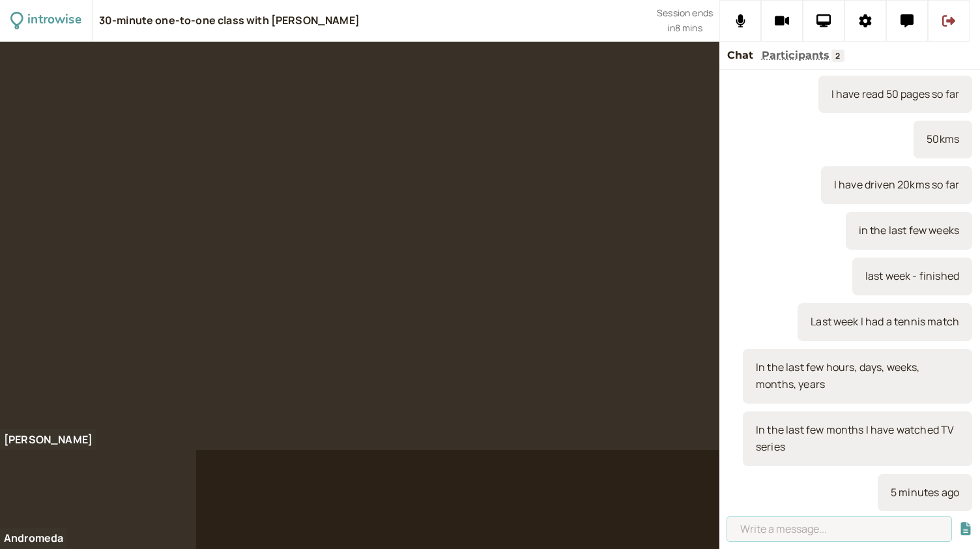
paste input "o How many times did you speak to your boss [DATE]?"
click at [876, 527] on input "o How many times did you speak to your boss [DATE]?" at bounding box center [839, 529] width 224 height 24
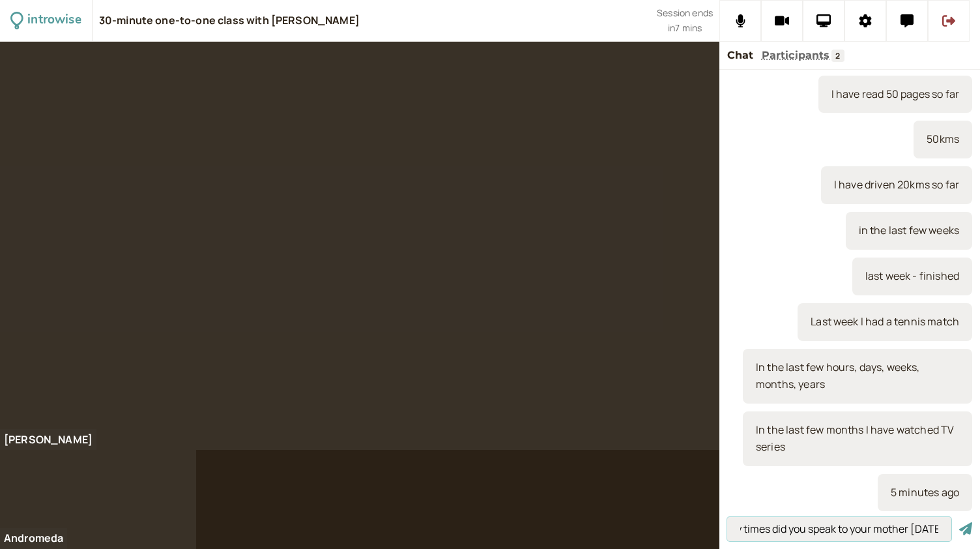
type input "o How many times did you speak to your mother [DATE]?"
click at [960, 522] on button "submit" at bounding box center [966, 529] width 13 height 14
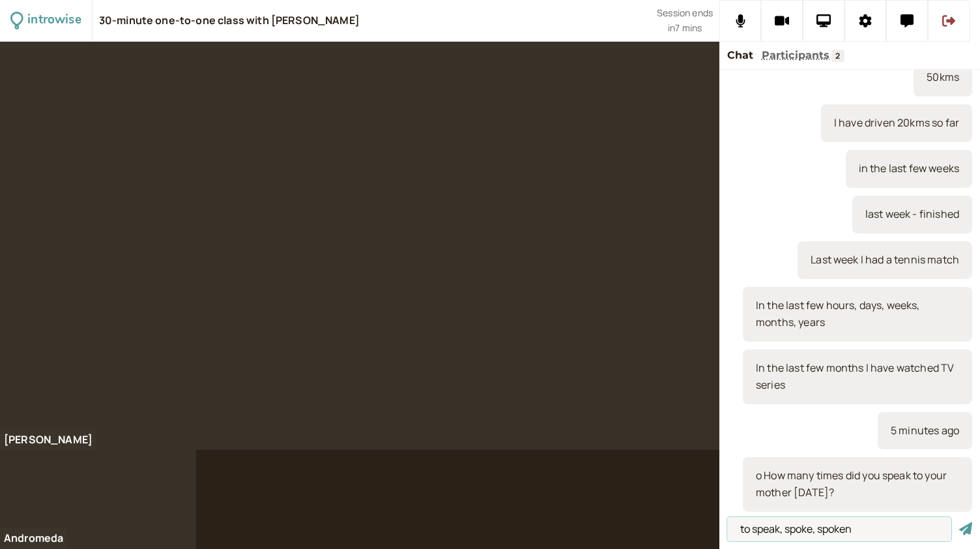
type input "to speak, spoke, spoken"
click at [960, 522] on button "submit" at bounding box center [966, 529] width 13 height 14
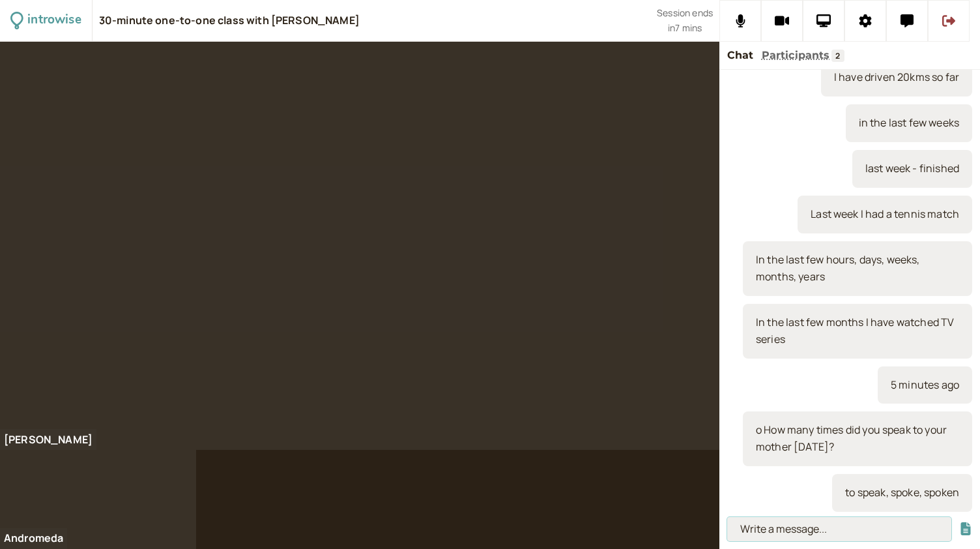
paste input "o How many times did you go to the supermarket last week?"
click at [870, 532] on input "o How many times did you go to the supermarket last week?" at bounding box center [839, 529] width 224 height 24
type input "o How many times did you go to last week?"
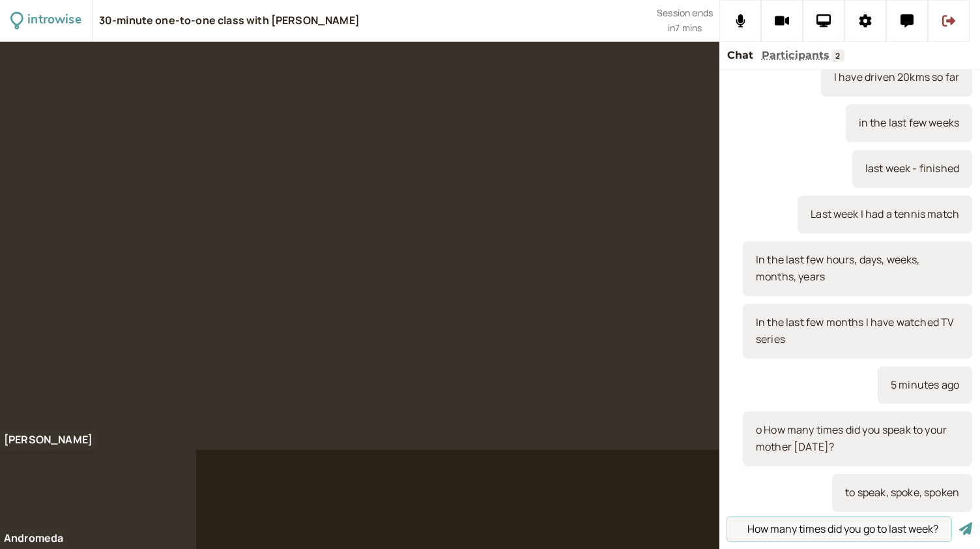
scroll to position [0, 0]
drag, startPoint x: 946, startPoint y: 527, endPoint x: 671, endPoint y: 520, distance: 274.5
click at [671, 520] on div "introwise 30-minute one-to-one class with [PERSON_NAME] Session ends in 7 mins …" at bounding box center [490, 274] width 980 height 549
type input "a few times"
click at [960, 522] on button "submit" at bounding box center [966, 529] width 13 height 14
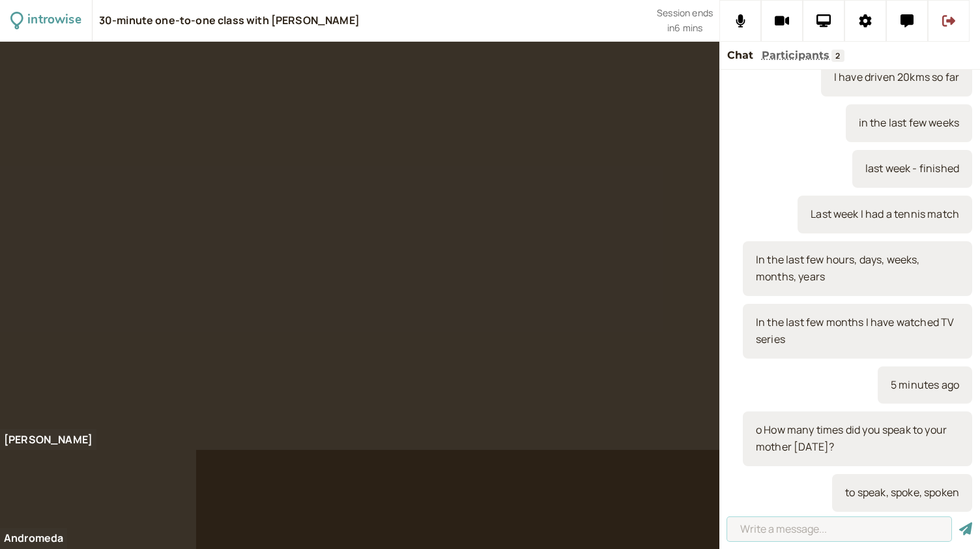
scroll to position [2052, 0]
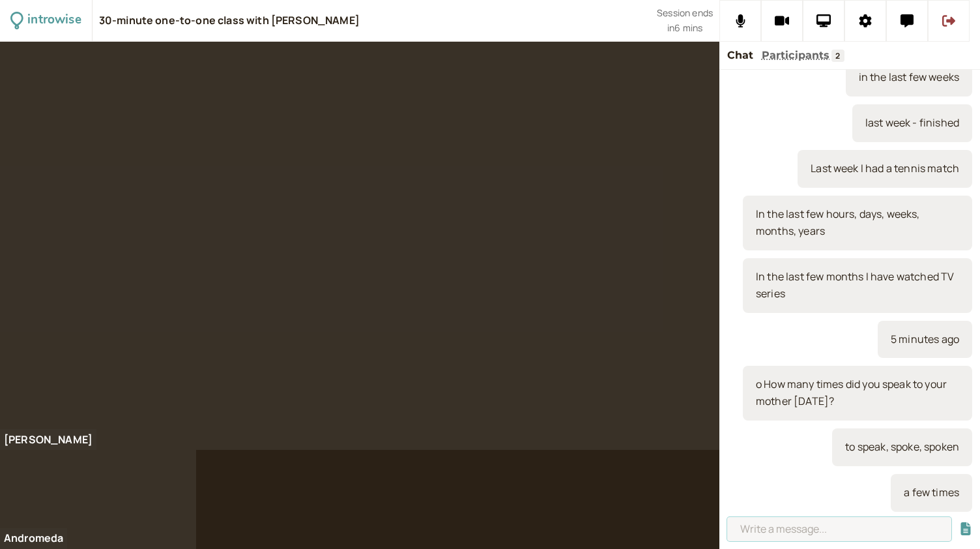
paste input "o How many times did you go to last week?"
click at [874, 529] on input "o How many times did you go to last week?" at bounding box center [839, 529] width 224 height 24
type input "o How many times did you go to school last week?"
click at [960, 522] on button "submit" at bounding box center [966, 529] width 13 height 14
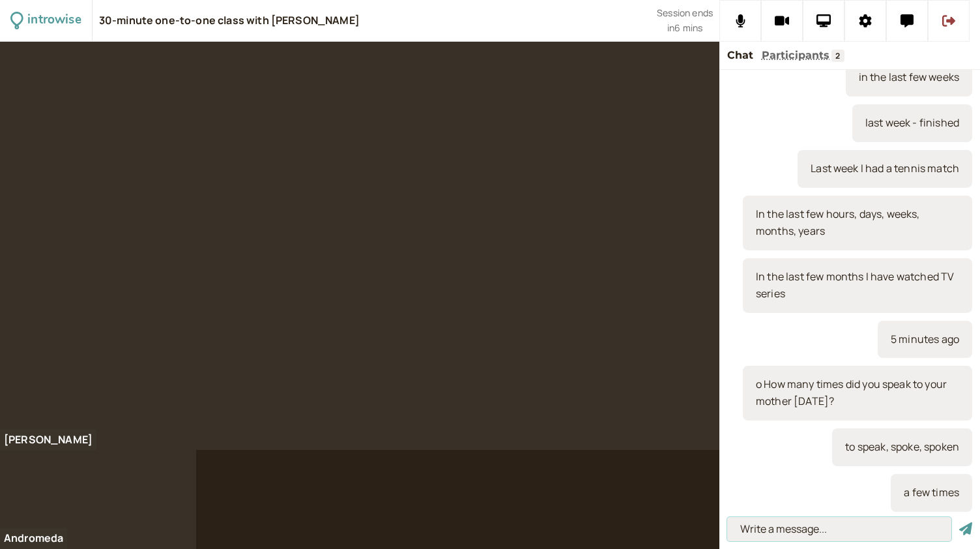
scroll to position [0, 0]
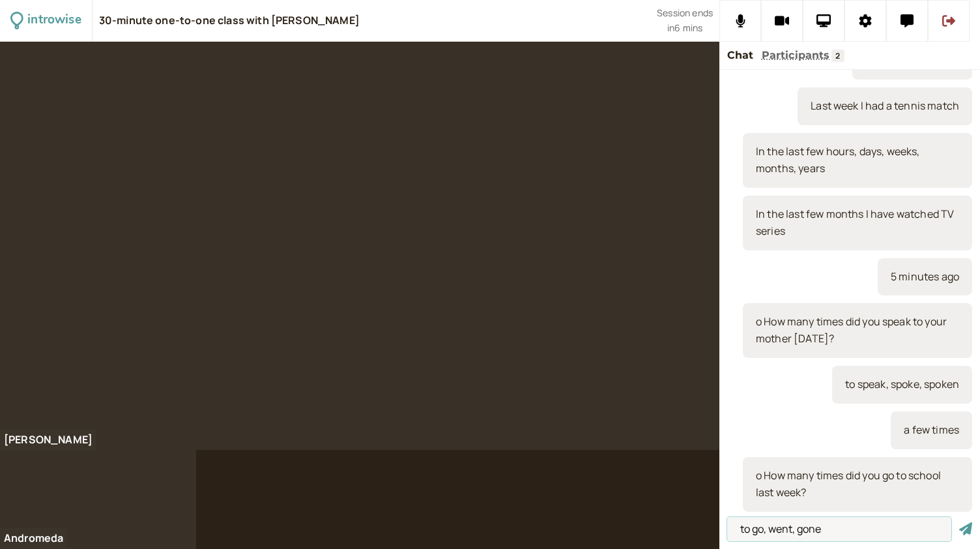
type input "to go, went, gone"
click at [960, 522] on button "submit" at bounding box center [966, 529] width 13 height 14
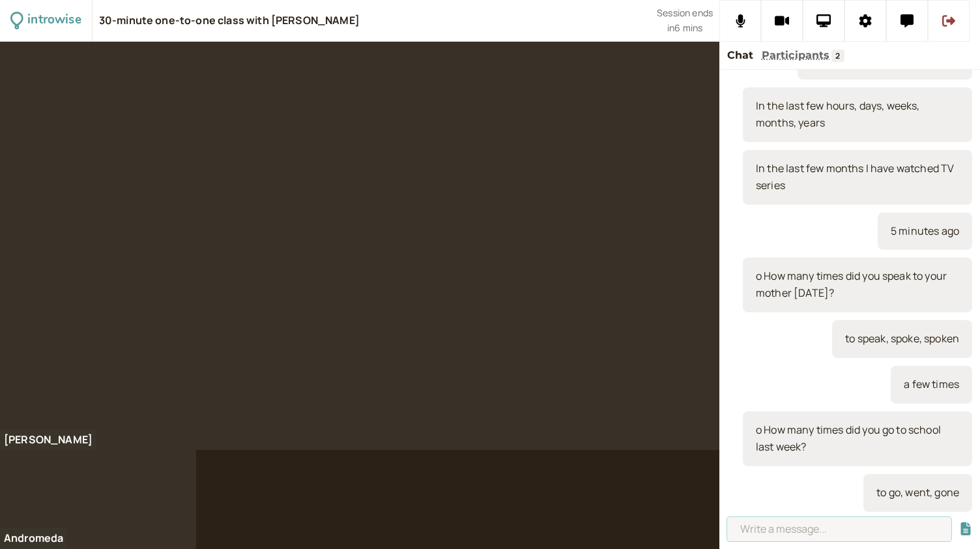
paste input "o How many times did you fly last year?"
type input "o How many times did you fly last year?"
click at [960, 522] on button "submit" at bounding box center [966, 529] width 13 height 14
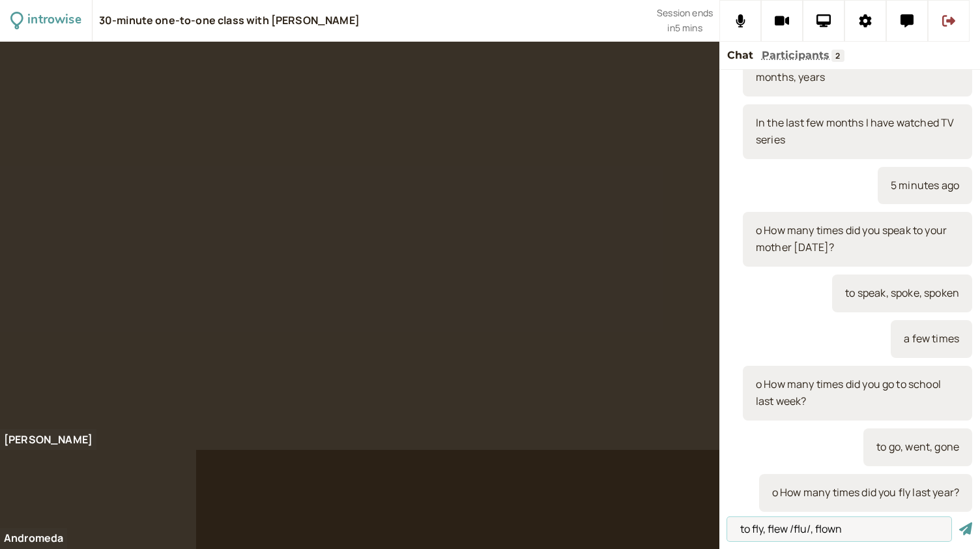
type input "to fly, flew /flu/, flown"
click at [960, 522] on button "submit" at bounding box center [966, 529] width 13 height 14
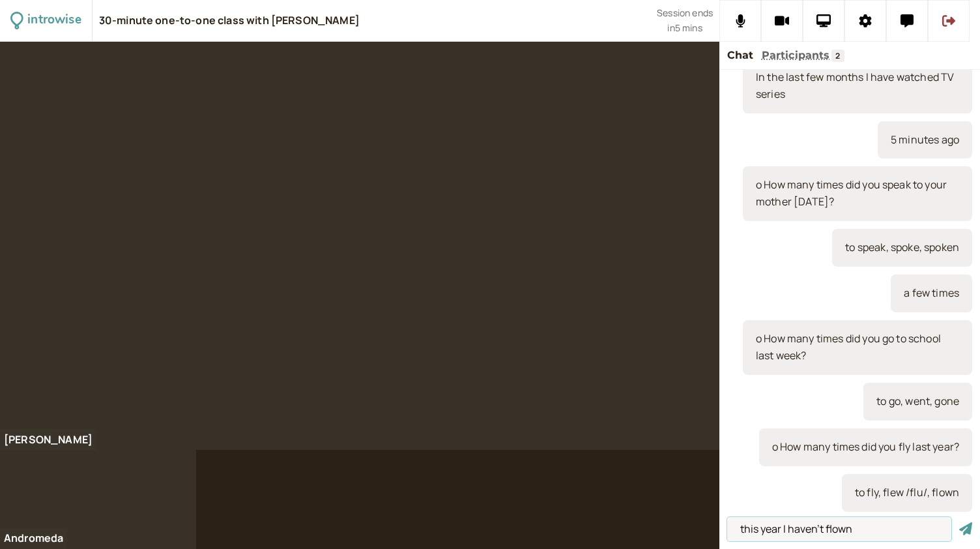
type input "this year I haven't flown"
click at [960, 522] on button "submit" at bounding box center [966, 529] width 13 height 14
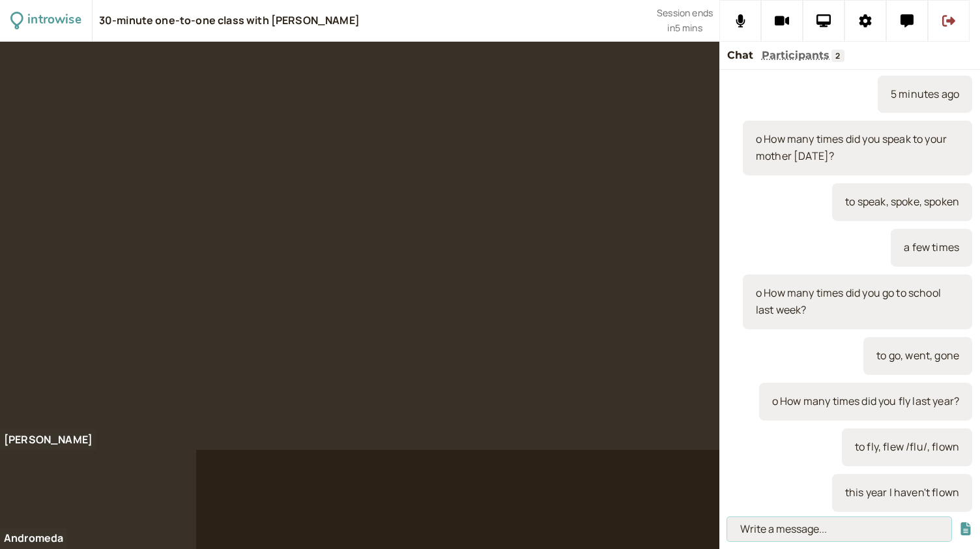
paste input "o How many books did you begin last year?"
click at [809, 525] on input "o How many books did you begin last year?" at bounding box center [839, 529] width 224 height 24
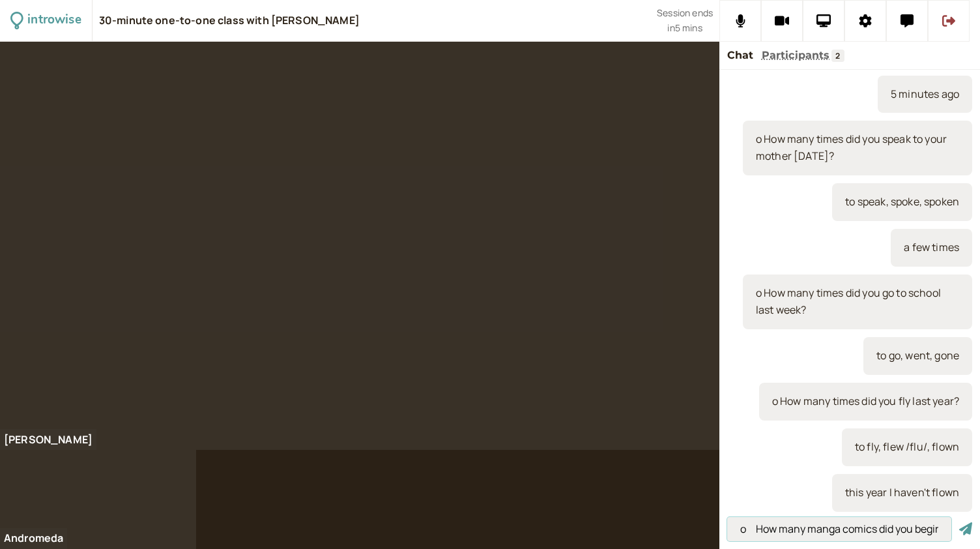
type input "o How many manga comics did you begin last year?"
click at [960, 522] on button "submit" at bounding box center [966, 529] width 13 height 14
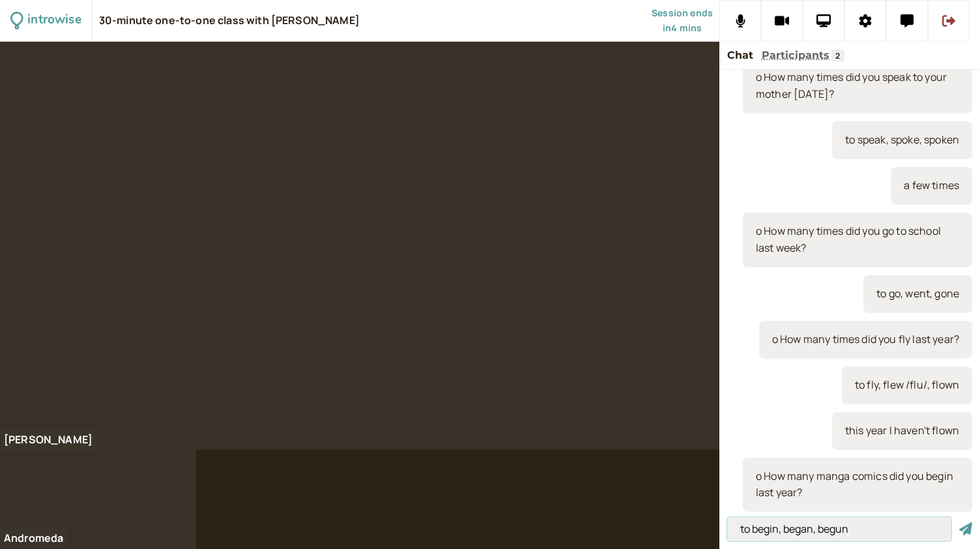
type input "to begin, began, begun"
click at [960, 522] on button "submit" at bounding box center [966, 529] width 13 height 14
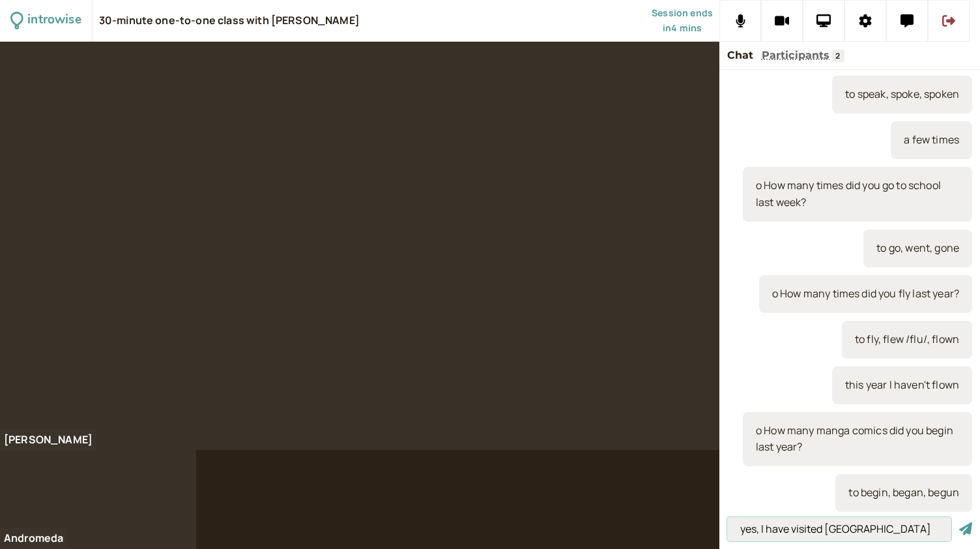
type input "yes, I have visited [GEOGRAPHIC_DATA]"
click at [960, 522] on button "submit" at bounding box center [966, 529] width 13 height 14
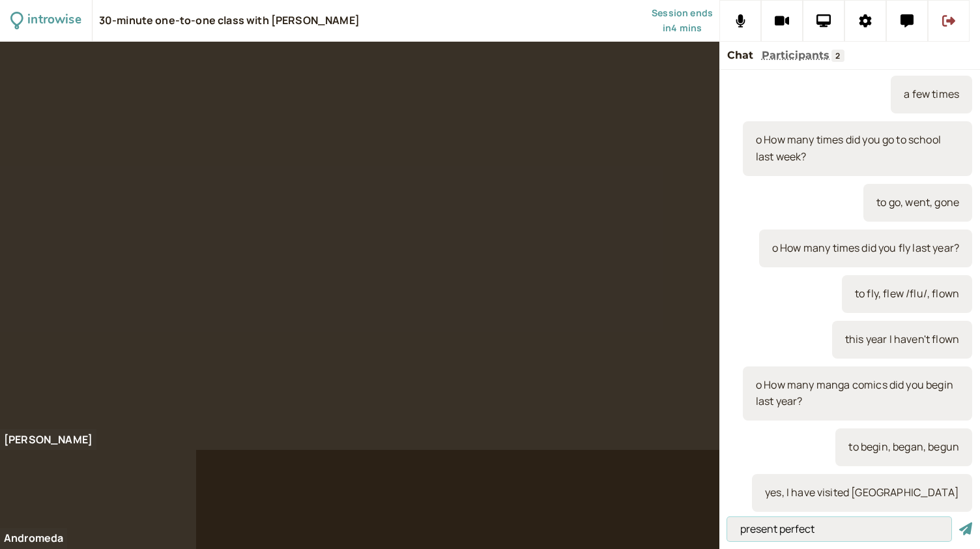
type input "present perfect"
click at [960, 522] on button "submit" at bounding box center [966, 529] width 13 height 14
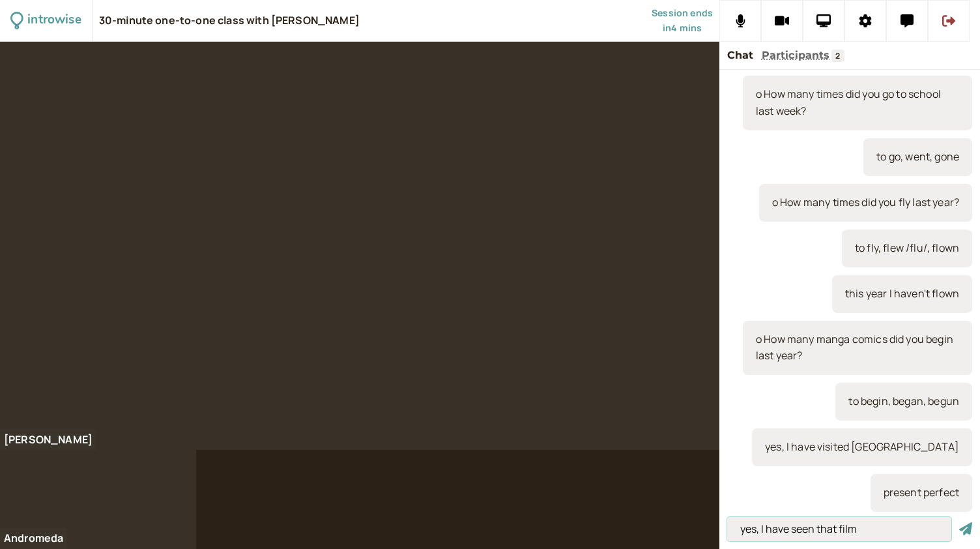
type input "yes, I have seen that film"
click at [960, 522] on button "submit" at bounding box center [966, 529] width 13 height 14
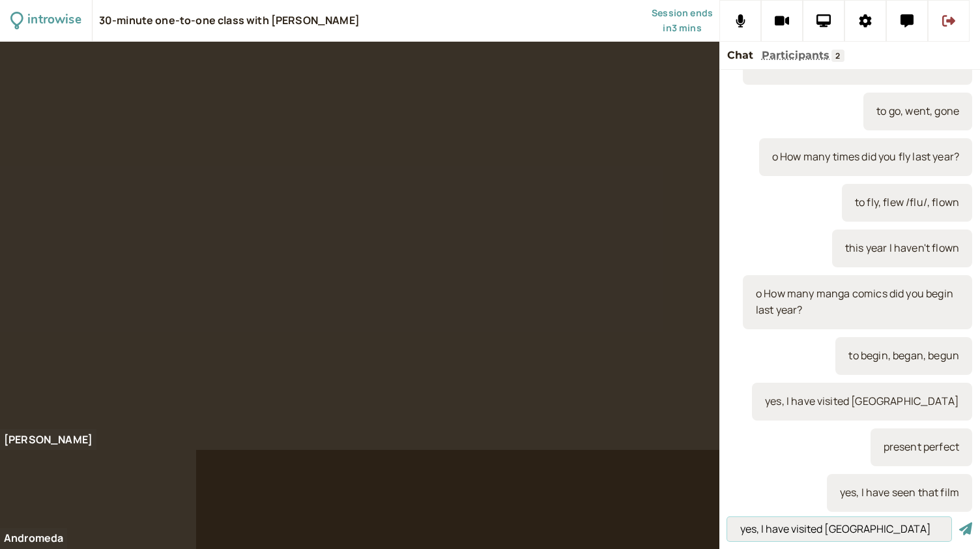
type input "yes, I have visited [GEOGRAPHIC_DATA]"
click at [960, 522] on button "submit" at bounding box center [966, 529] width 13 height 14
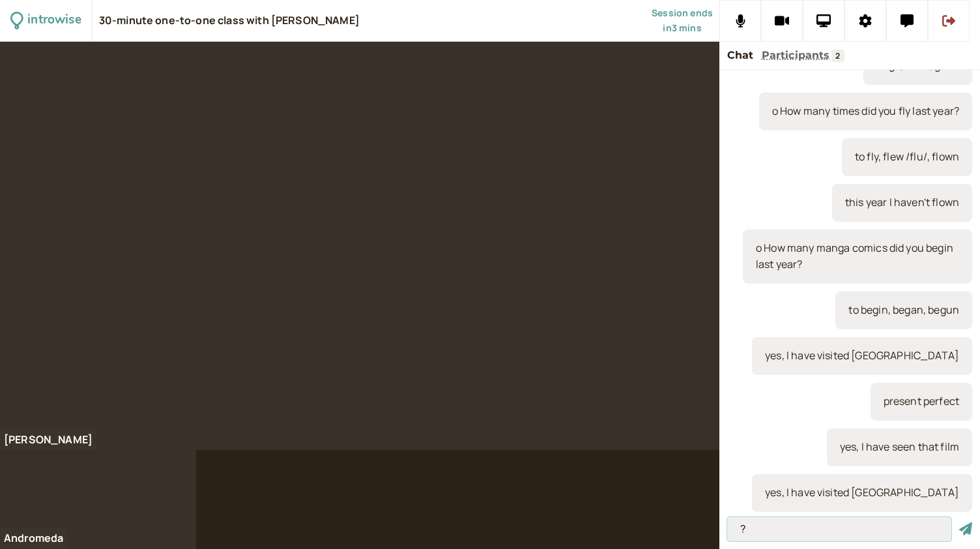
type input "?"
click at [960, 522] on button "submit" at bounding box center [966, 529] width 13 height 14
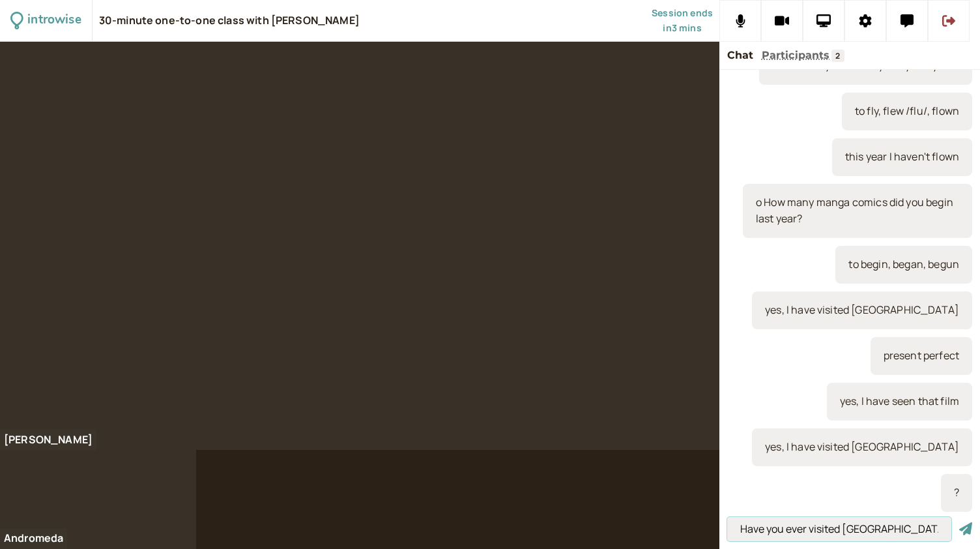
type input "Have you ever visited [GEOGRAPHIC_DATA]?"
click at [960, 522] on button "submit" at bounding box center [966, 529] width 13 height 14
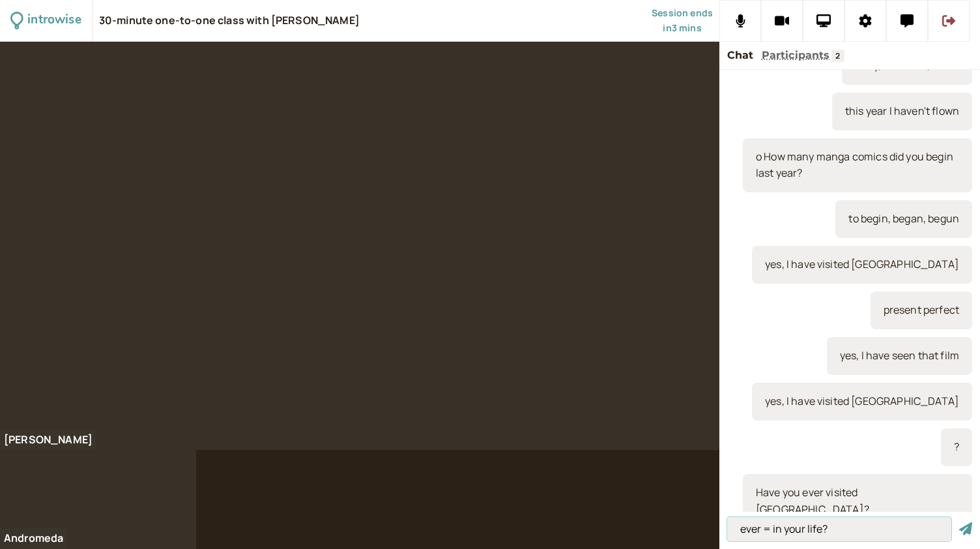
type input "ever = in your life?"
click at [960, 522] on button "submit" at bounding box center [966, 529] width 13 height 14
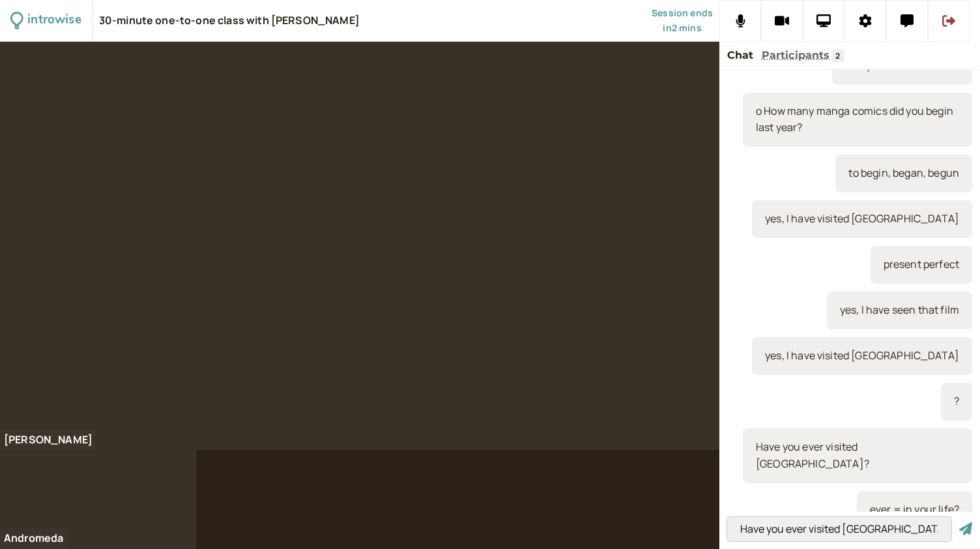
type input "Have you ever visited [GEOGRAPHIC_DATA]?"
click at [960, 522] on button "submit" at bounding box center [966, 529] width 13 height 14
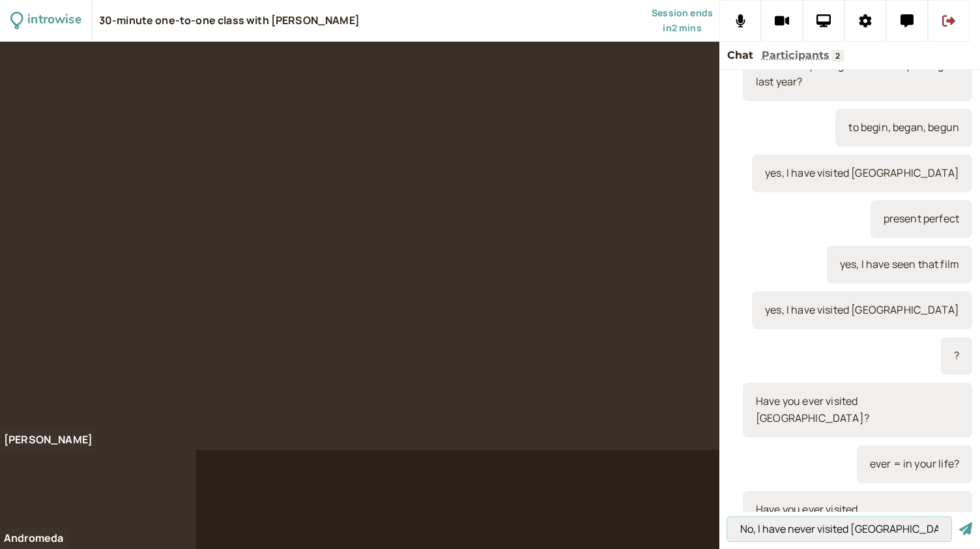
type input "No, I have never visited [GEOGRAPHIC_DATA]?"
click at [960, 522] on button "submit" at bounding box center [966, 529] width 13 height 14
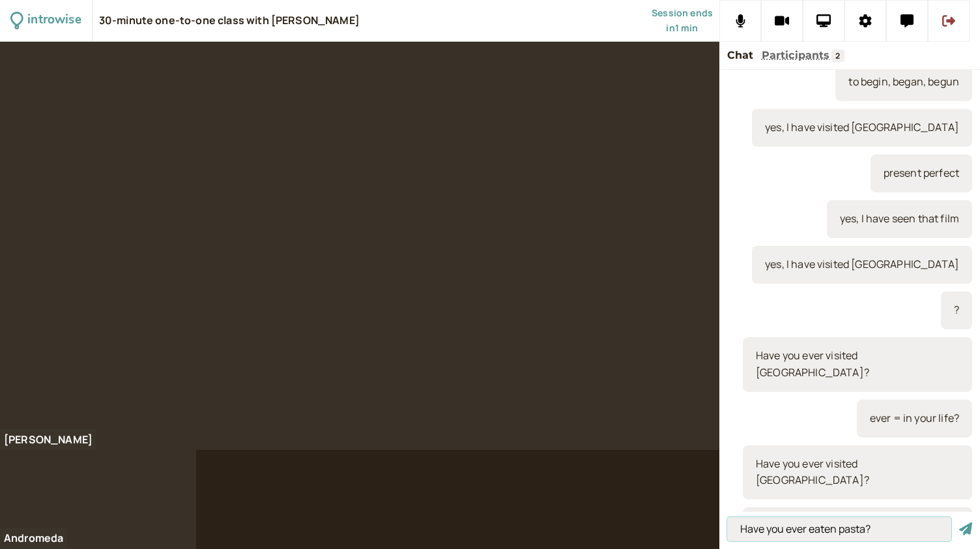
type input "Have you ever eaten pasta?"
click at [960, 522] on button "submit" at bounding box center [966, 529] width 13 height 14
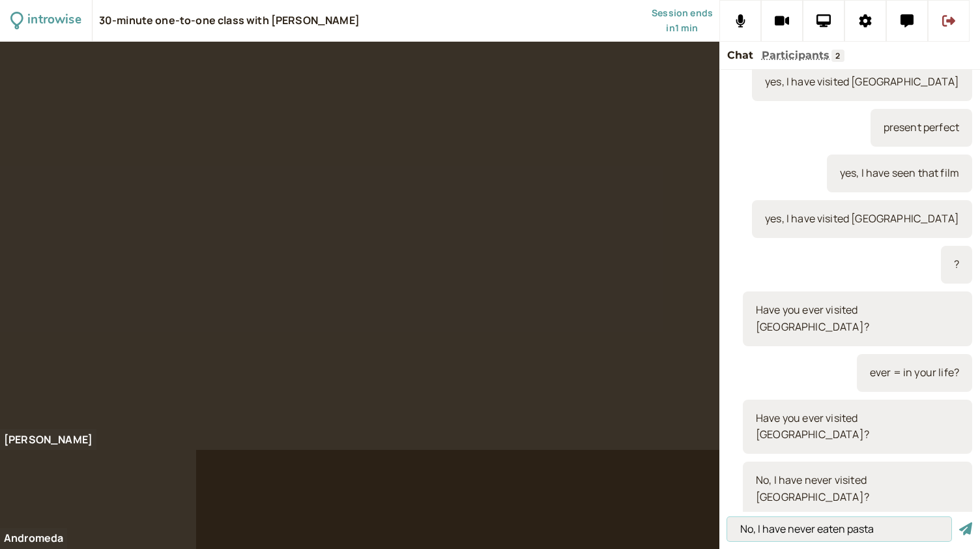
type input "No, I have never eaten pasta"
click at [960, 522] on button "submit" at bounding box center [966, 529] width 13 height 14
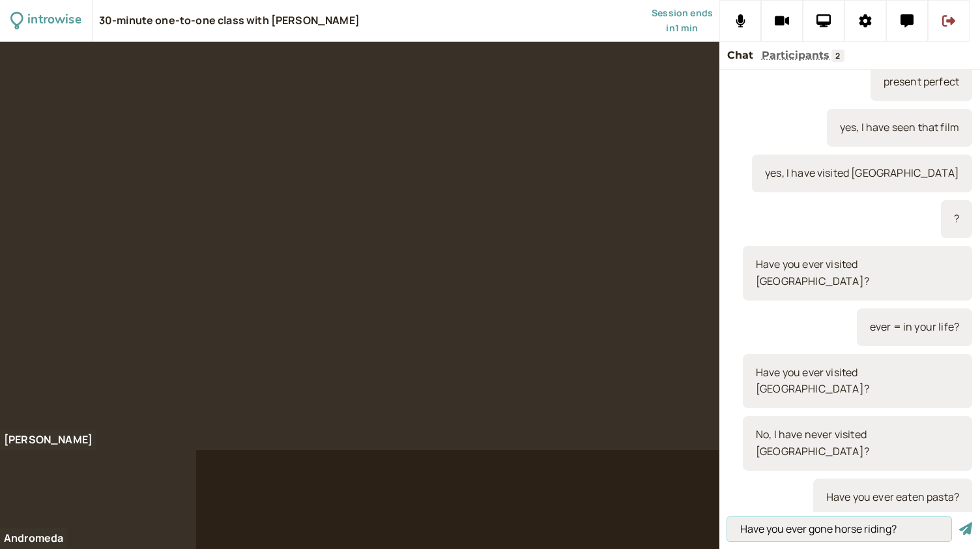
type input "Have you ever gone horse riding?"
click at [960, 522] on button "submit" at bounding box center [966, 529] width 13 height 14
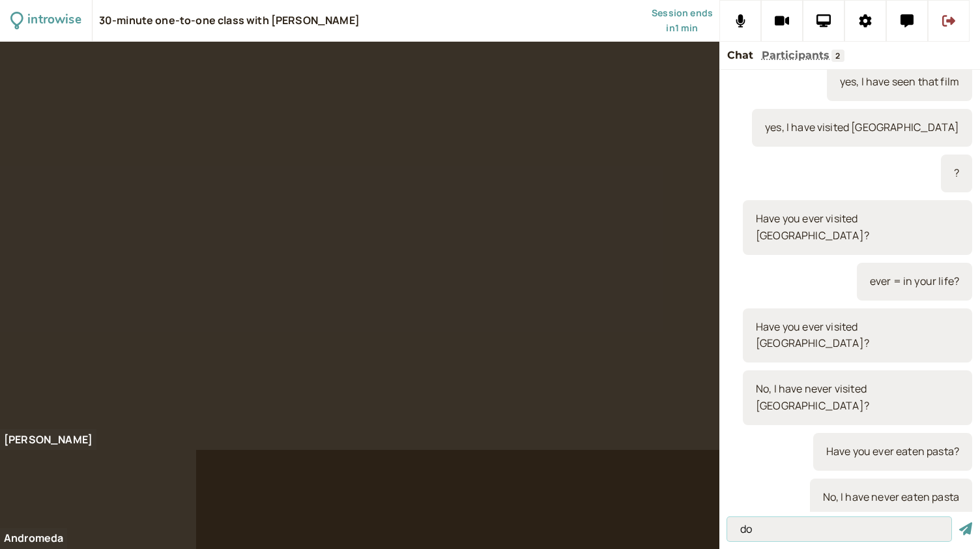
type input "d"
type input "make vs. do"
click at [960, 522] on button "submit" at bounding box center [966, 529] width 13 height 14
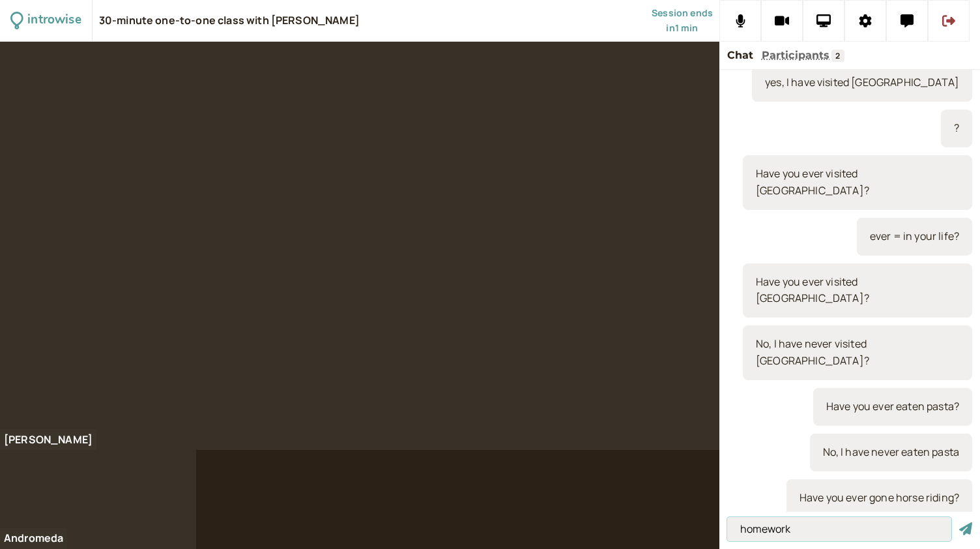
type input "homework"
click at [960, 522] on button "submit" at bounding box center [966, 529] width 13 height 14
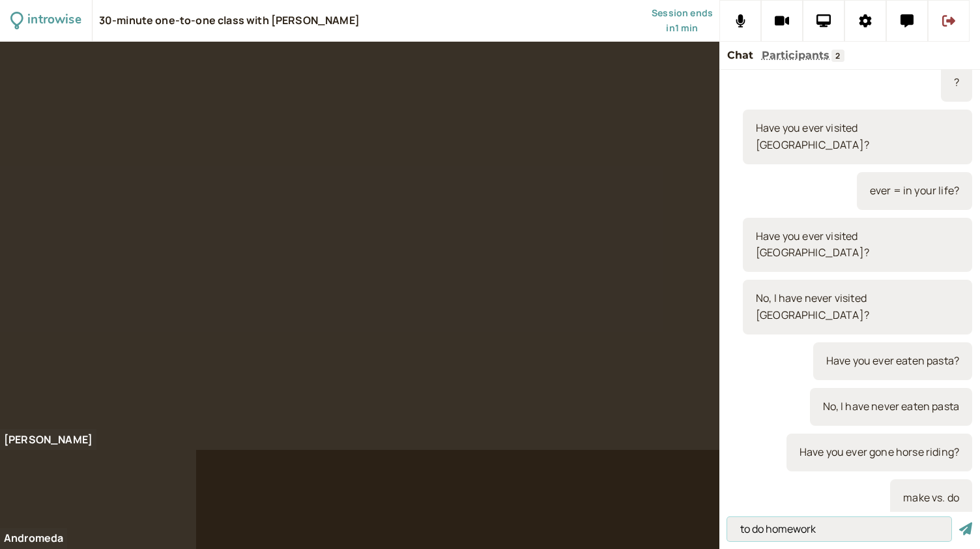
type input "to do homework"
click at [960, 522] on button "submit" at bounding box center [966, 529] width 13 height 14
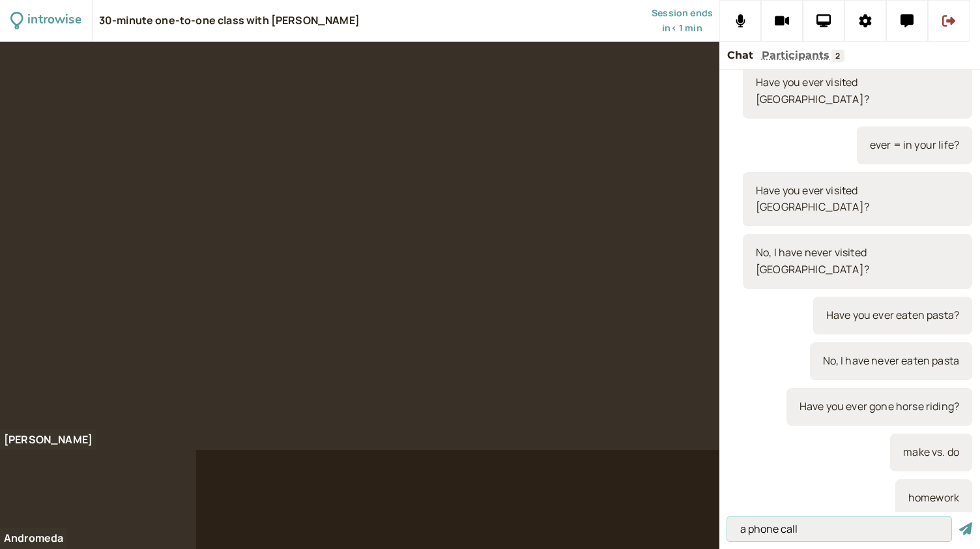
type input "a phone call"
click at [960, 522] on button "submit" at bounding box center [966, 529] width 13 height 14
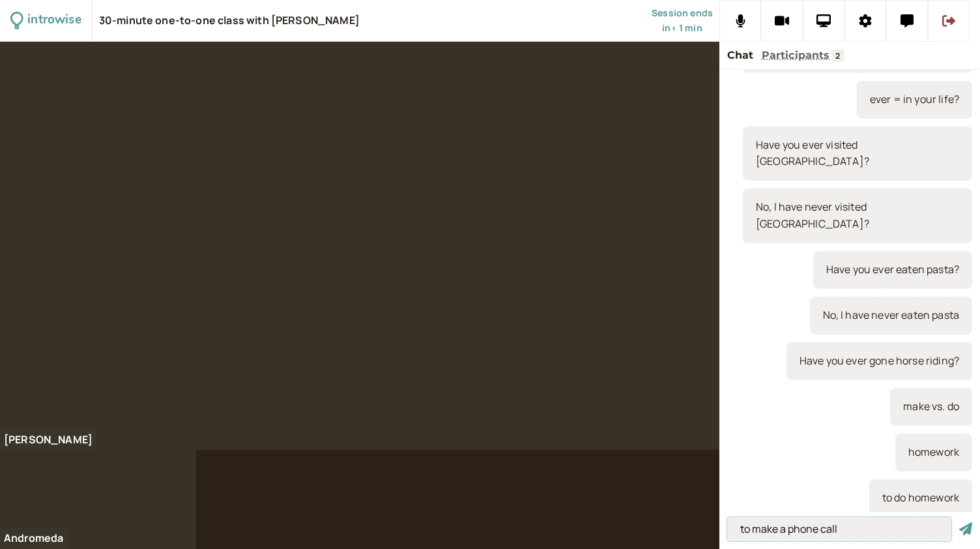
type input "to make a phone call"
click at [960, 522] on button "submit" at bounding box center [966, 529] width 13 height 14
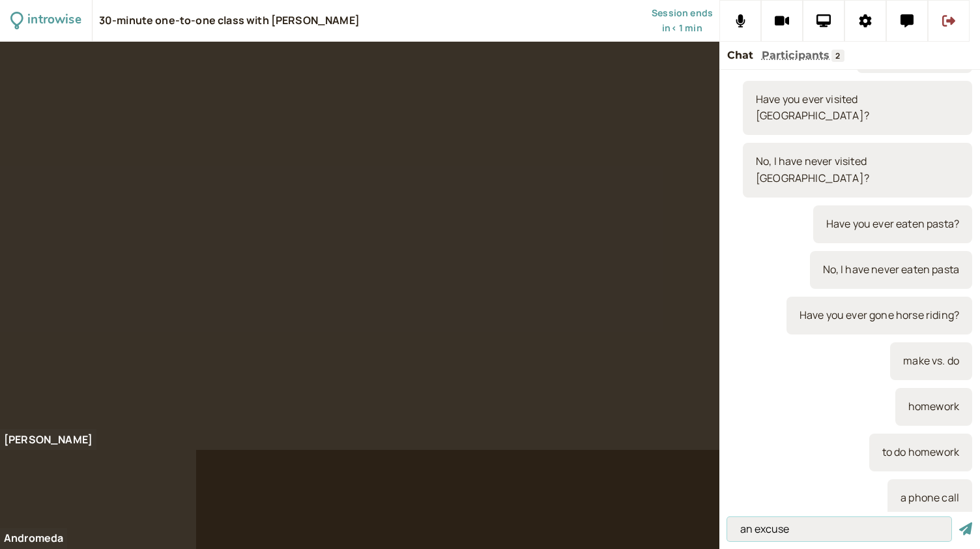
type input "an excuse"
click at [960, 522] on button "submit" at bounding box center [966, 529] width 13 height 14
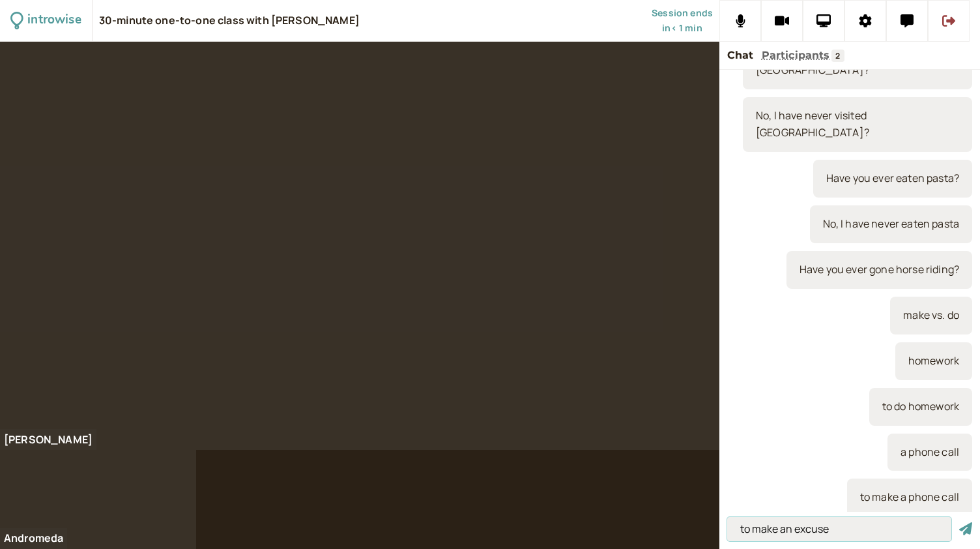
type input "to make an excuse"
click at [960, 522] on button "submit" at bounding box center [966, 529] width 13 height 14
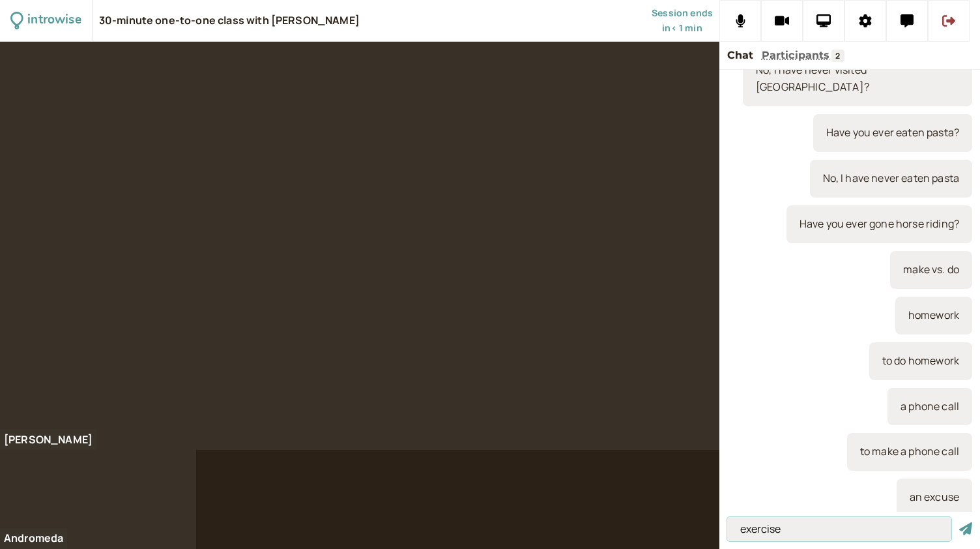
type input "exercise"
click at [960, 522] on button "submit" at bounding box center [966, 529] width 13 height 14
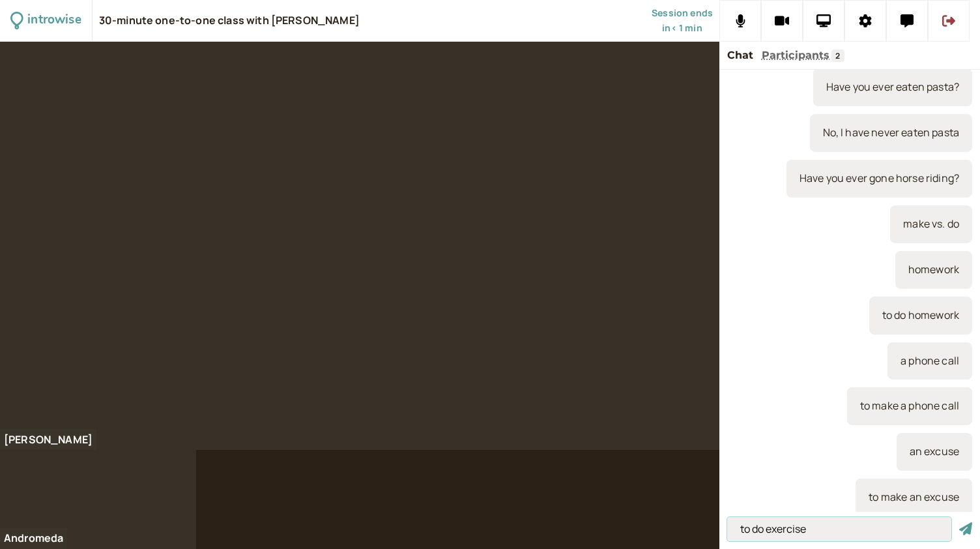
type input "to do exercise"
click at [960, 522] on button "submit" at bounding box center [966, 529] width 13 height 14
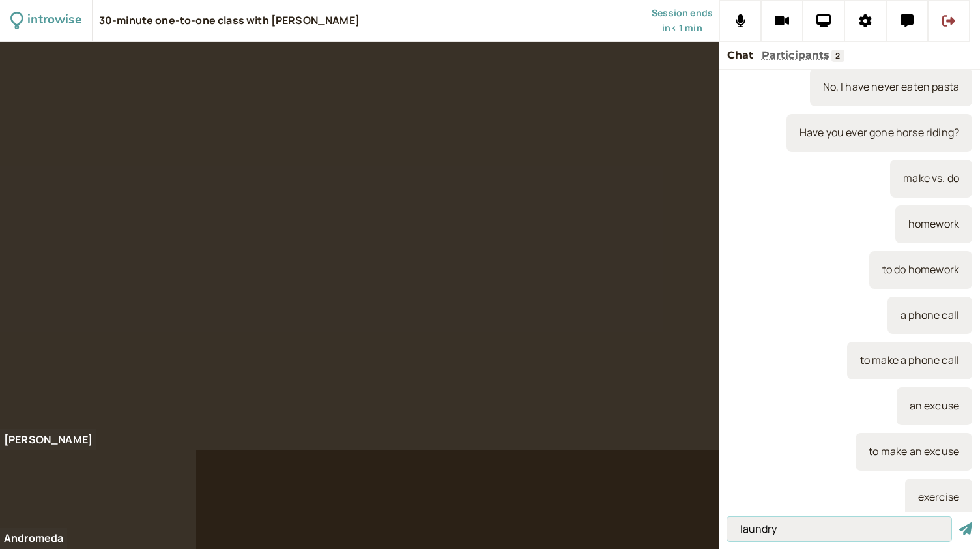
type input "laundry"
click at [960, 522] on button "submit" at bounding box center [966, 529] width 13 height 14
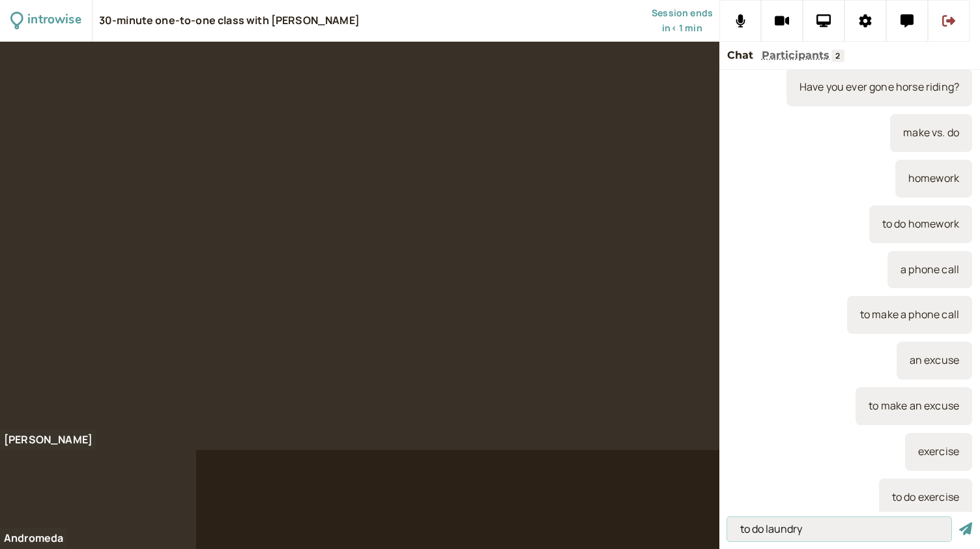
type input "to do laundry"
click at [960, 522] on button "submit" at bounding box center [966, 529] width 13 height 14
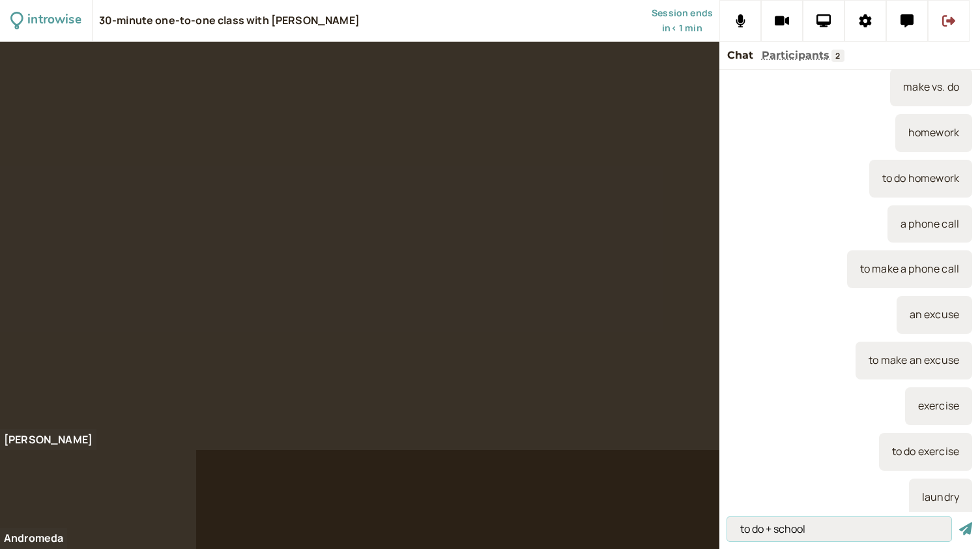
type input "to do + school"
click at [960, 522] on button "submit" at bounding box center [966, 529] width 13 height 14
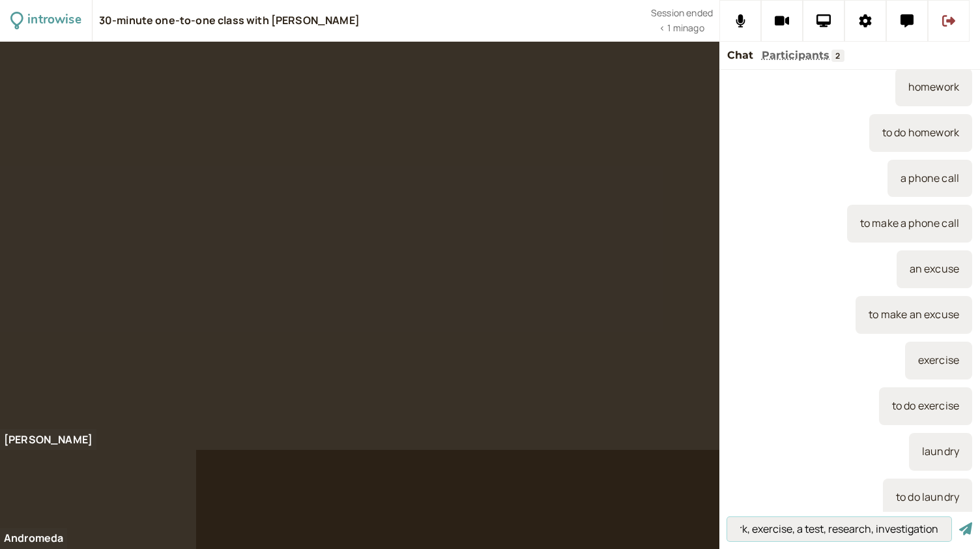
scroll to position [0, 73]
type input "to do homework, exercise, a test, research, investigation"
click at [960, 522] on button "submit" at bounding box center [966, 529] width 13 height 14
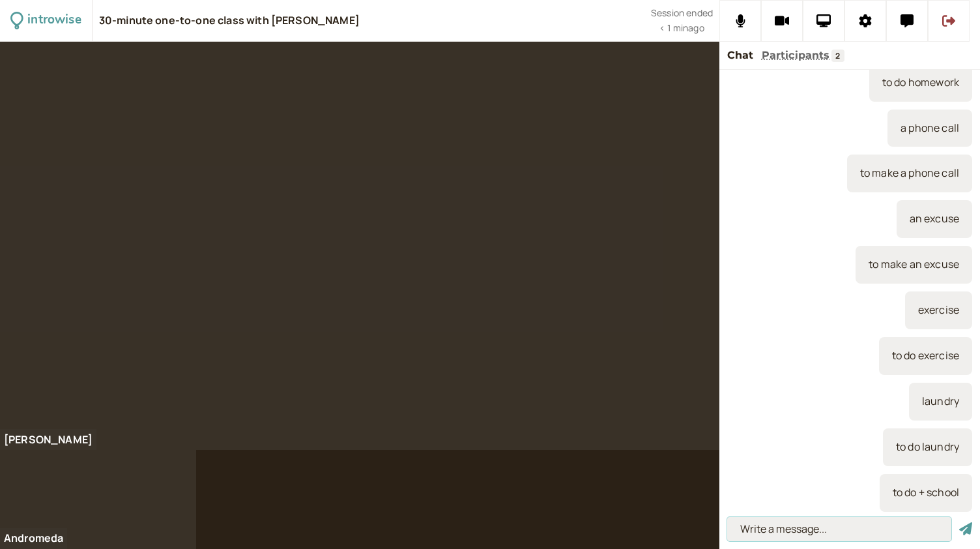
scroll to position [0, 0]
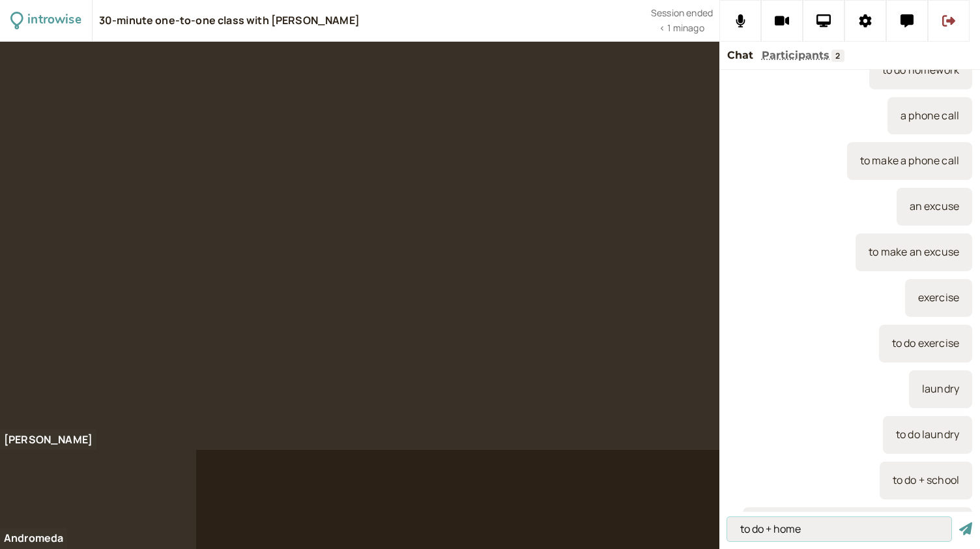
type input "to do + home"
click at [960, 522] on button "submit" at bounding box center [966, 529] width 13 height 14
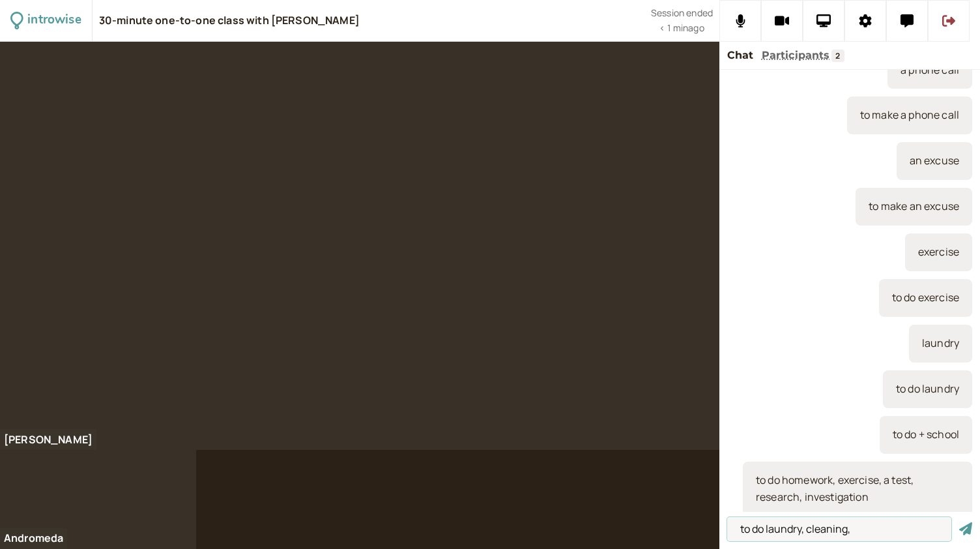
type input "to do laundry, cleaning,"
click at [960, 522] on button "submit" at bounding box center [966, 529] width 13 height 14
